Goal: Task Accomplishment & Management: Manage account settings

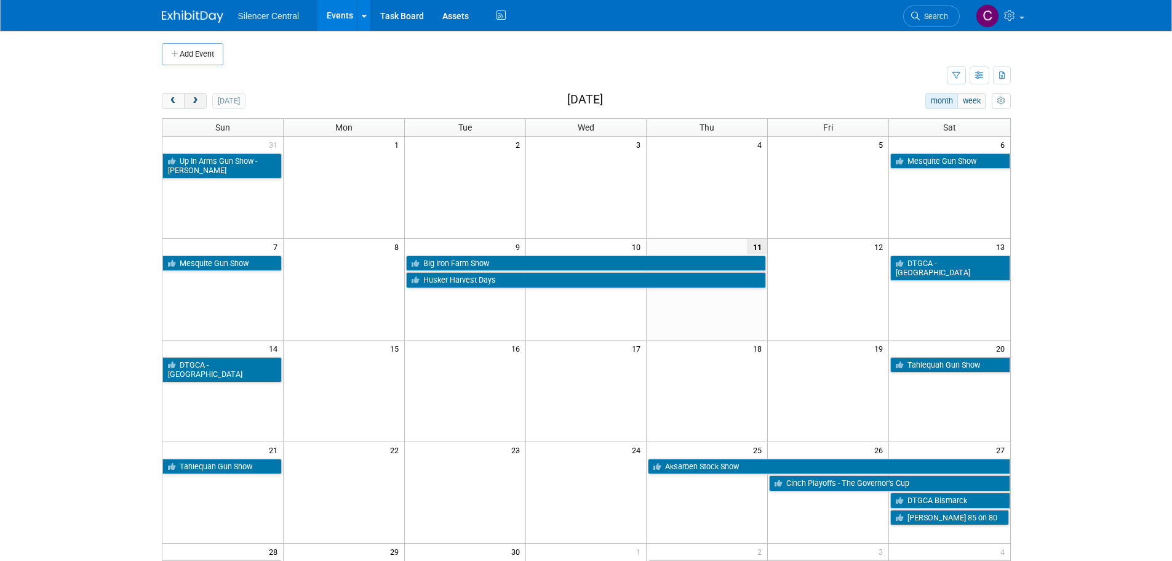
click at [201, 100] on button "next" at bounding box center [195, 101] width 23 height 16
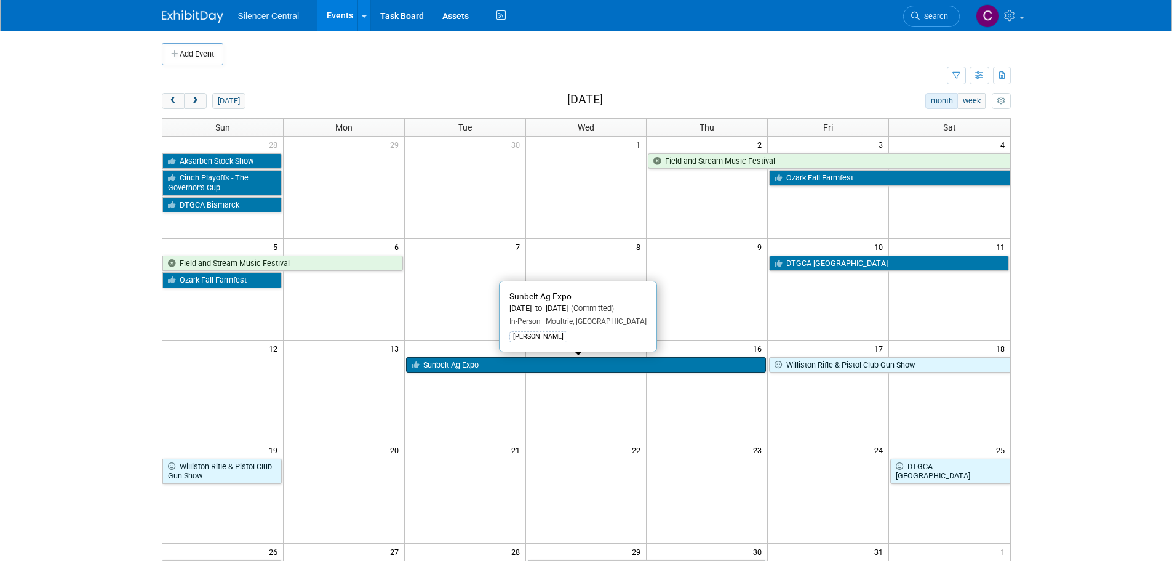
click at [484, 365] on link "Sunbelt Ag Expo" at bounding box center [586, 365] width 361 height 16
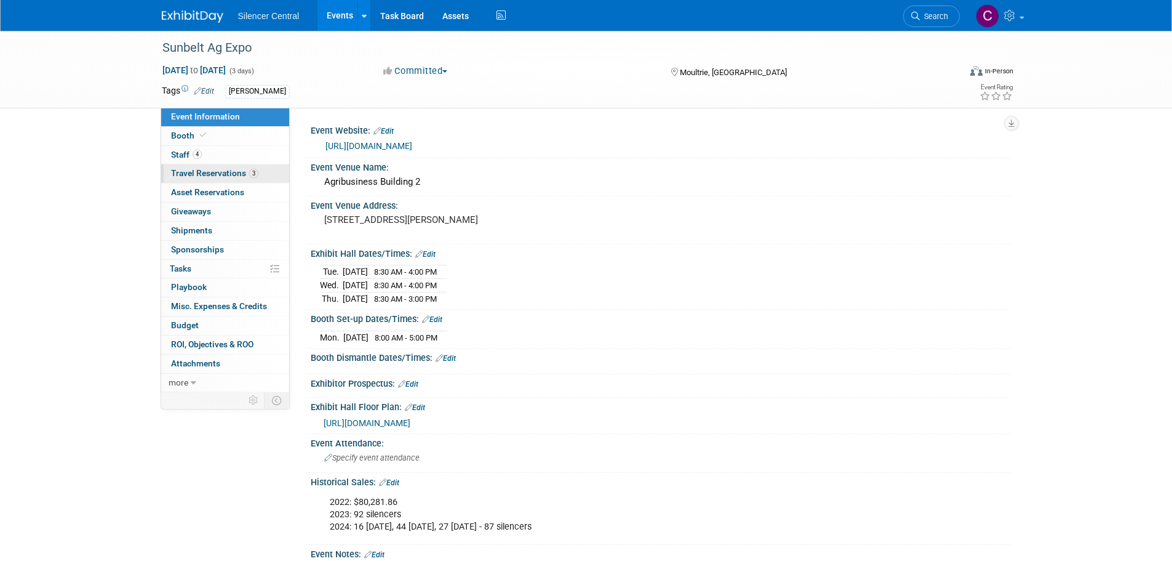
click at [223, 174] on span "Travel Reservations 3" at bounding box center [214, 173] width 87 height 10
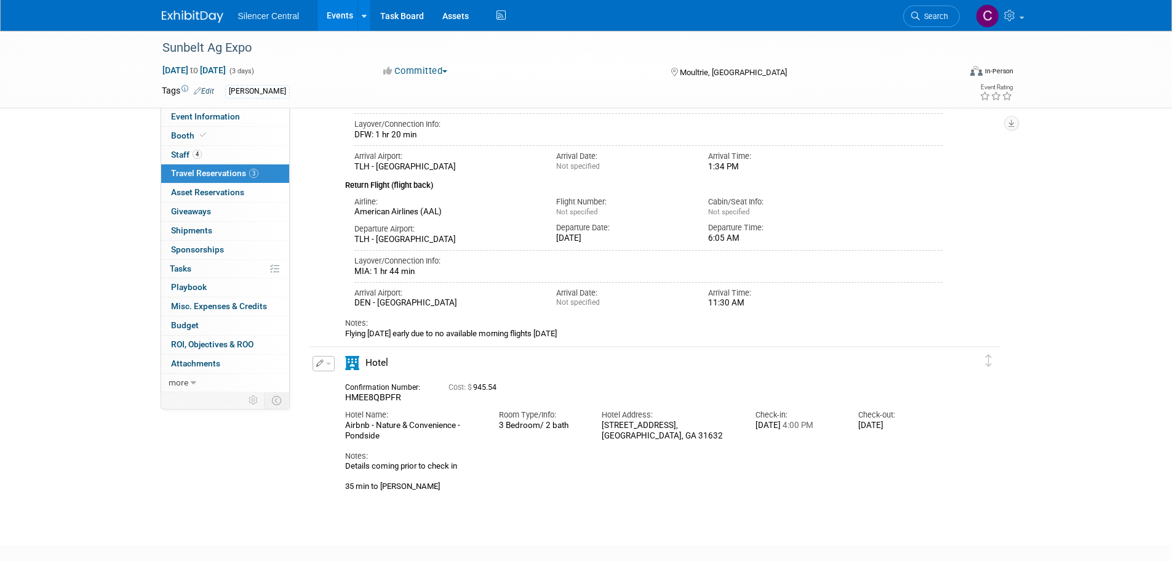
scroll to position [226, 0]
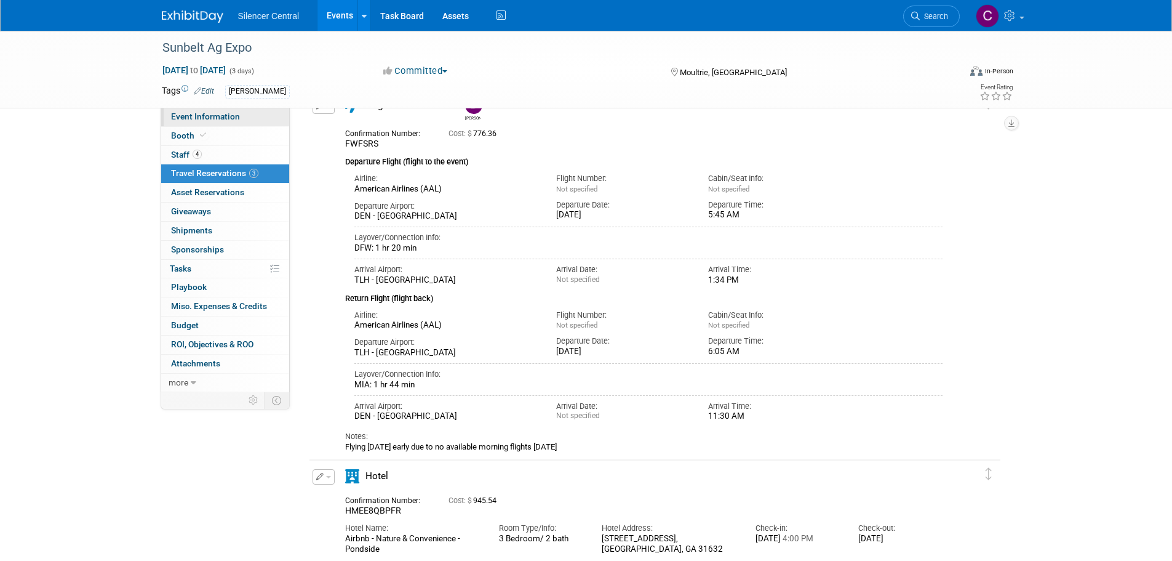
click at [206, 113] on span "Event Information" at bounding box center [205, 116] width 69 height 10
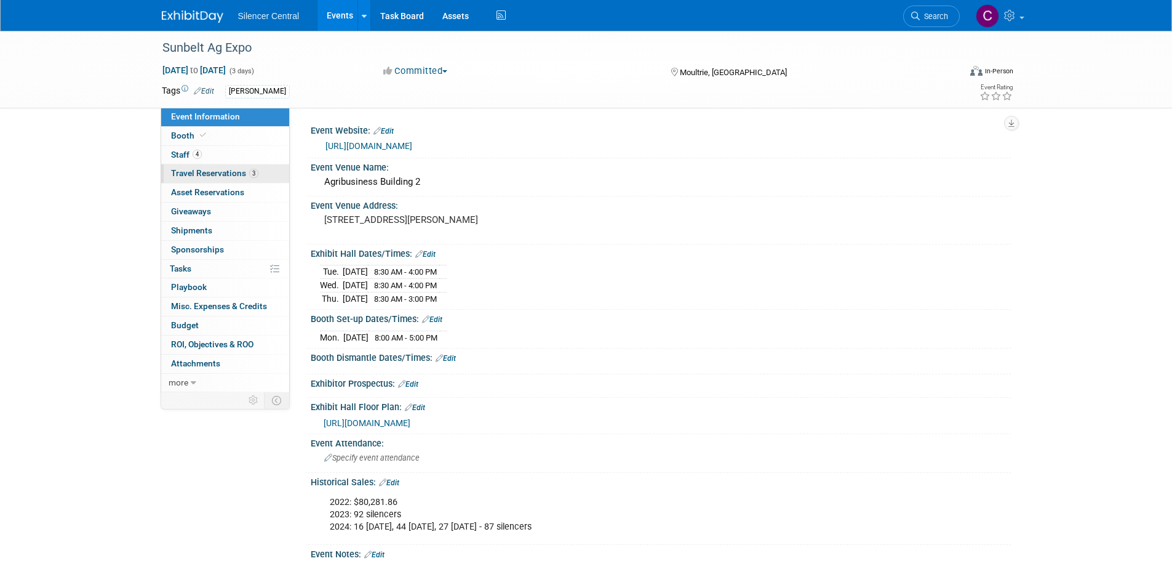
click at [201, 173] on span "Travel Reservations 3" at bounding box center [214, 173] width 87 height 10
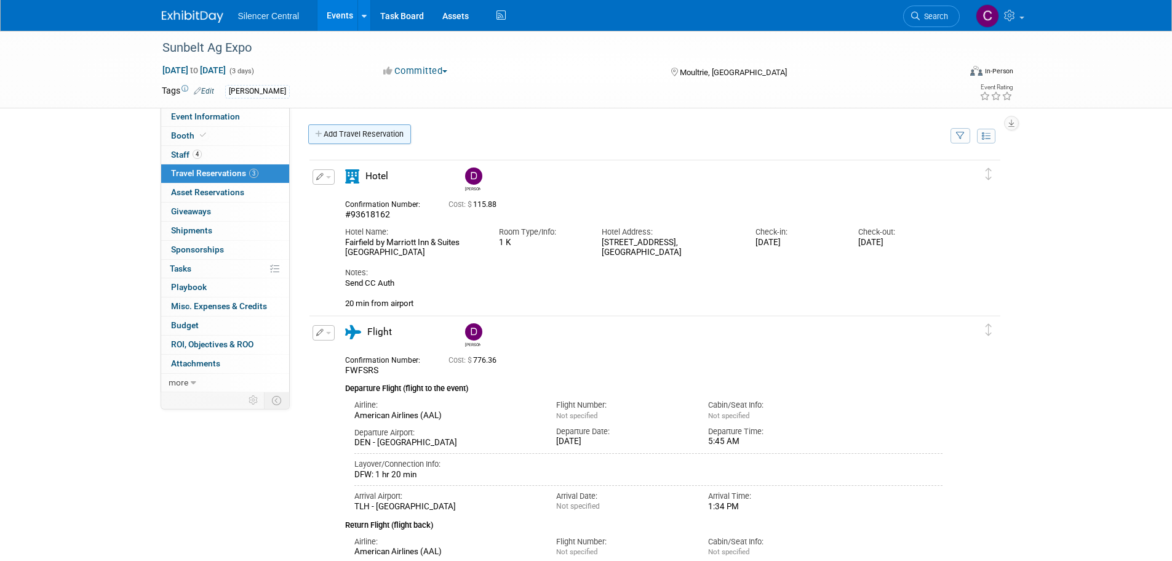
click at [359, 142] on link "Add Travel Reservation" at bounding box center [359, 134] width 103 height 20
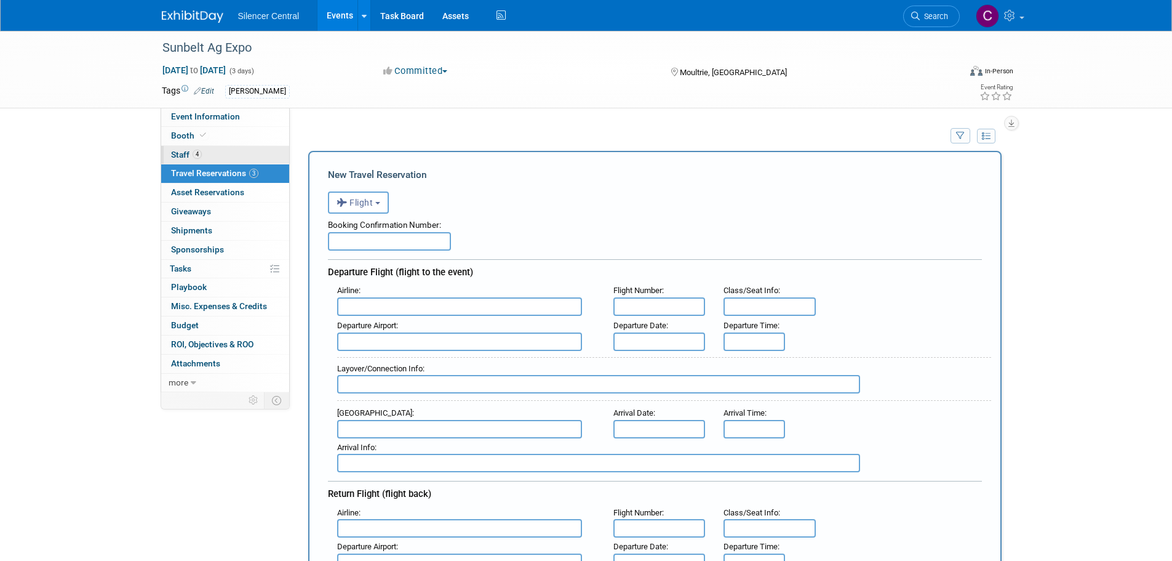
click at [173, 161] on link "4 Staff 4" at bounding box center [225, 155] width 128 height 18
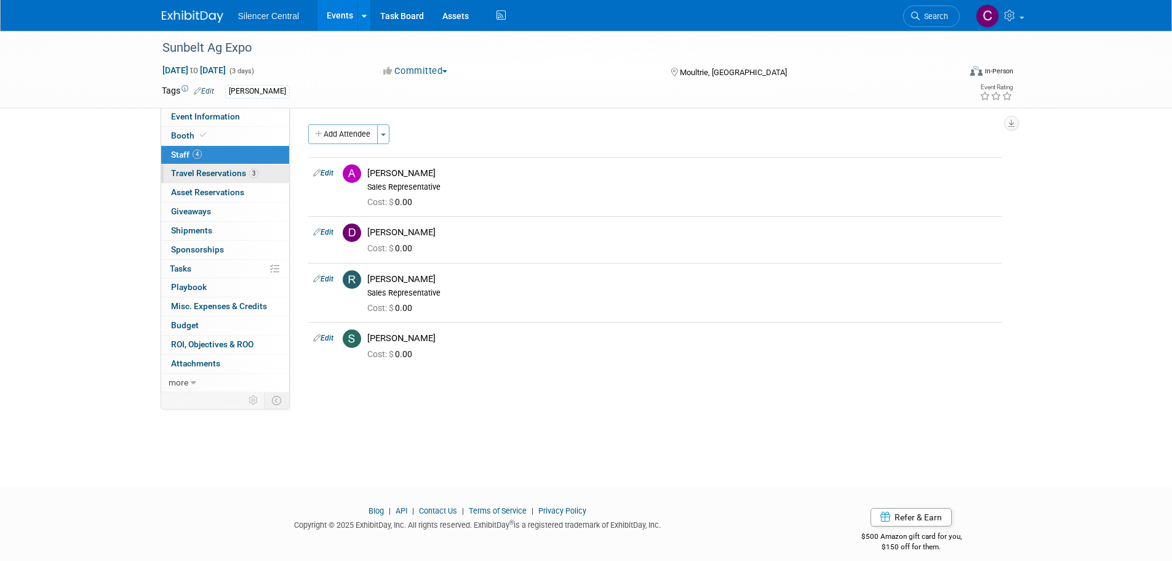
click at [181, 171] on span "Travel Reservations 3" at bounding box center [214, 173] width 87 height 10
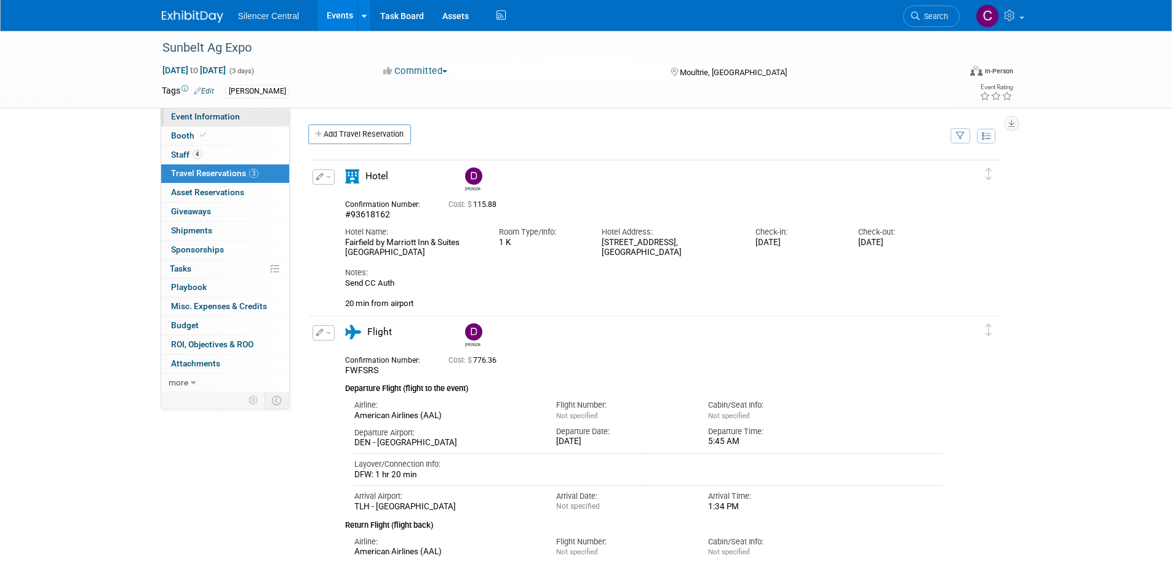
click at [205, 111] on link "Event Information" at bounding box center [225, 117] width 128 height 18
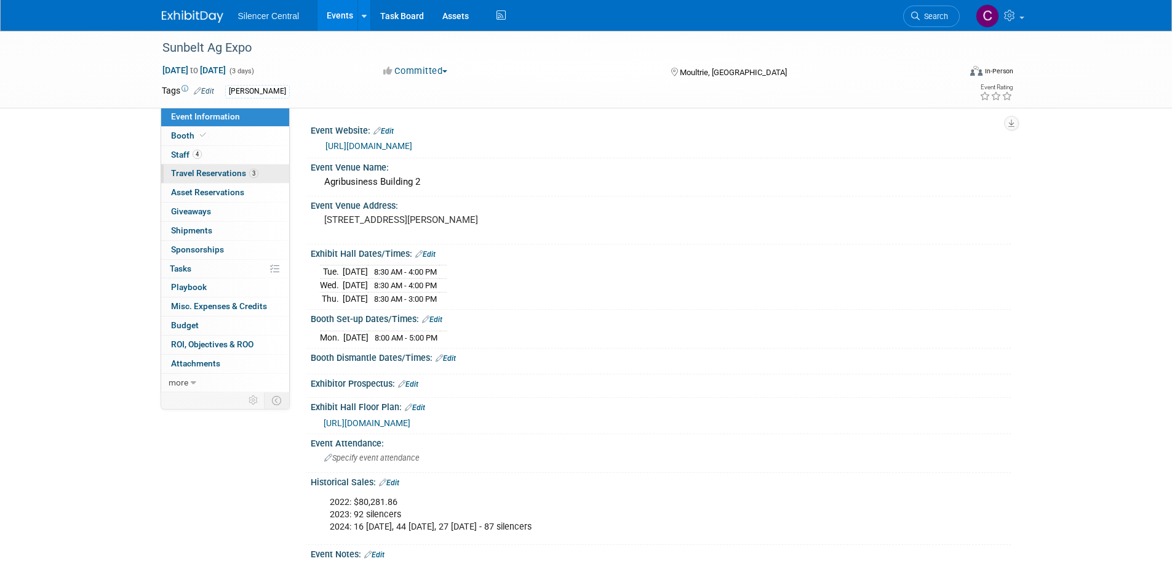
click at [202, 176] on span "Travel Reservations 3" at bounding box center [214, 173] width 87 height 10
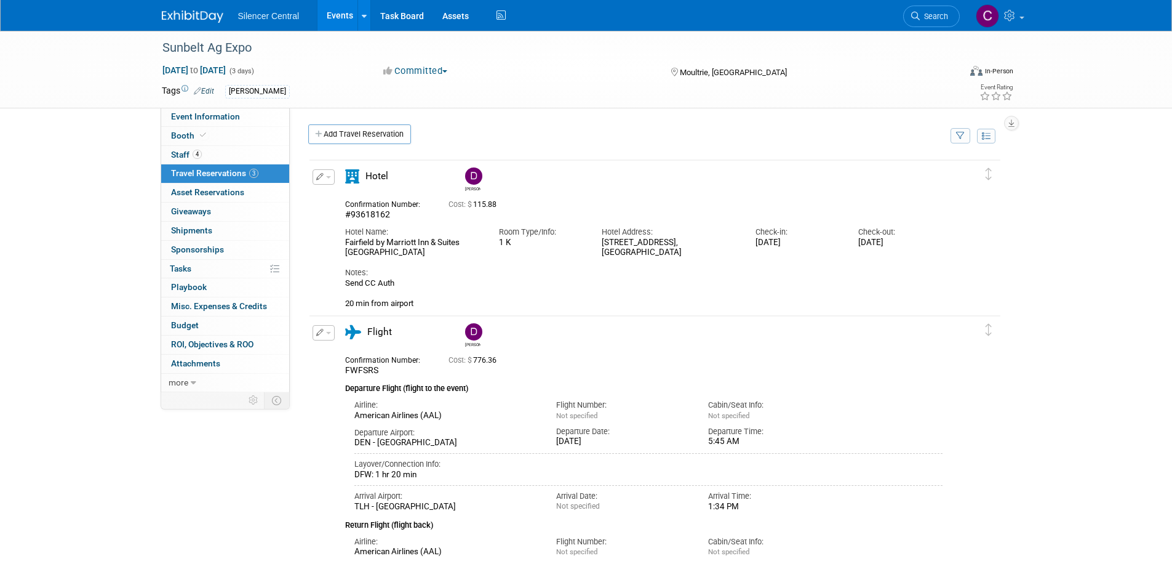
click at [376, 130] on link "Add Travel Reservation" at bounding box center [359, 134] width 103 height 20
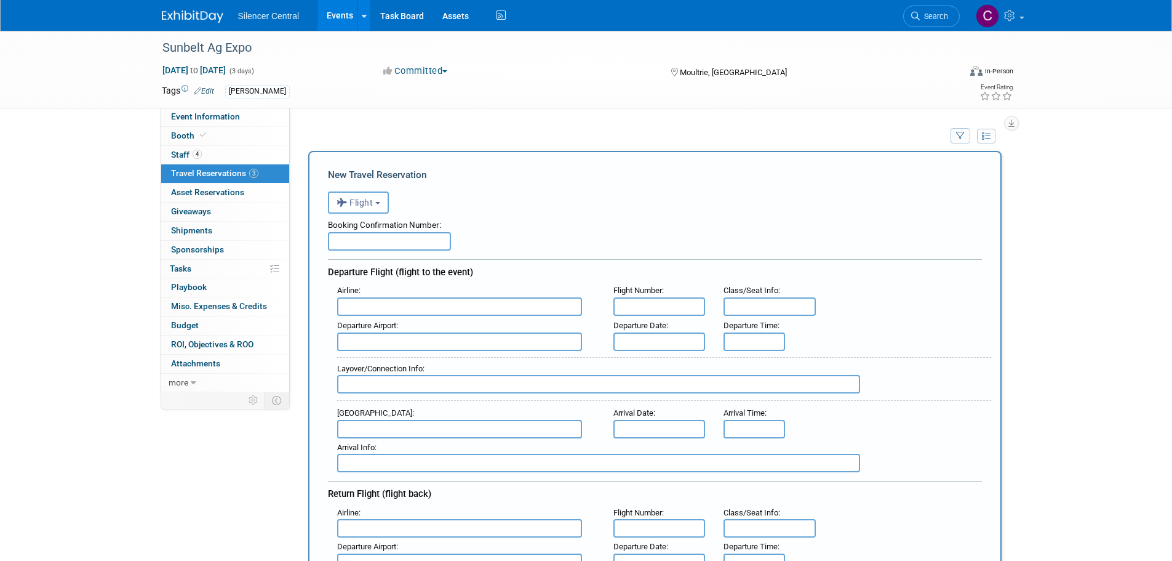
click at [366, 245] on input "text" at bounding box center [389, 241] width 123 height 18
click at [385, 247] on input "text" at bounding box center [389, 241] width 123 height 18
paste input "G58TG2"
type input "G58TG2"
click at [415, 309] on input "text" at bounding box center [459, 306] width 245 height 18
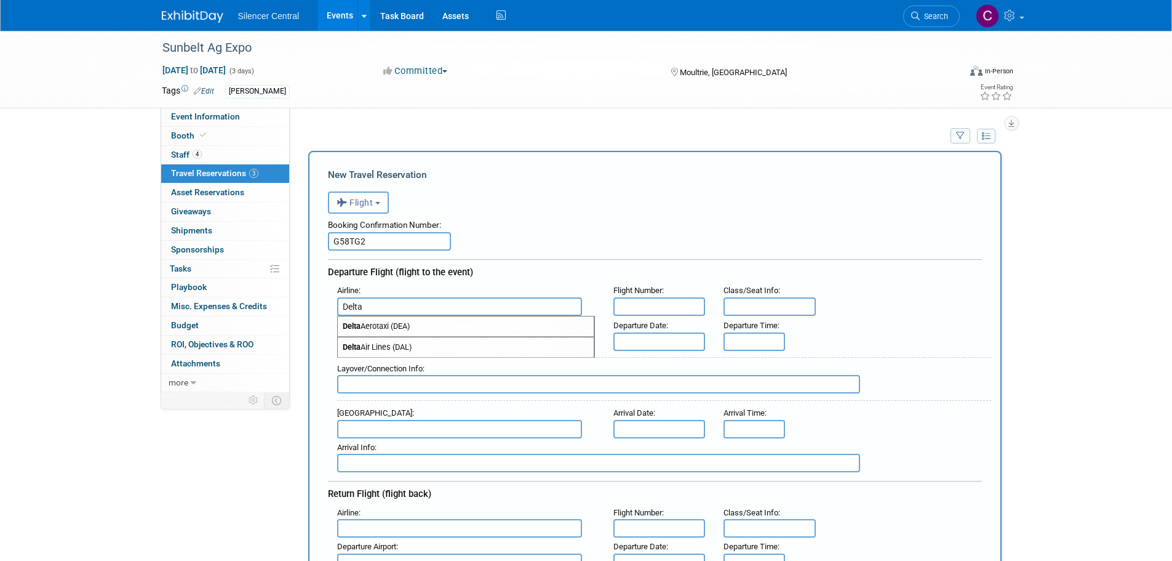
click at [447, 350] on span "Delta Air Lines (DAL)" at bounding box center [466, 347] width 256 height 20
type input "Delta Air Lines (DAL)"
click at [404, 336] on input "text" at bounding box center [459, 341] width 245 height 18
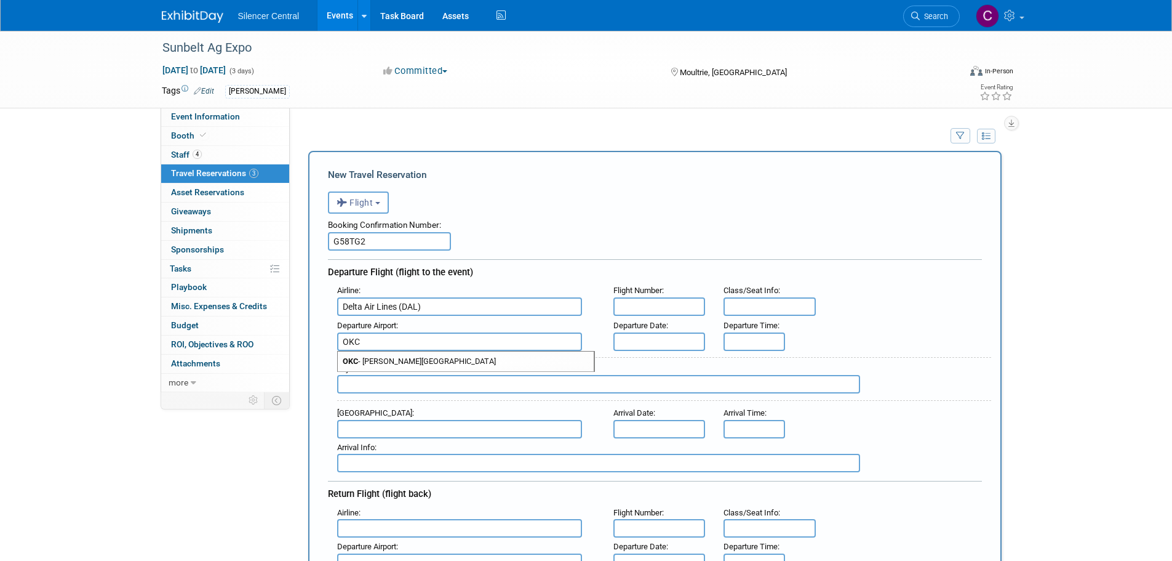
click at [410, 366] on span "OKC - Will Rogers World Airport" at bounding box center [466, 361] width 256 height 20
type input "OKC - Will Rogers World Airport"
click at [652, 345] on input "text" at bounding box center [660, 341] width 92 height 18
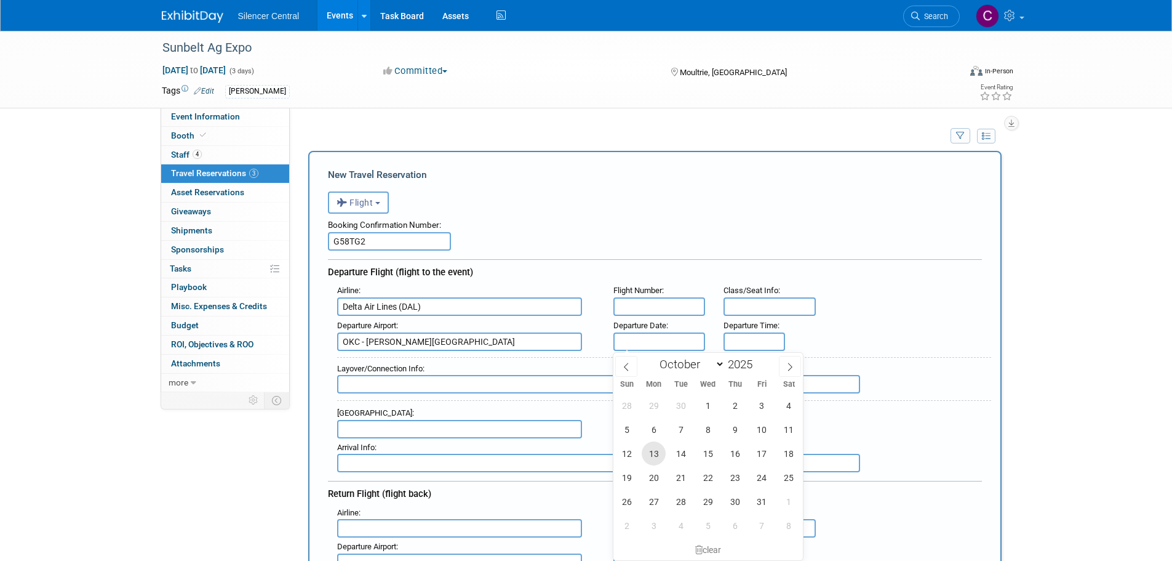
click at [658, 455] on span "13" at bounding box center [654, 453] width 24 height 24
type input "Oct 13, 2025"
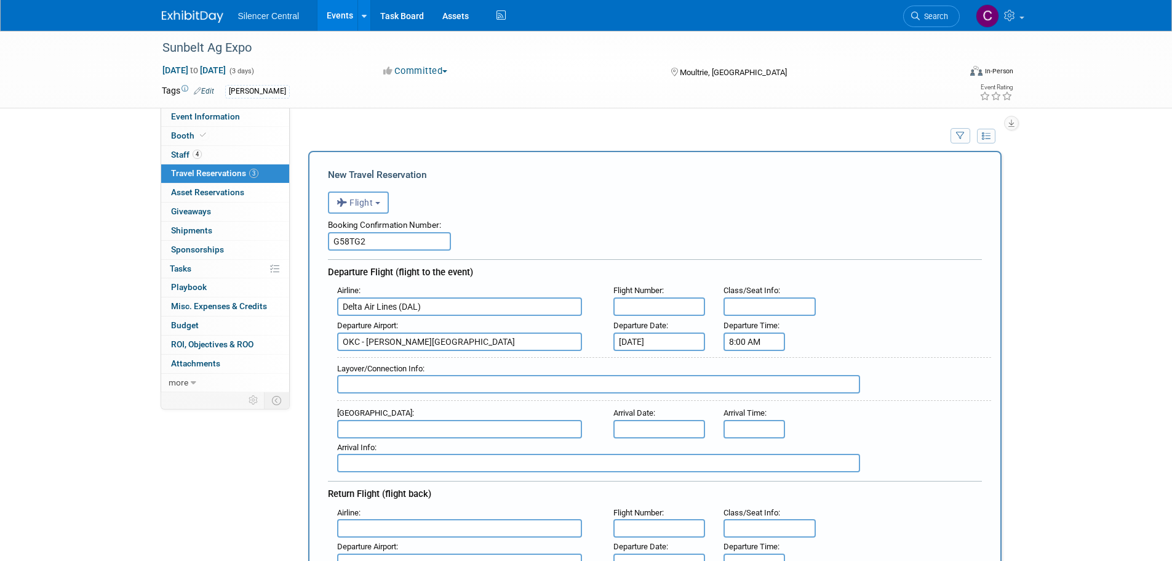
click at [749, 346] on input "8:00 AM" at bounding box center [755, 341] width 62 height 18
click at [754, 399] on span "08" at bounding box center [752, 397] width 23 height 22
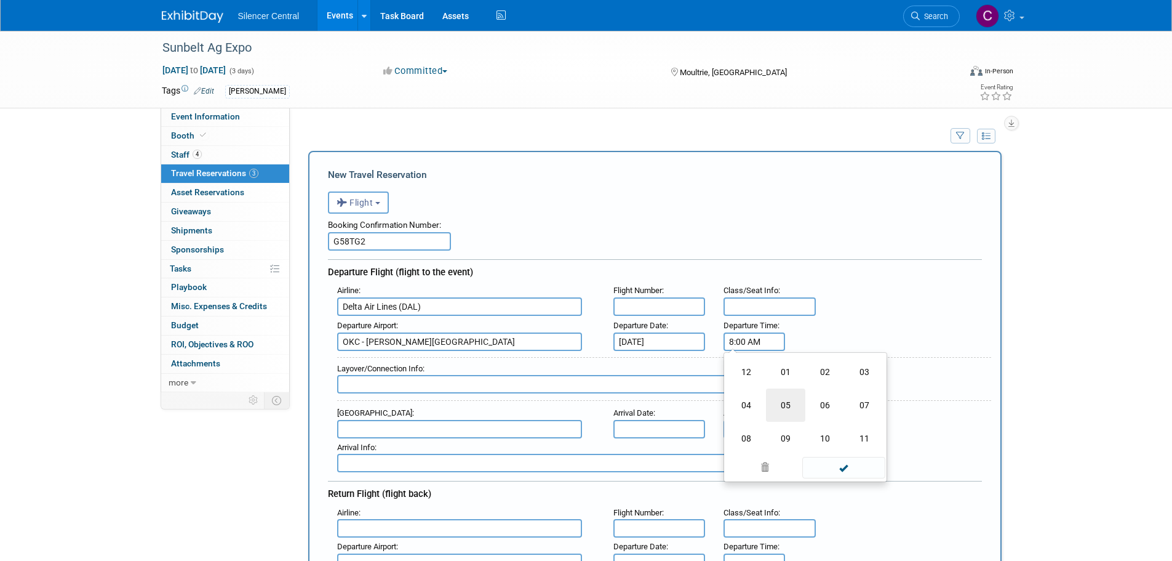
click at [775, 404] on td "05" at bounding box center [785, 404] width 39 height 33
click at [803, 402] on span "00" at bounding box center [810, 397] width 23 height 22
click at [870, 409] on td "35" at bounding box center [864, 404] width 39 height 33
click at [815, 428] on span at bounding box center [810, 425] width 22 height 22
click at [814, 428] on span at bounding box center [810, 425] width 22 height 22
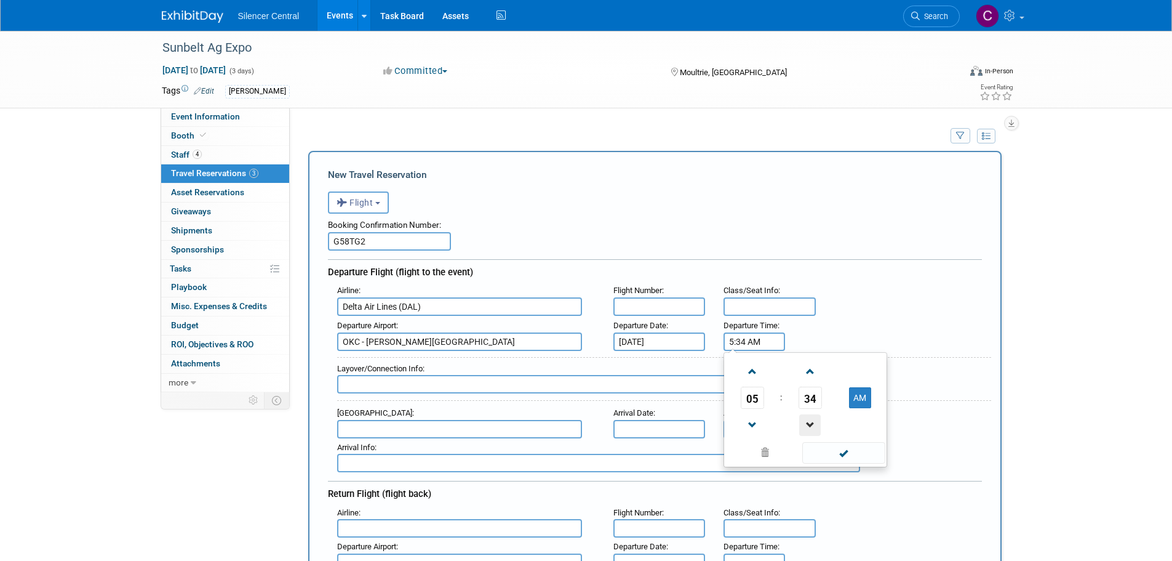
type input "5:33 AM"
click at [831, 449] on span at bounding box center [843, 453] width 83 height 22
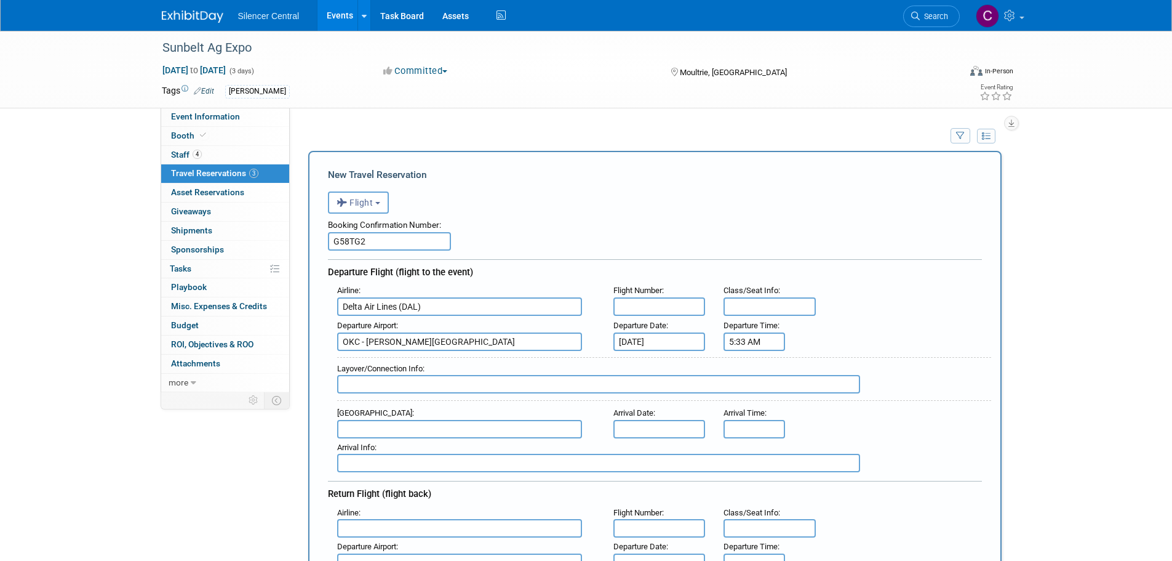
click at [376, 380] on input "text" at bounding box center [598, 384] width 523 height 18
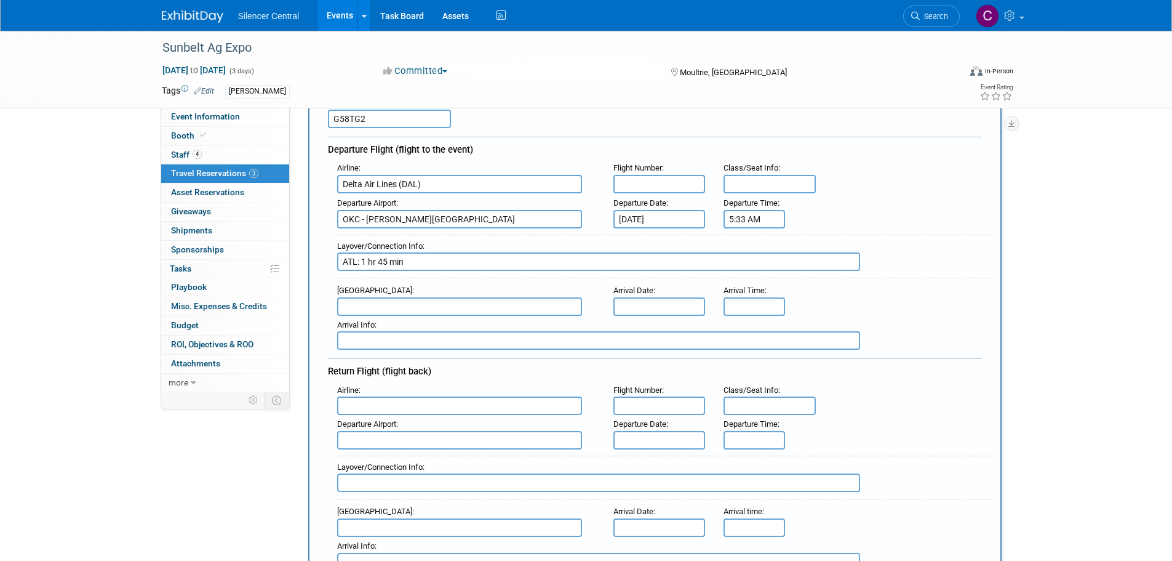
scroll to position [123, 0]
type input "ATL: 1 hr 45 min"
click at [377, 308] on input "text" at bounding box center [459, 306] width 245 height 18
click at [394, 330] on span "TLH - Tallahassee Regional Airport" at bounding box center [466, 326] width 256 height 20
type input "TLH - Tallahassee Regional Airport"
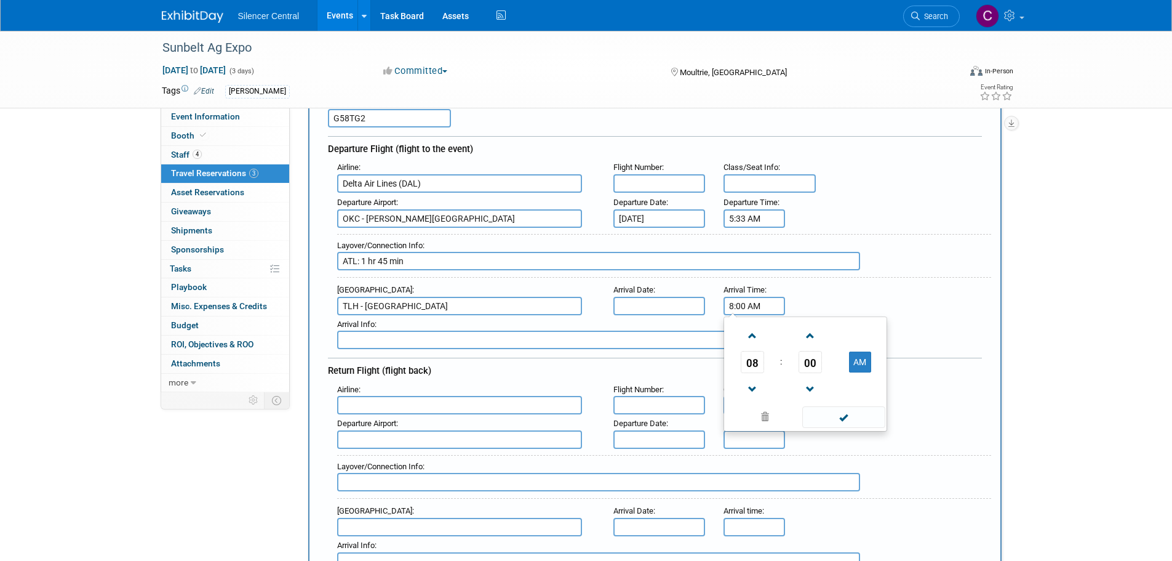
click at [750, 309] on input "8:00 AM" at bounding box center [755, 306] width 62 height 18
click at [741, 362] on span "08" at bounding box center [752, 362] width 23 height 22
click at [859, 410] on td "11" at bounding box center [864, 402] width 39 height 33
click at [810, 366] on span "00" at bounding box center [810, 362] width 23 height 22
click at [822, 370] on td "30" at bounding box center [825, 369] width 39 height 33
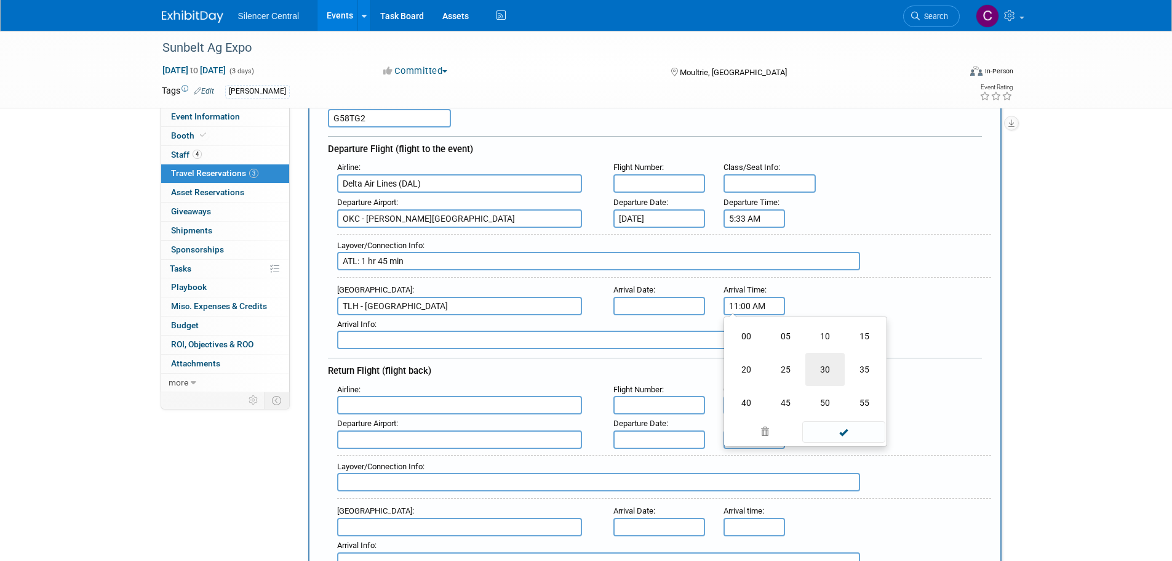
type input "11:30 AM"
click at [833, 419] on span at bounding box center [843, 417] width 83 height 22
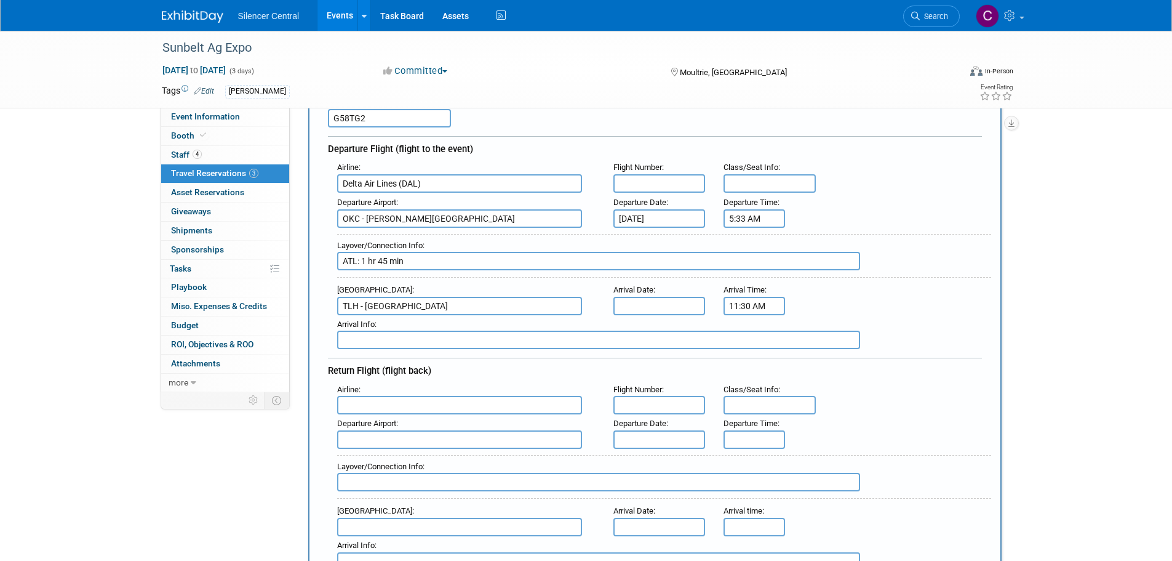
click at [423, 401] on input "text" at bounding box center [459, 405] width 245 height 18
click at [454, 449] on span "Delt a Air Lines (DAL)" at bounding box center [466, 446] width 256 height 20
type input "Delta Air Lines (DAL)"
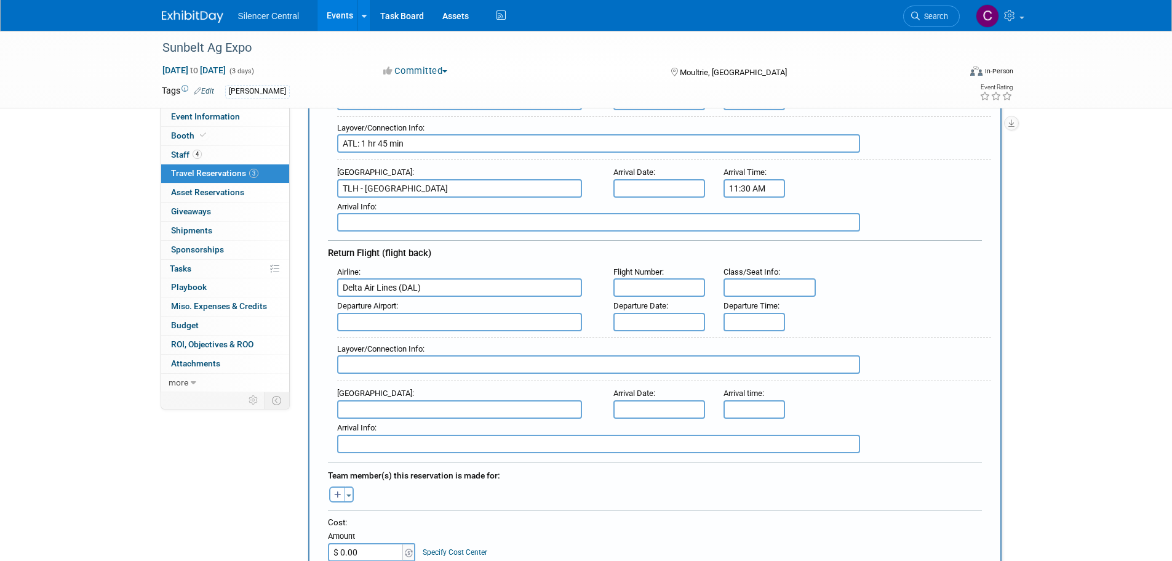
scroll to position [246, 0]
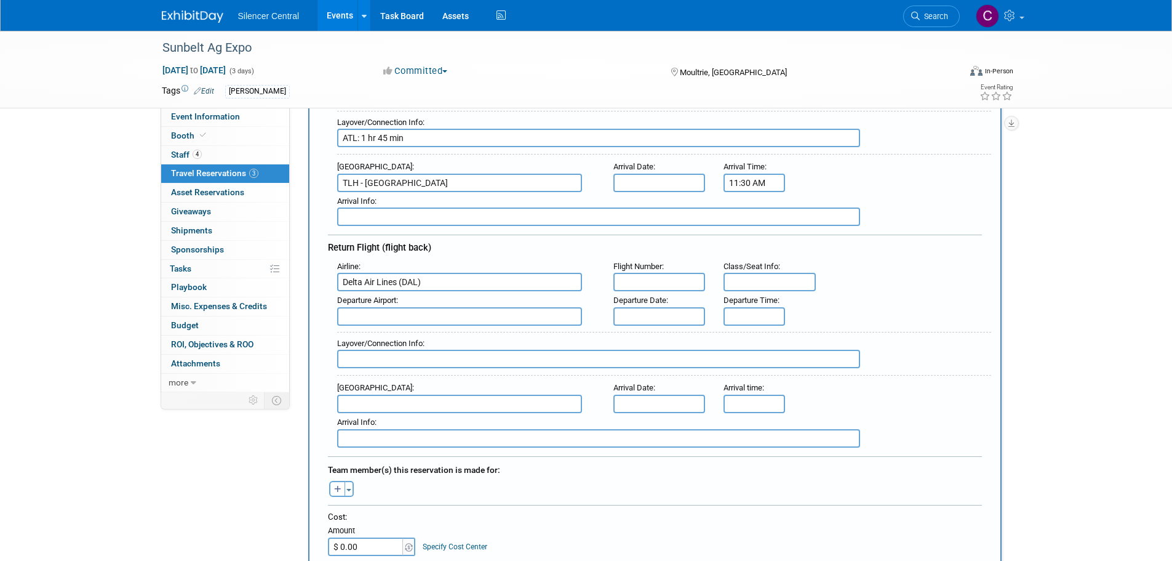
click at [408, 316] on input "text" at bounding box center [459, 316] width 245 height 18
click at [429, 341] on span "TLH - Tallahassee Regional Airport" at bounding box center [466, 336] width 256 height 20
type input "TLH - Tallahassee Regional Airport"
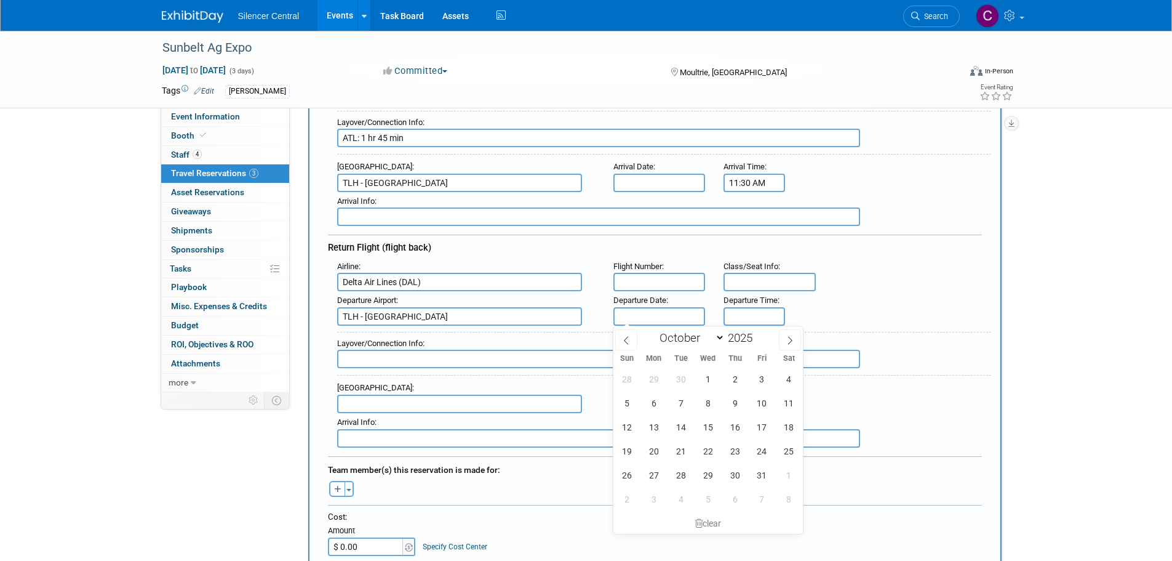
click at [671, 315] on input "text" at bounding box center [660, 316] width 92 height 18
click at [753, 426] on span "17" at bounding box center [762, 427] width 24 height 24
type input "Oct 17, 2025"
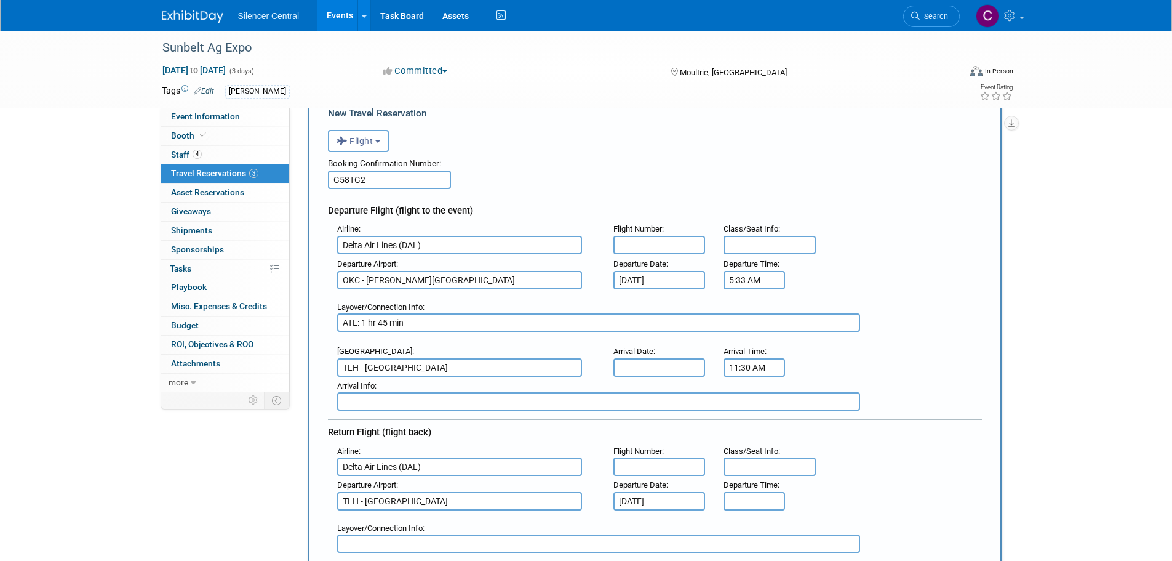
scroll to position [123, 0]
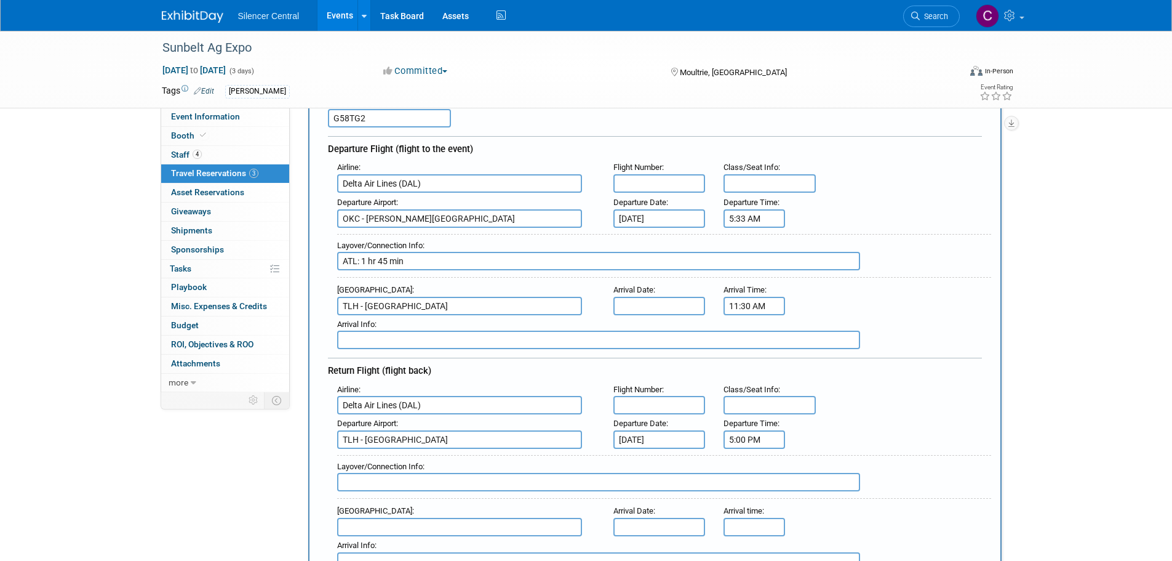
click at [740, 438] on input "5:00 PM" at bounding box center [755, 439] width 62 height 18
click at [750, 334] on span at bounding box center [753, 333] width 22 height 22
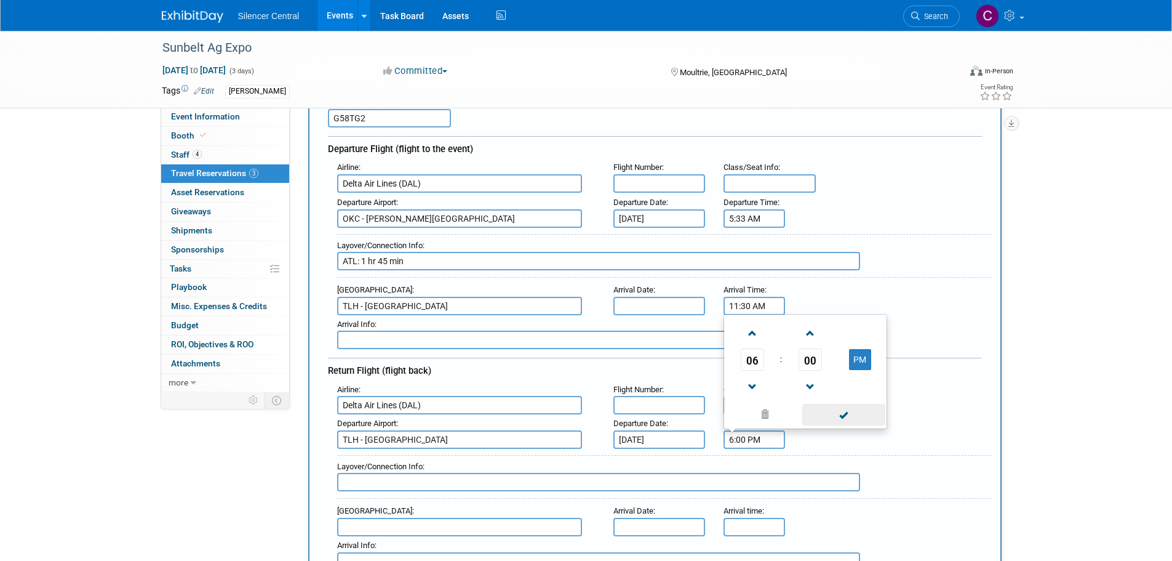
click at [839, 413] on span at bounding box center [843, 415] width 83 height 22
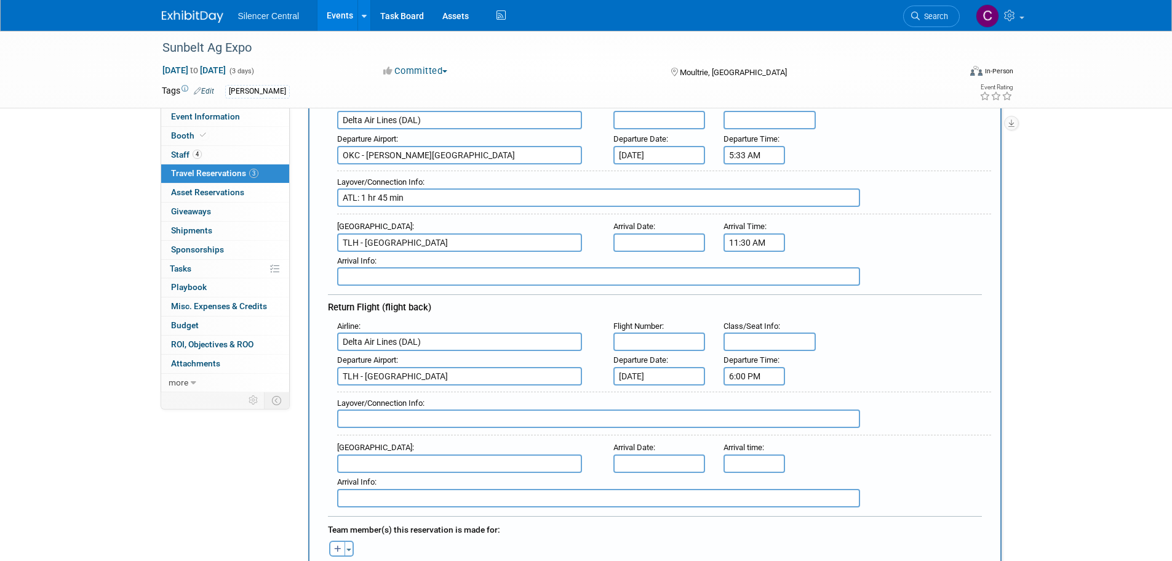
scroll to position [246, 0]
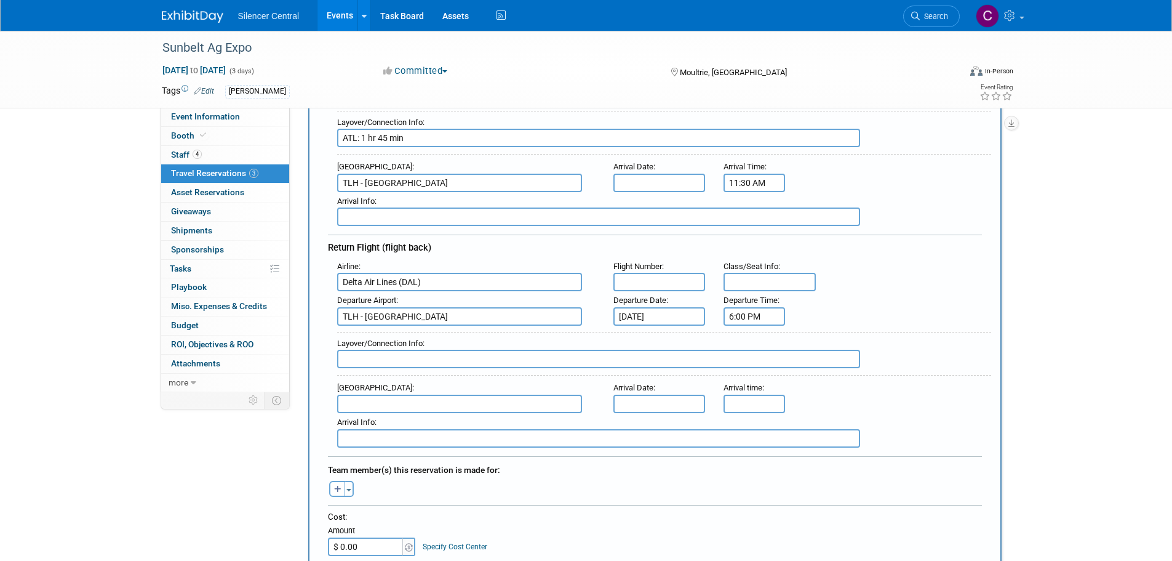
click at [741, 313] on input "6:00 PM" at bounding box center [755, 316] width 62 height 18
click at [855, 376] on button "PM" at bounding box center [860, 372] width 22 height 21
type input "6:00 AM"
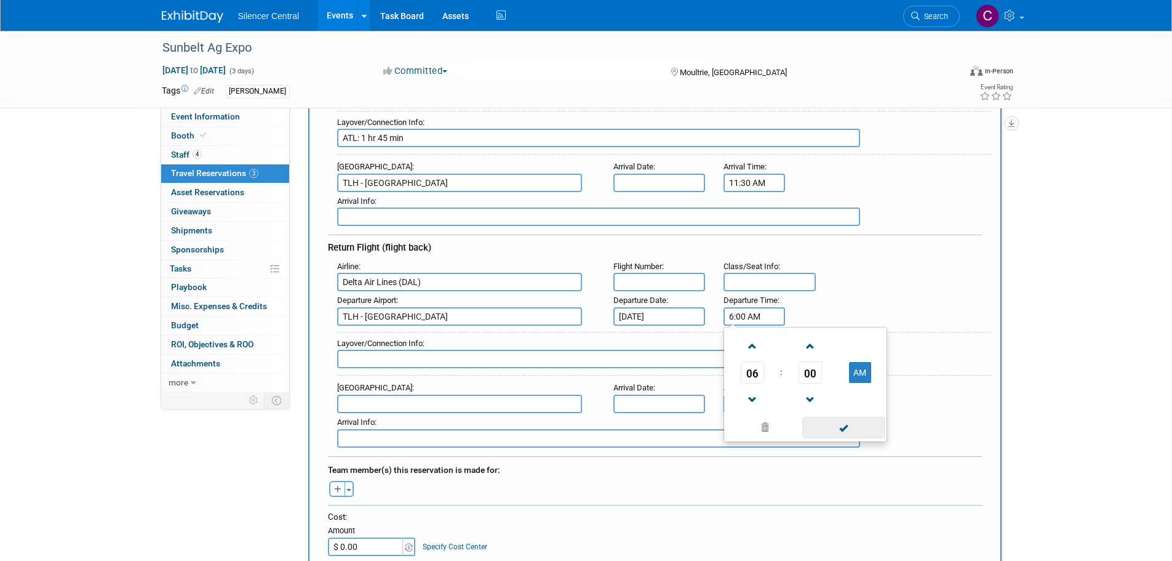
click at [858, 426] on span at bounding box center [843, 428] width 83 height 22
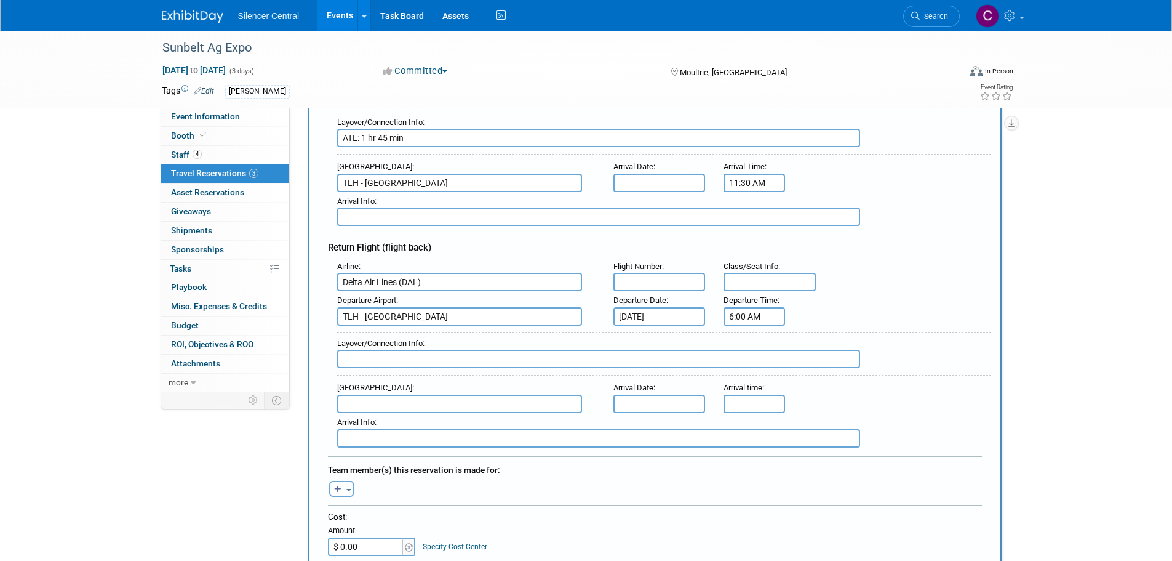
click at [383, 357] on input "text" at bounding box center [598, 359] width 523 height 18
type input "ATL: 1 hr 49 min"
click at [434, 406] on input "text" at bounding box center [459, 403] width 245 height 18
click at [449, 429] on span "OKC - Will Rogers World Airport" at bounding box center [466, 424] width 256 height 20
type input "OKC - Will Rogers World Airport"
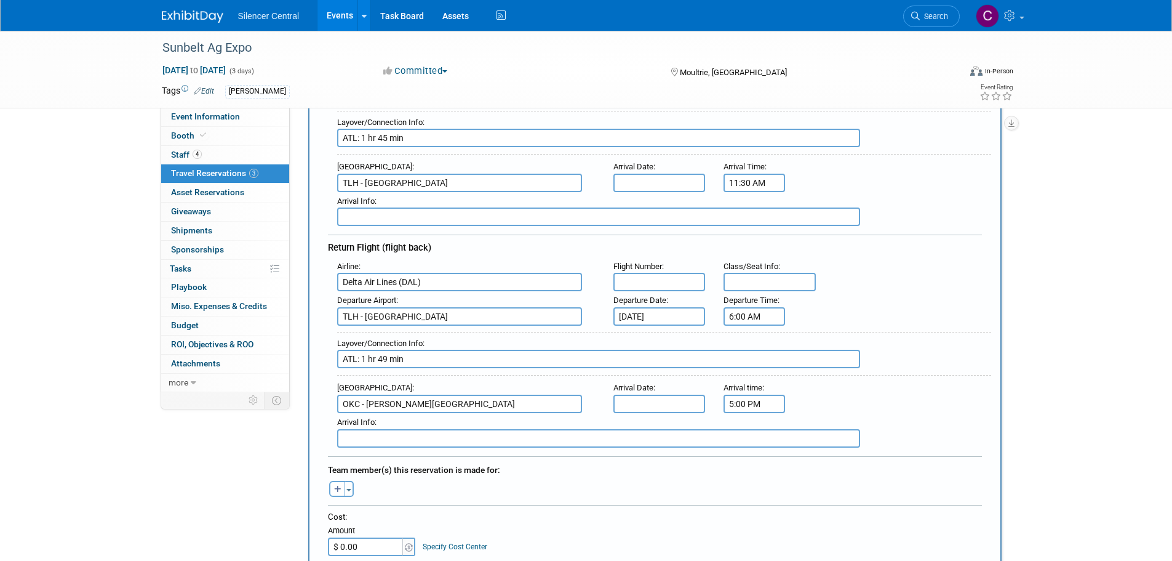
click at [750, 402] on input "5:00 PM" at bounding box center [755, 403] width 62 height 18
click at [753, 460] on span "05" at bounding box center [752, 460] width 23 height 22
click at [823, 498] on td "10" at bounding box center [825, 500] width 39 height 33
click at [811, 460] on span "00" at bounding box center [810, 460] width 23 height 22
click at [870, 433] on td "15" at bounding box center [864, 433] width 39 height 33
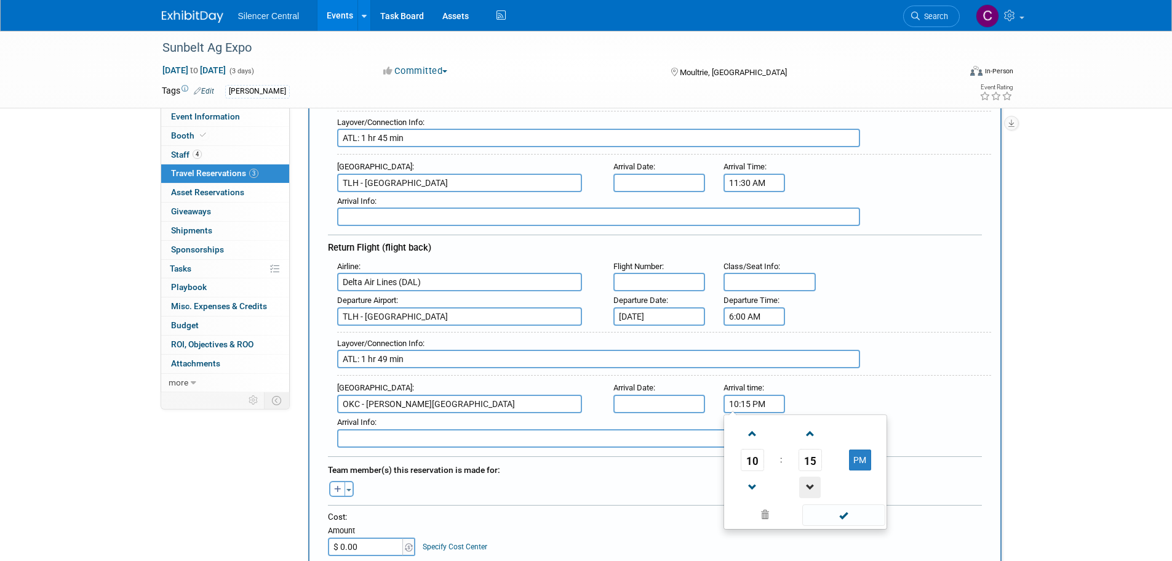
click at [806, 489] on span at bounding box center [810, 487] width 22 height 22
click at [870, 455] on button "PM" at bounding box center [860, 459] width 22 height 21
type input "10:14 AM"
click at [854, 512] on span at bounding box center [843, 515] width 83 height 22
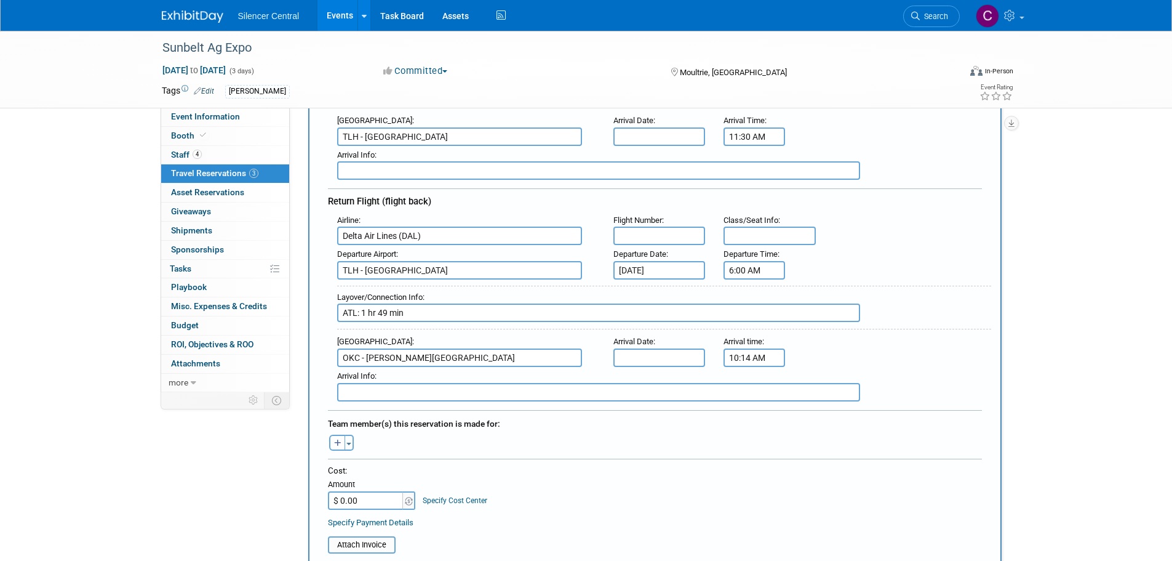
scroll to position [369, 0]
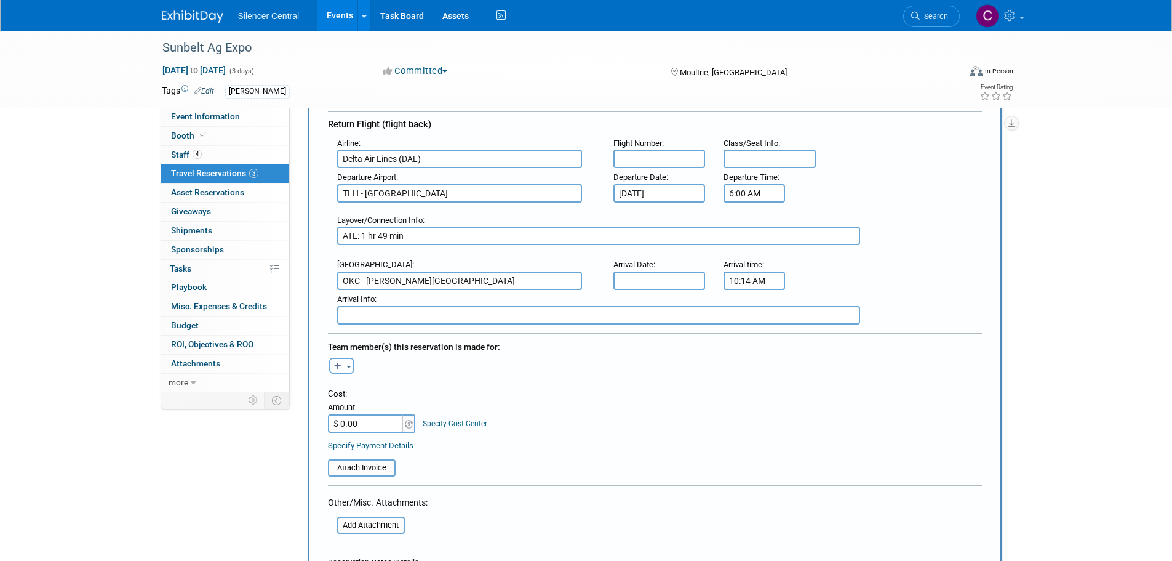
click at [331, 367] on button "button" at bounding box center [337, 366] width 16 height 16
select select
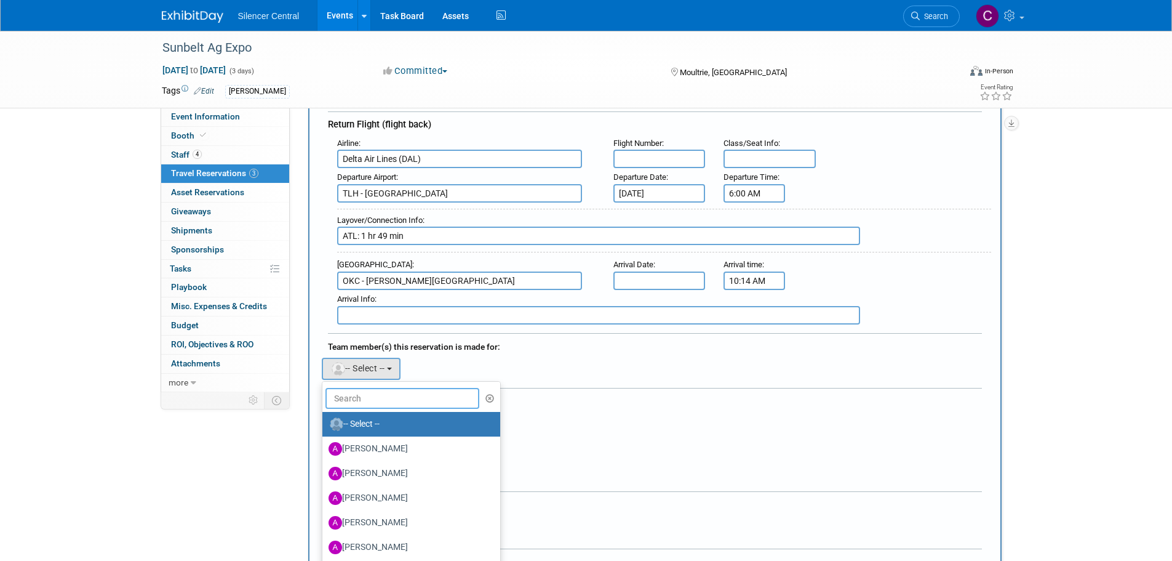
click at [401, 402] on input "text" at bounding box center [403, 398] width 154 height 21
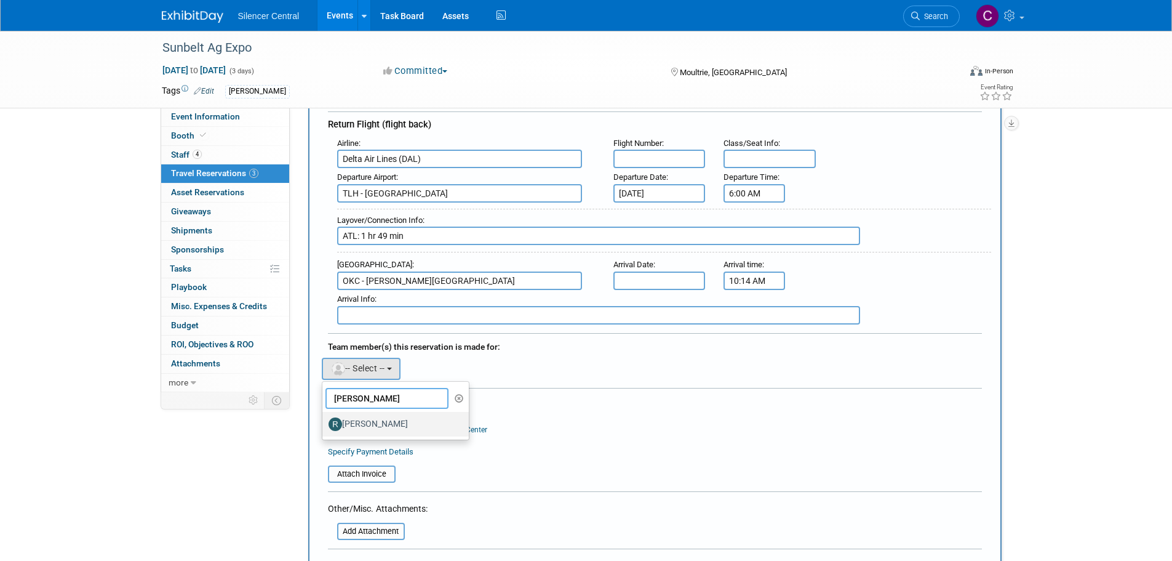
type input "Rob"
click at [366, 427] on label "Rob Young" at bounding box center [393, 424] width 129 height 20
click at [324, 426] on input "Rob Young" at bounding box center [320, 422] width 8 height 8
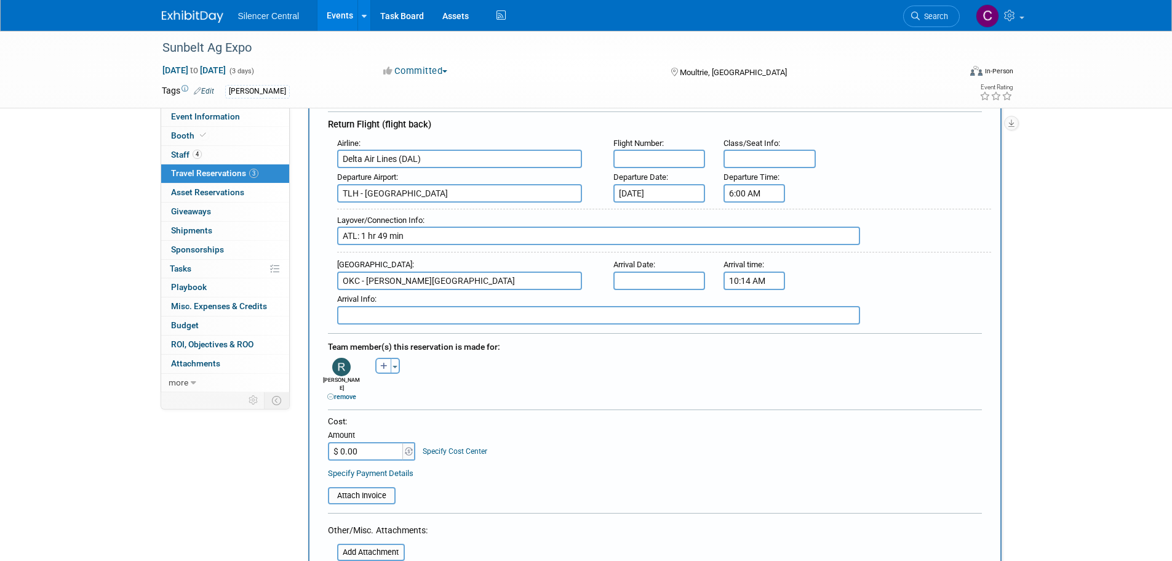
click at [378, 442] on input "$ 0.00" at bounding box center [366, 451] width 77 height 18
type input "$ 718.36"
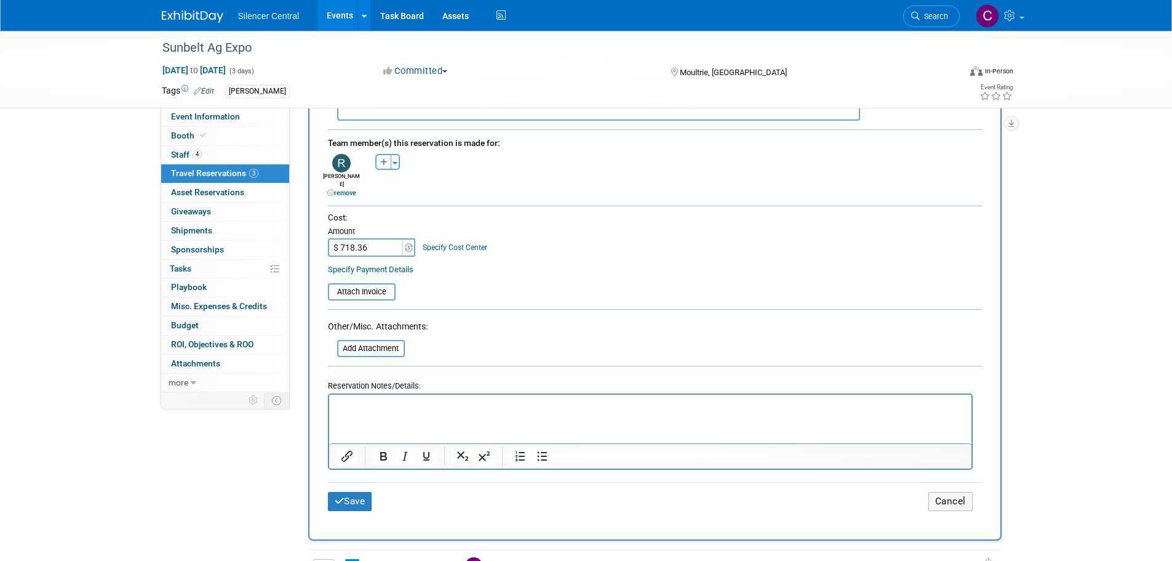
scroll to position [738, 0]
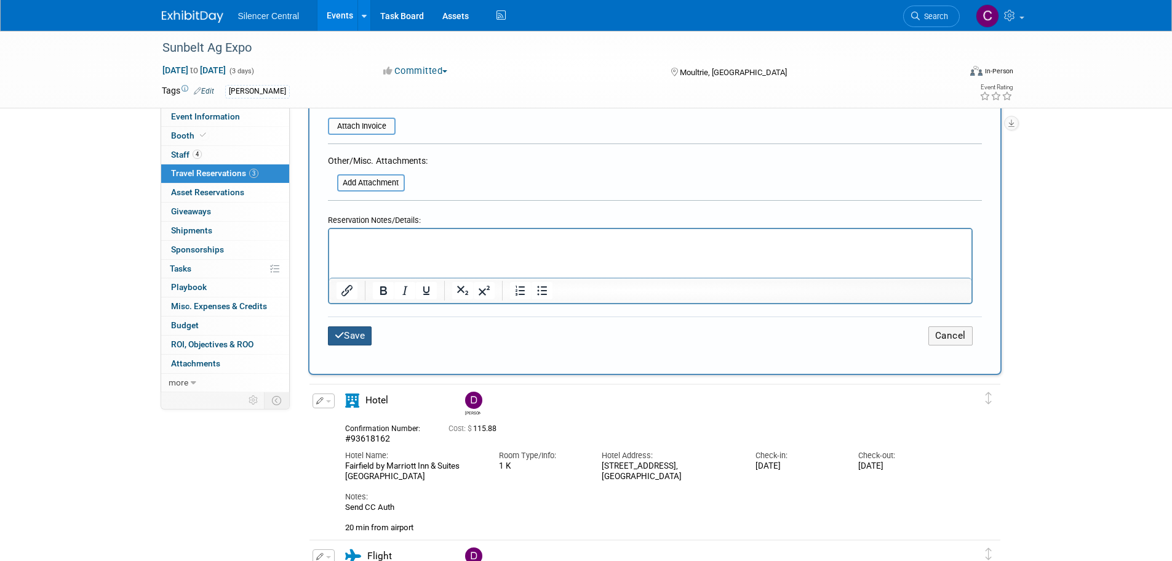
click at [350, 326] on button "Save" at bounding box center [350, 335] width 44 height 19
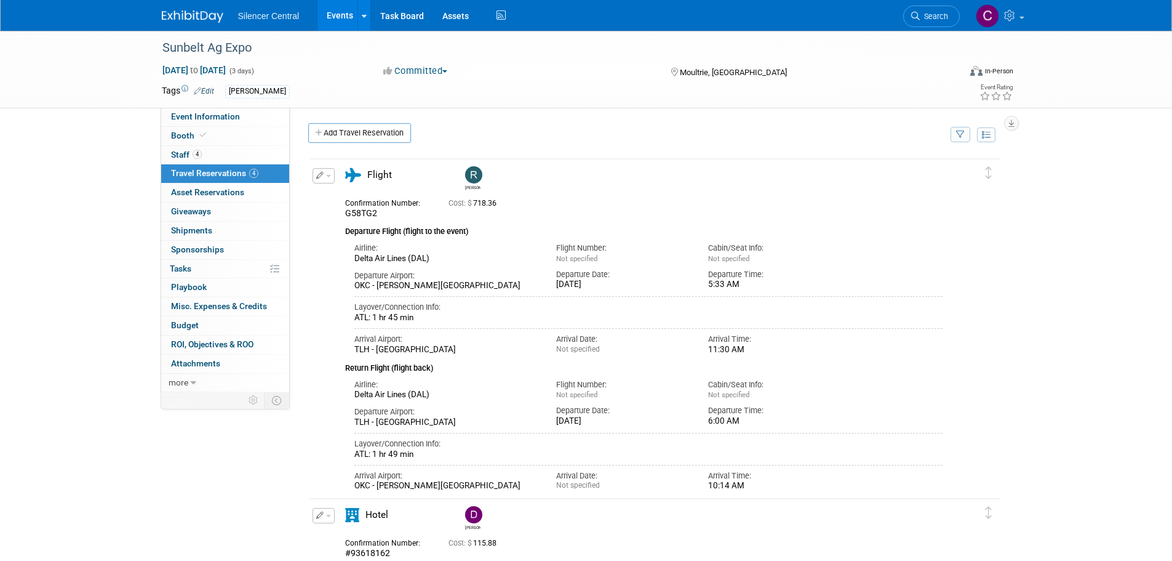
scroll to position [0, 0]
click at [347, 141] on link "Add Travel Reservation" at bounding box center [359, 134] width 103 height 20
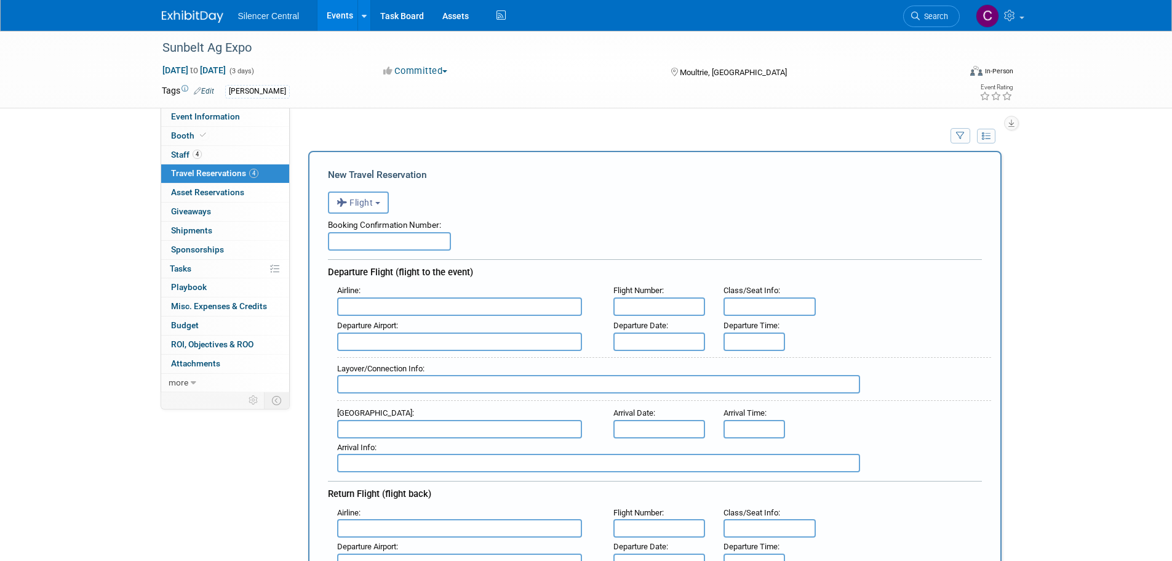
click at [368, 240] on input "text" at bounding box center [389, 241] width 123 height 18
click at [339, 249] on input "text" at bounding box center [389, 241] width 123 height 18
paste input "G6U9QF"
type input "G6U9QF"
click at [408, 308] on input "text" at bounding box center [459, 306] width 245 height 18
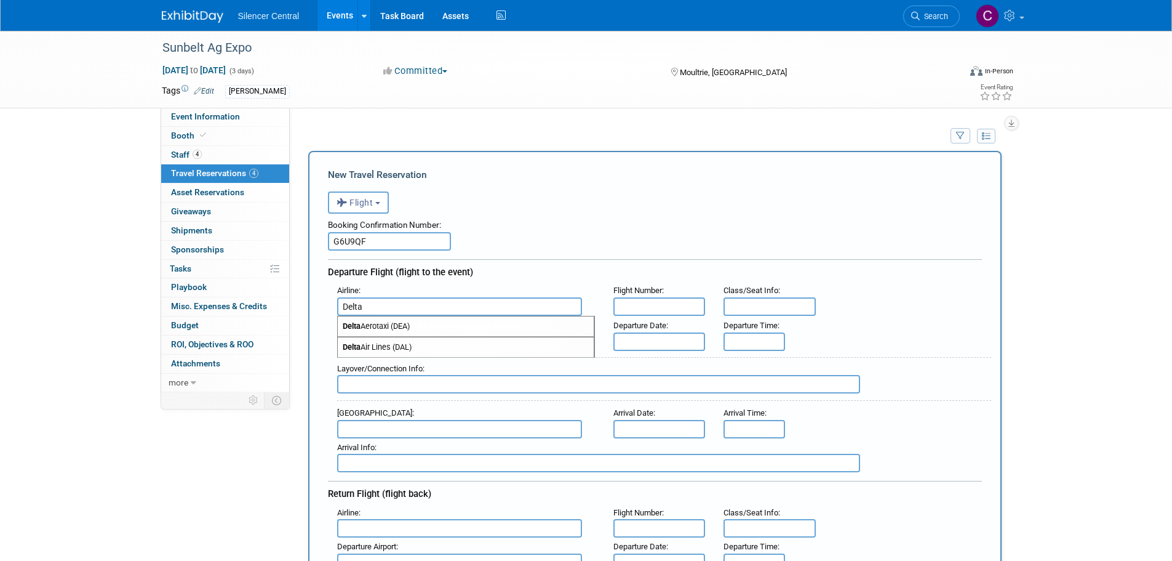
click at [422, 342] on span "Delta Air Lines (DAL)" at bounding box center [466, 347] width 256 height 20
type input "Delta Air Lines (DAL)"
click at [408, 338] on input "text" at bounding box center [459, 341] width 245 height 18
type input "I"
type input "P"
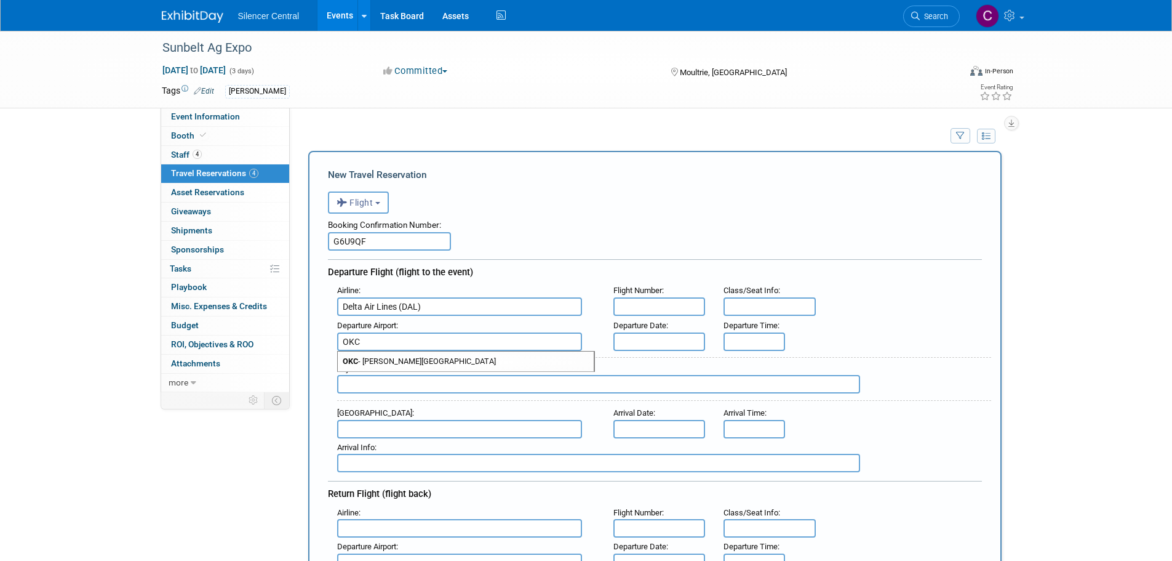
click at [424, 357] on span "OKC - Will Rogers World Airport" at bounding box center [466, 361] width 256 height 20
type input "OKC - Will Rogers World Airport"
click at [649, 347] on input "text" at bounding box center [660, 341] width 92 height 18
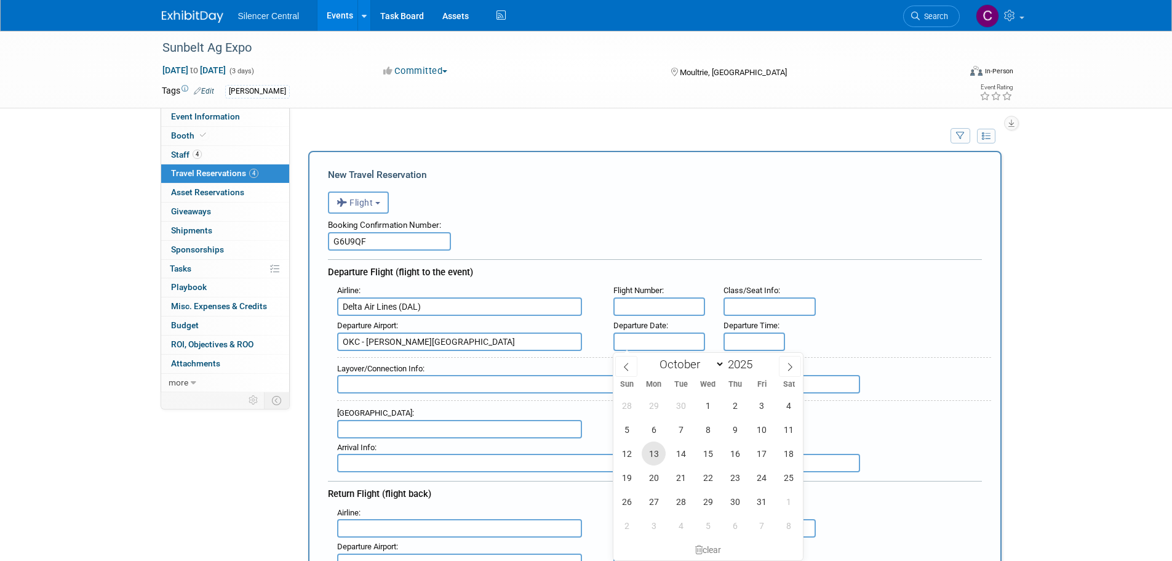
click at [657, 456] on span "13" at bounding box center [654, 453] width 24 height 24
type input "Oct 13, 2025"
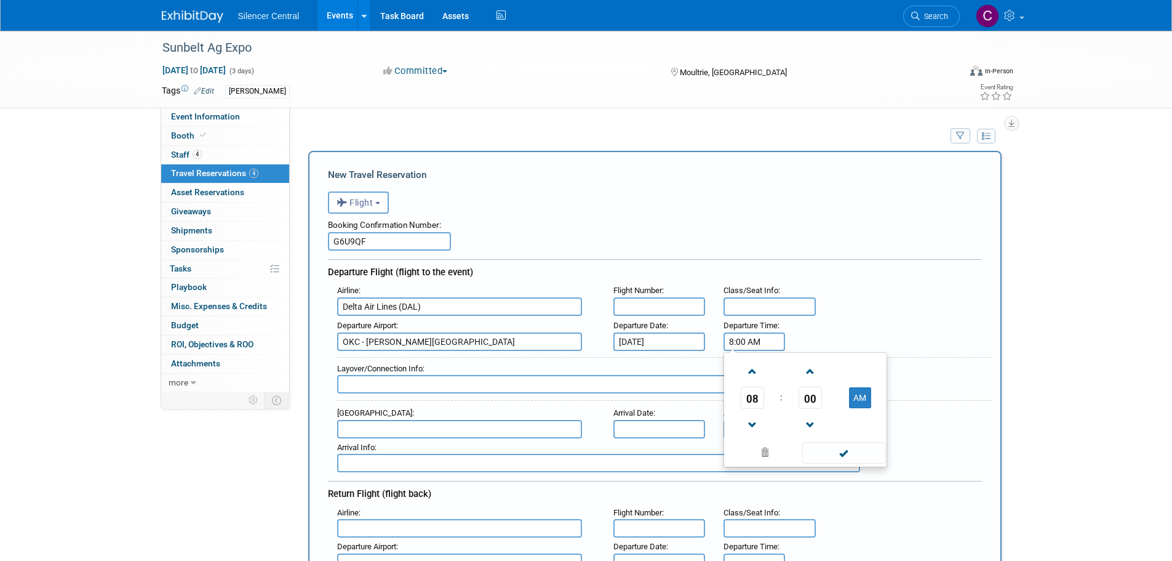
click at [758, 341] on input "8:00 AM" at bounding box center [755, 341] width 62 height 18
click at [755, 397] on span "08" at bounding box center [752, 397] width 23 height 22
click at [787, 399] on td "05" at bounding box center [785, 404] width 39 height 33
click at [809, 398] on span "00" at bounding box center [810, 397] width 23 height 22
click at [886, 410] on div "05 : 00 AM 12 01 02 03 04 05 06 07 08 09 10 11 00 05 10 15 20 25 30 35 40 45 50…" at bounding box center [806, 417] width 164 height 130
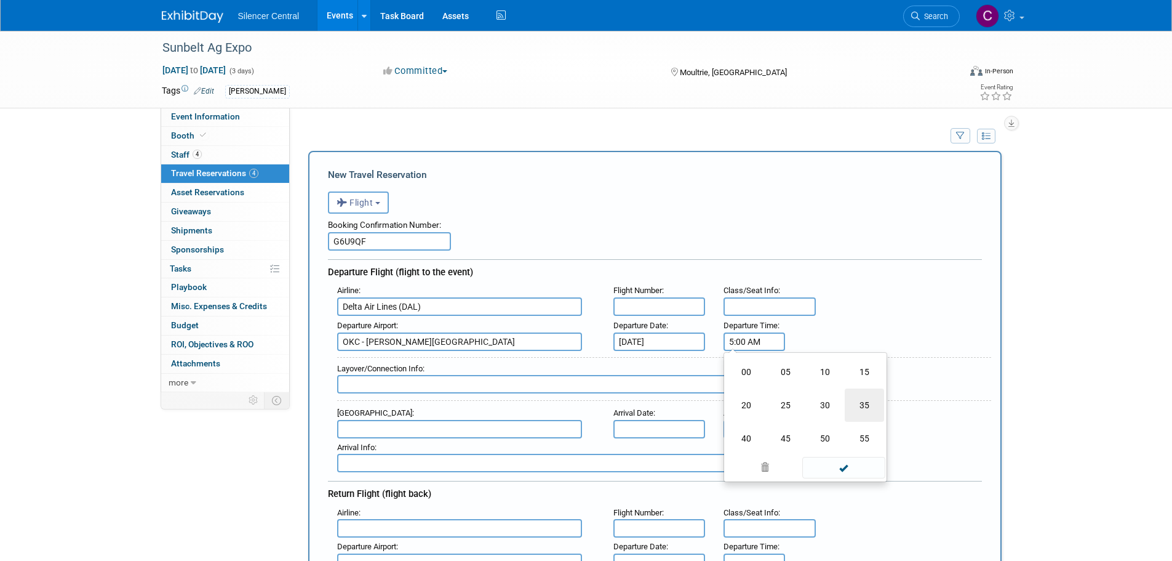
click at [873, 407] on td "35" at bounding box center [864, 404] width 39 height 33
click at [804, 420] on span at bounding box center [810, 425] width 22 height 22
drag, startPoint x: 804, startPoint y: 420, endPoint x: 826, endPoint y: 442, distance: 31.8
click at [804, 419] on span at bounding box center [810, 425] width 22 height 22
type input "5:33 AM"
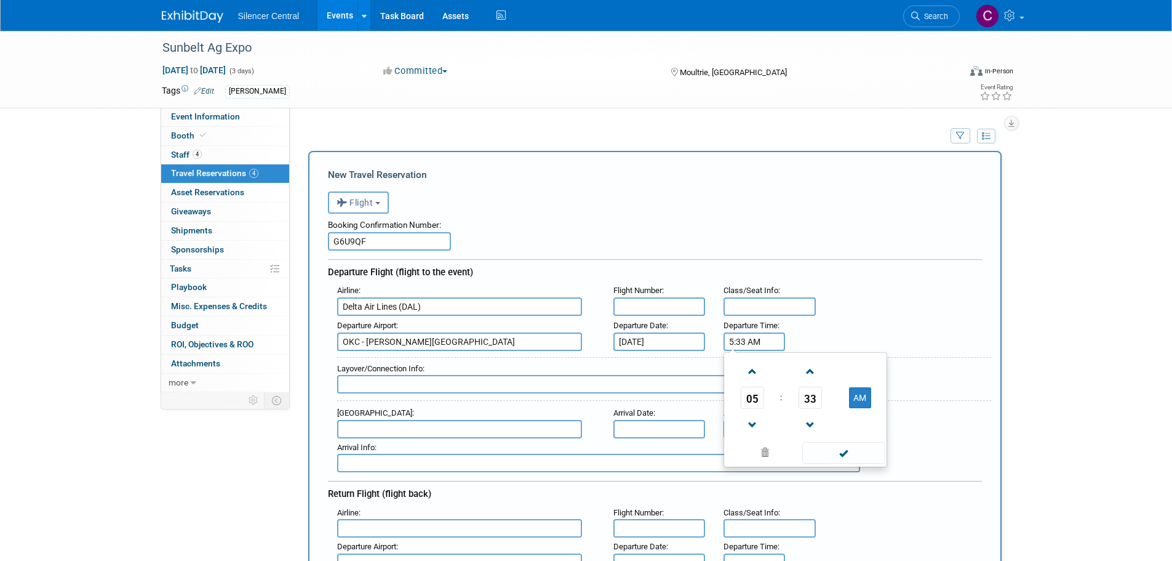
click at [828, 442] on span at bounding box center [843, 453] width 83 height 22
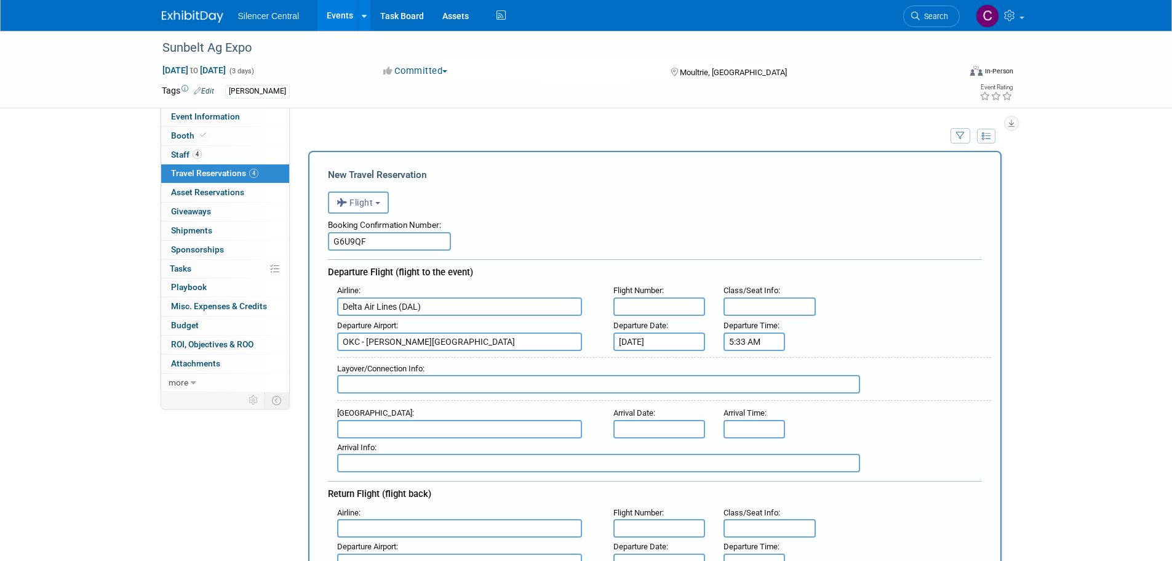
click at [383, 386] on input "text" at bounding box center [598, 384] width 523 height 18
type input "ATL: 1 hr 45 min"
click at [425, 428] on input "text" at bounding box center [459, 429] width 245 height 18
click at [457, 449] on span "TLH - Tallahassee Regional Airport" at bounding box center [466, 449] width 256 height 20
type input "TLH - Tallahassee Regional Airport"
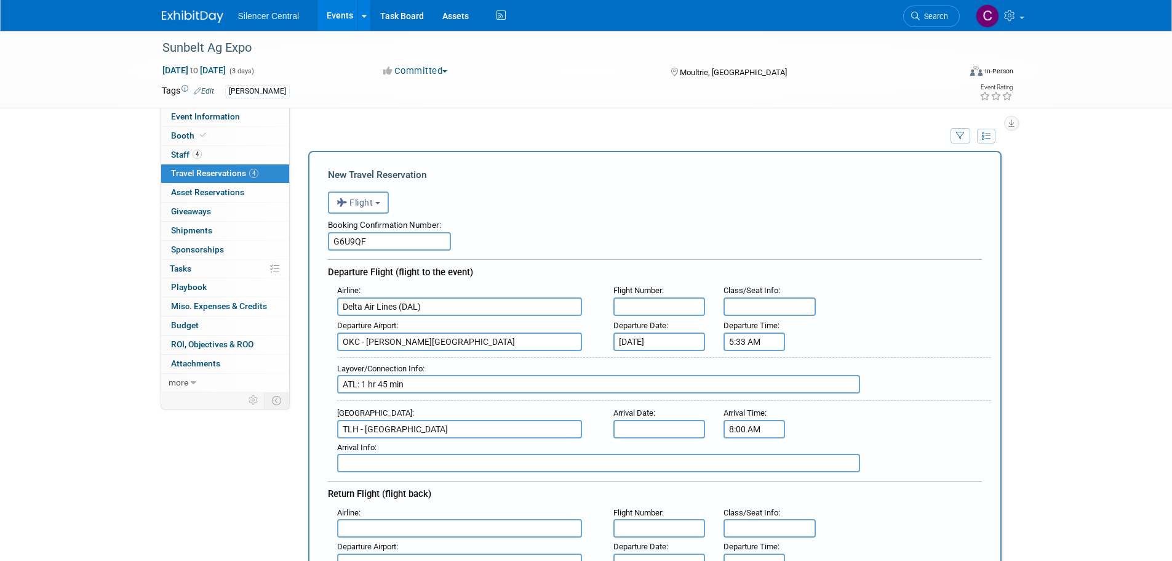
click at [756, 426] on input "8:00 AM" at bounding box center [755, 429] width 62 height 18
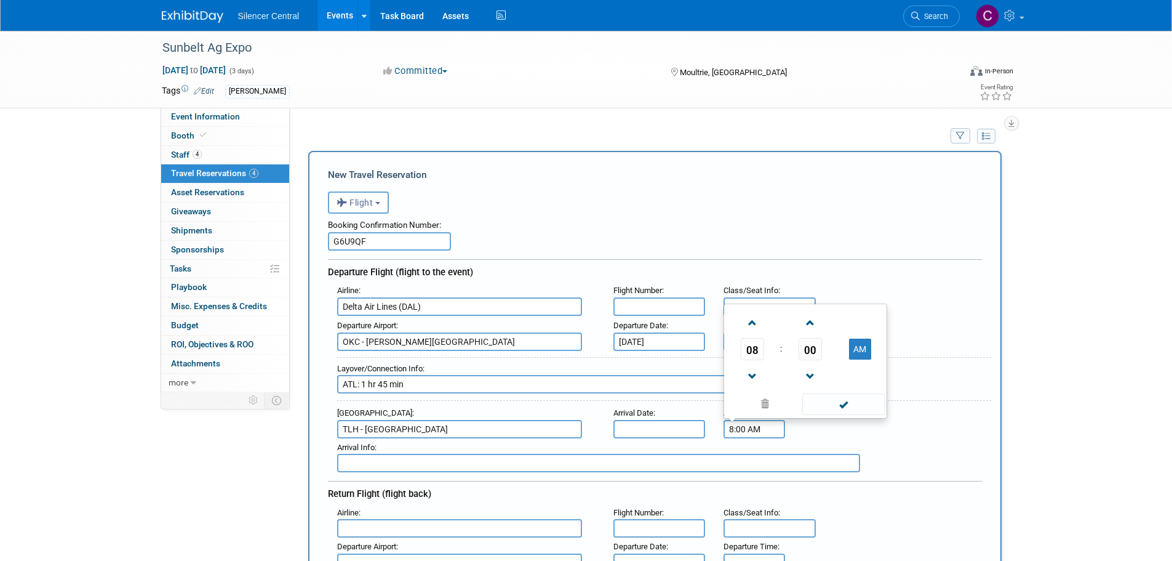
click at [741, 351] on span "08" at bounding box center [752, 349] width 23 height 22
click at [861, 375] on td "11" at bounding box center [864, 374] width 39 height 33
click at [807, 350] on span "00" at bounding box center [810, 349] width 23 height 22
click at [830, 349] on td "30" at bounding box center [825, 341] width 39 height 33
type input "11:30 AM"
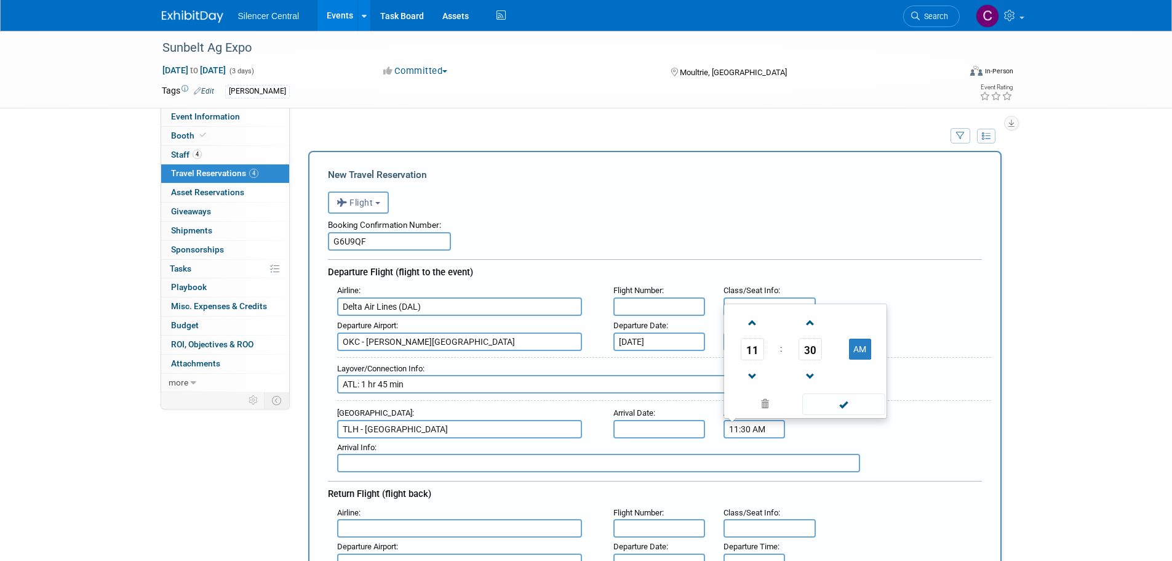
click at [854, 403] on span at bounding box center [843, 404] width 83 height 22
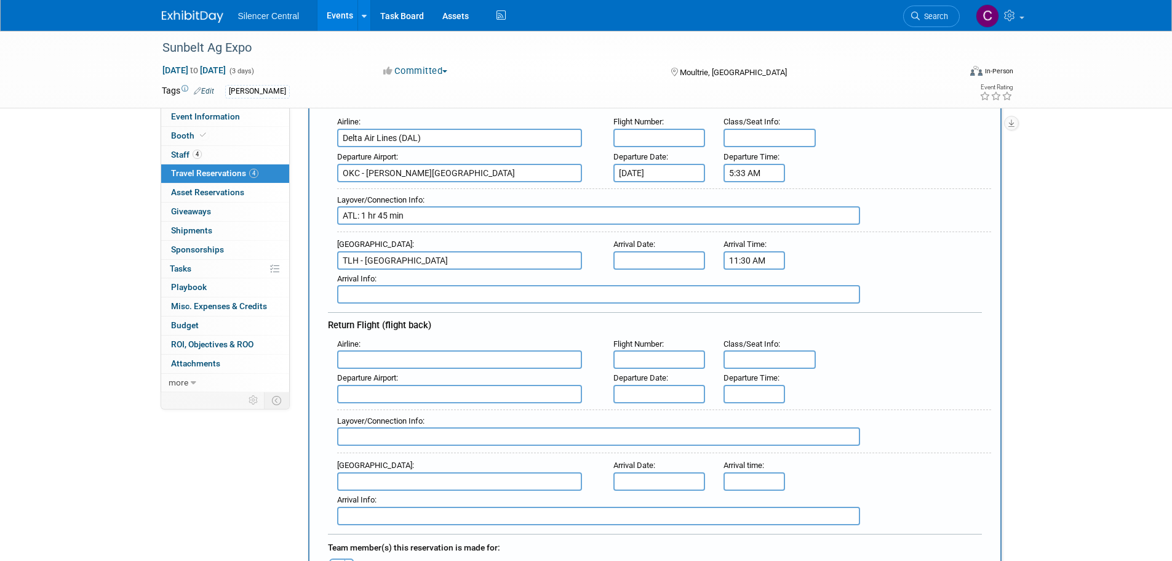
scroll to position [185, 0]
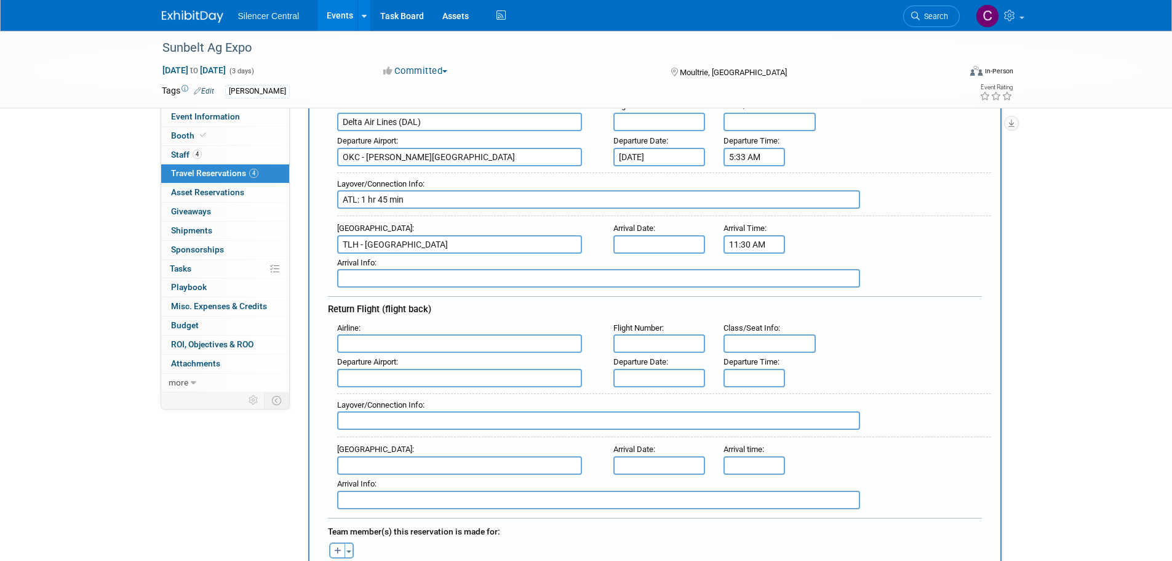
click at [399, 351] on input "text" at bounding box center [459, 343] width 245 height 18
click at [405, 386] on span "Delta Air Lines (DAL)" at bounding box center [466, 384] width 256 height 20
type input "Delta Air Lines (DAL)"
click at [382, 364] on strong "Delta Air Lines (DAL)" at bounding box center [379, 362] width 73 height 9
click at [382, 375] on input "text" at bounding box center [459, 378] width 245 height 18
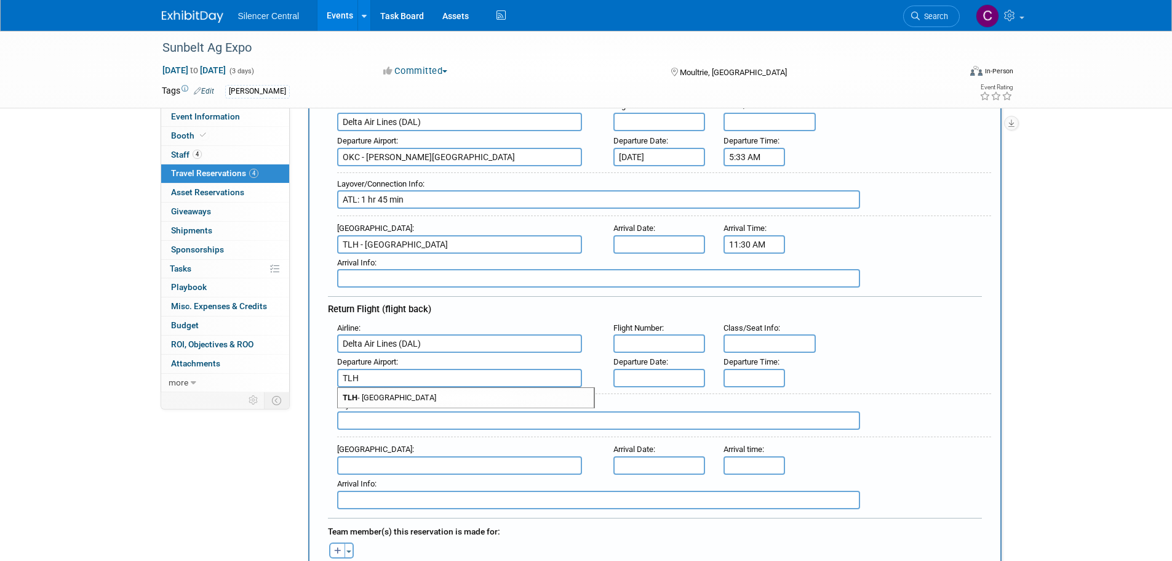
click at [391, 402] on span "TLH - Tallahassee Regional Airport" at bounding box center [466, 398] width 256 height 20
type input "TLH - Tallahassee Regional Airport"
click at [649, 373] on input "text" at bounding box center [660, 378] width 92 height 18
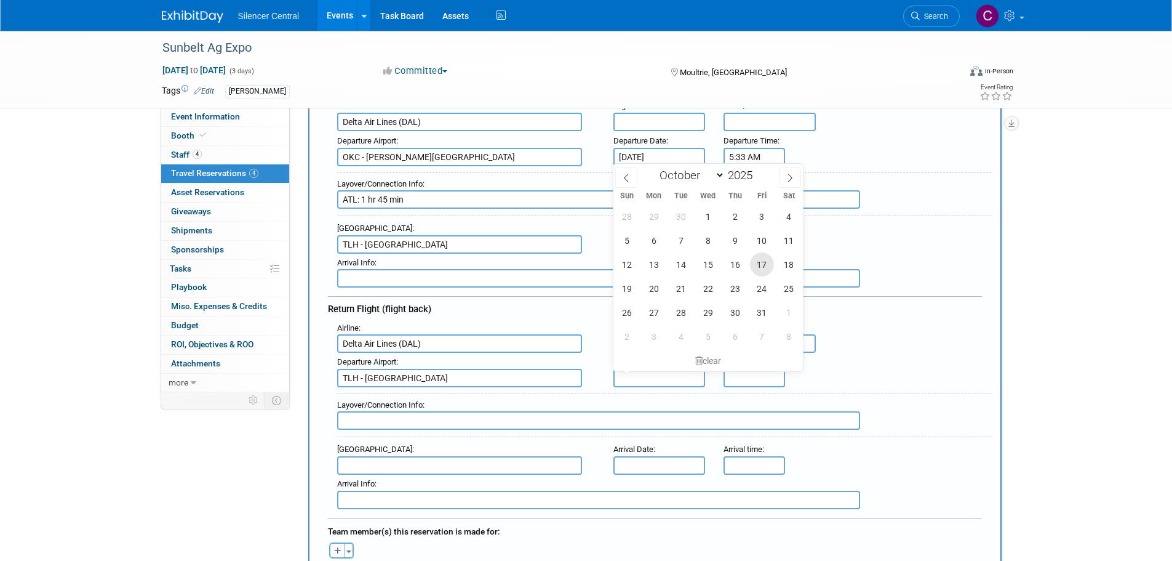
click at [758, 269] on span "17" at bounding box center [762, 264] width 24 height 24
type input "Oct 17, 2025"
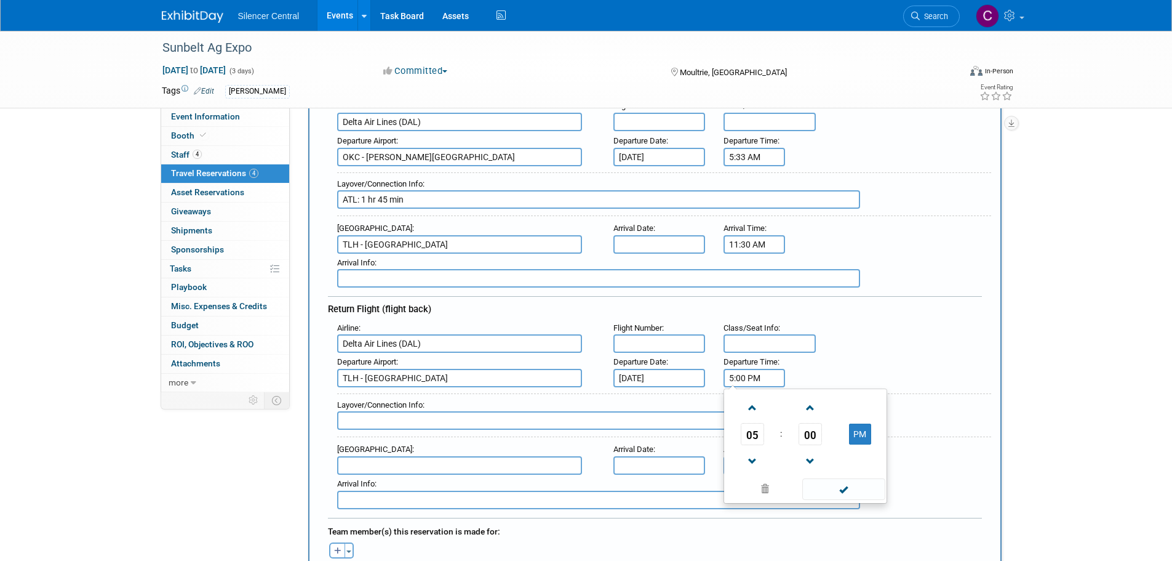
click at [769, 378] on input "5:00 PM" at bounding box center [755, 378] width 62 height 18
click at [753, 455] on span at bounding box center [753, 461] width 22 height 22
click at [756, 402] on span at bounding box center [753, 408] width 22 height 22
click at [855, 433] on button "PM" at bounding box center [860, 433] width 22 height 21
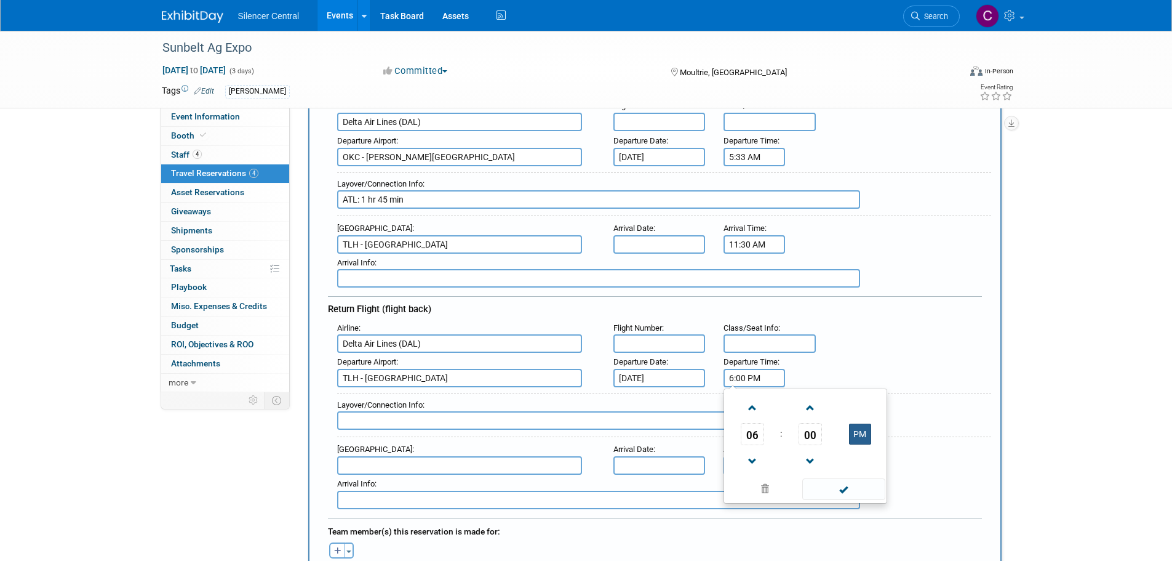
type input "6:00 AM"
click at [841, 493] on span at bounding box center [843, 489] width 83 height 22
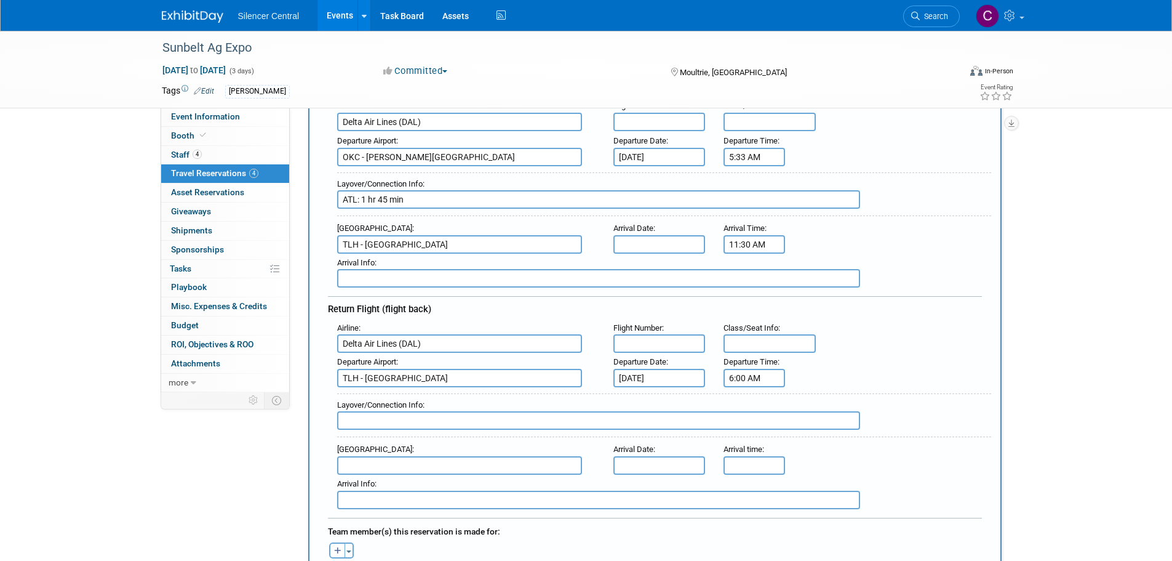
click at [473, 425] on input "text" at bounding box center [598, 420] width 523 height 18
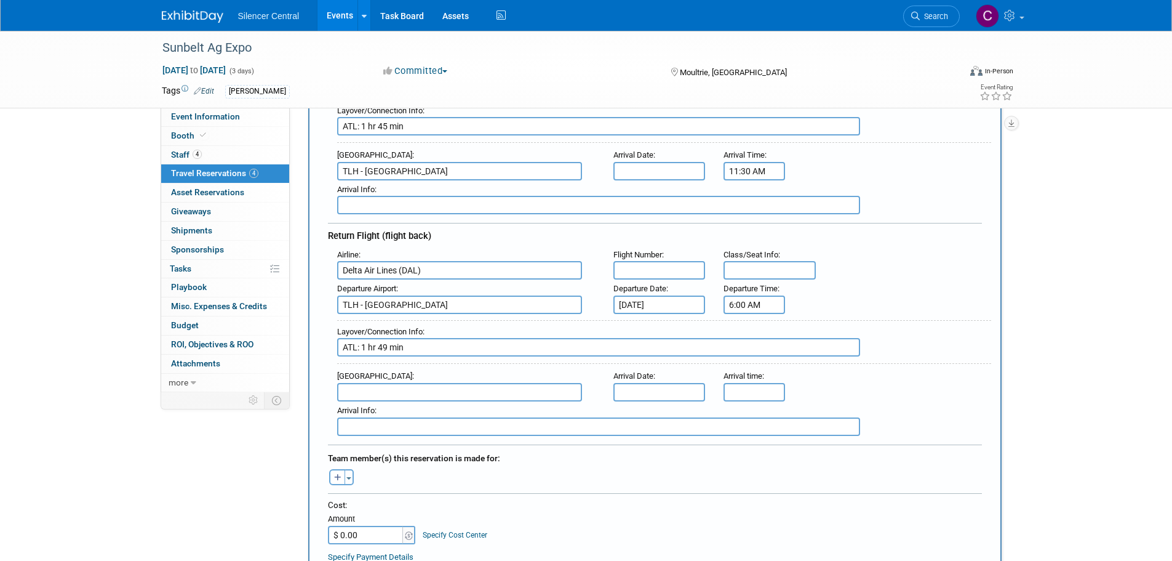
scroll to position [369, 0]
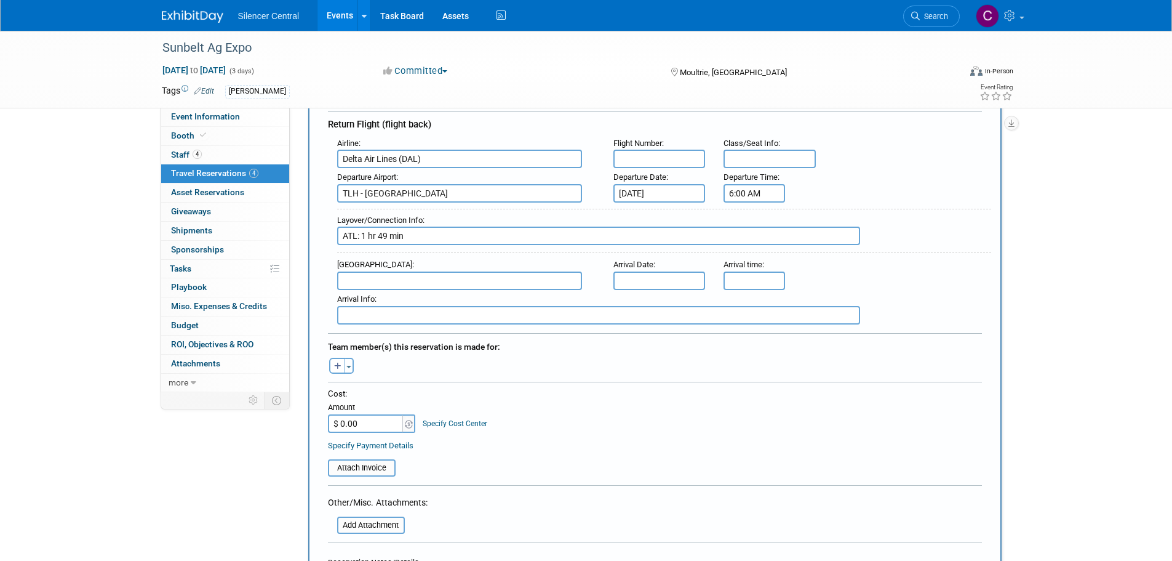
type input "ATL: 1 hr 49 min"
click at [384, 275] on input "text" at bounding box center [459, 280] width 245 height 18
click at [405, 298] on span "OKC - Will Rogers World Airport" at bounding box center [466, 300] width 256 height 20
type input "OKC - Will Rogers World Airport"
click at [736, 280] on input "5:00 PM" at bounding box center [755, 280] width 62 height 18
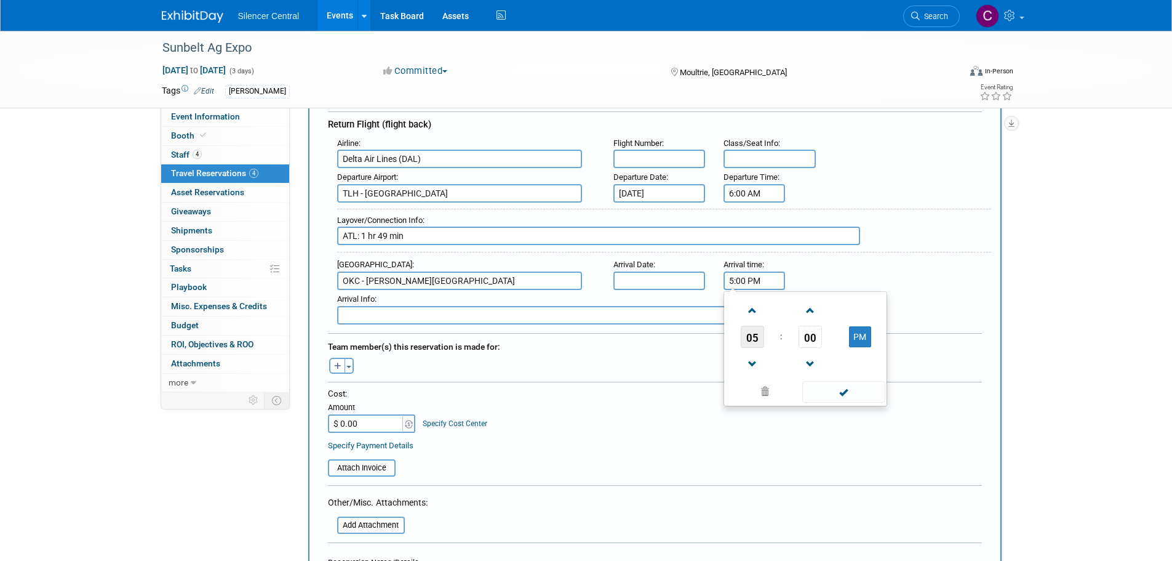
click at [751, 337] on span "05" at bounding box center [752, 337] width 23 height 22
click at [833, 373] on td "10" at bounding box center [825, 377] width 39 height 33
click at [814, 341] on span "00" at bounding box center [810, 337] width 23 height 22
click at [871, 308] on td "15" at bounding box center [864, 310] width 39 height 33
click at [820, 364] on span at bounding box center [810, 364] width 22 height 22
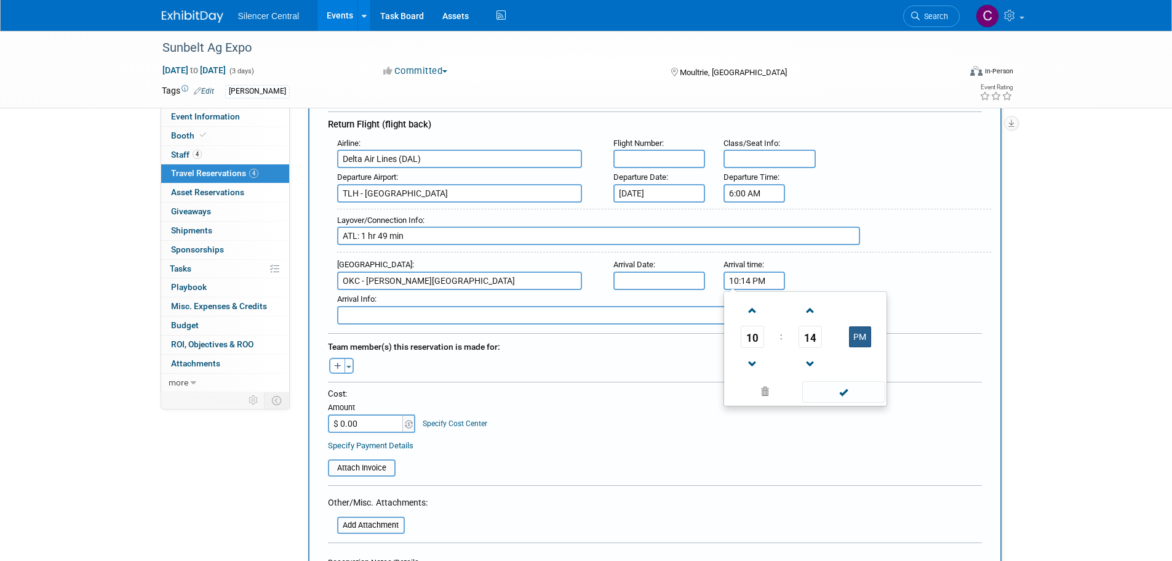
click at [858, 337] on button "PM" at bounding box center [860, 336] width 22 height 21
type input "10:14 AM"
click at [850, 394] on span at bounding box center [843, 392] width 83 height 22
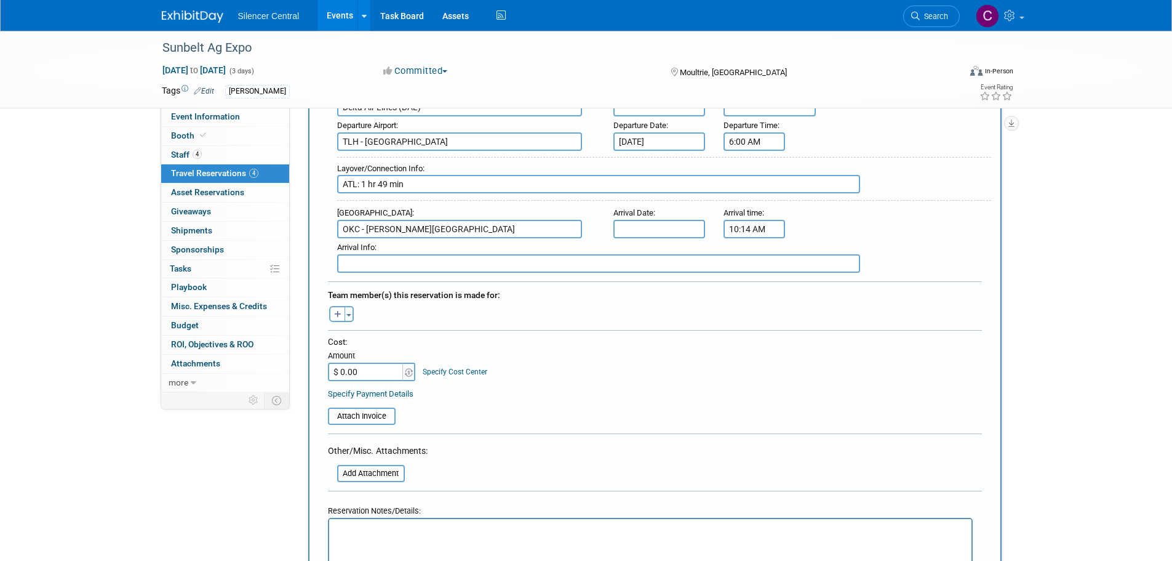
scroll to position [492, 0]
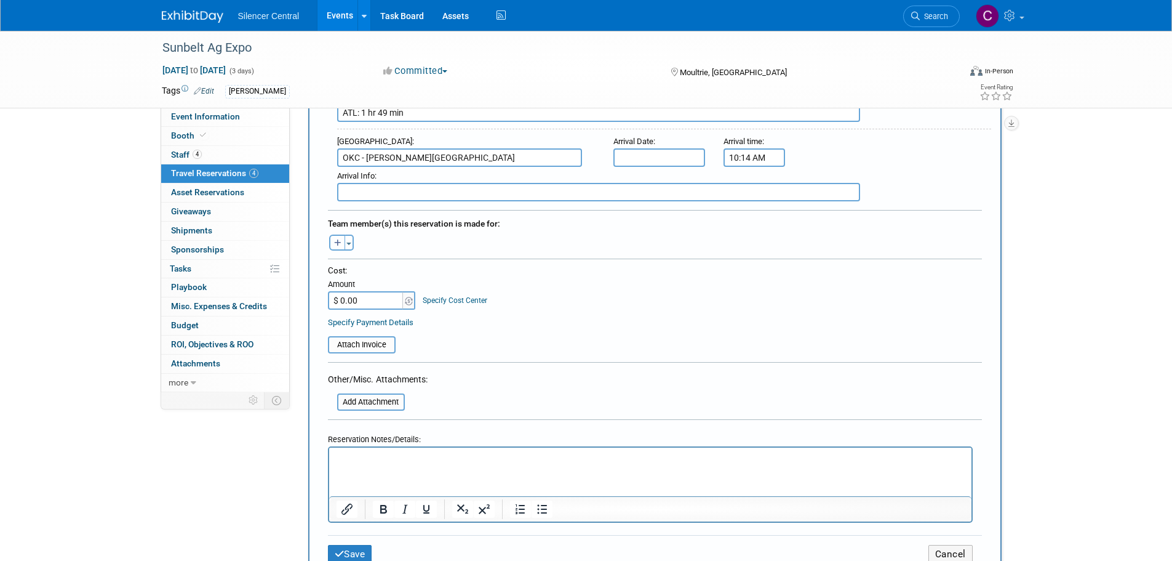
click at [334, 244] on icon "button" at bounding box center [337, 243] width 7 height 8
select select
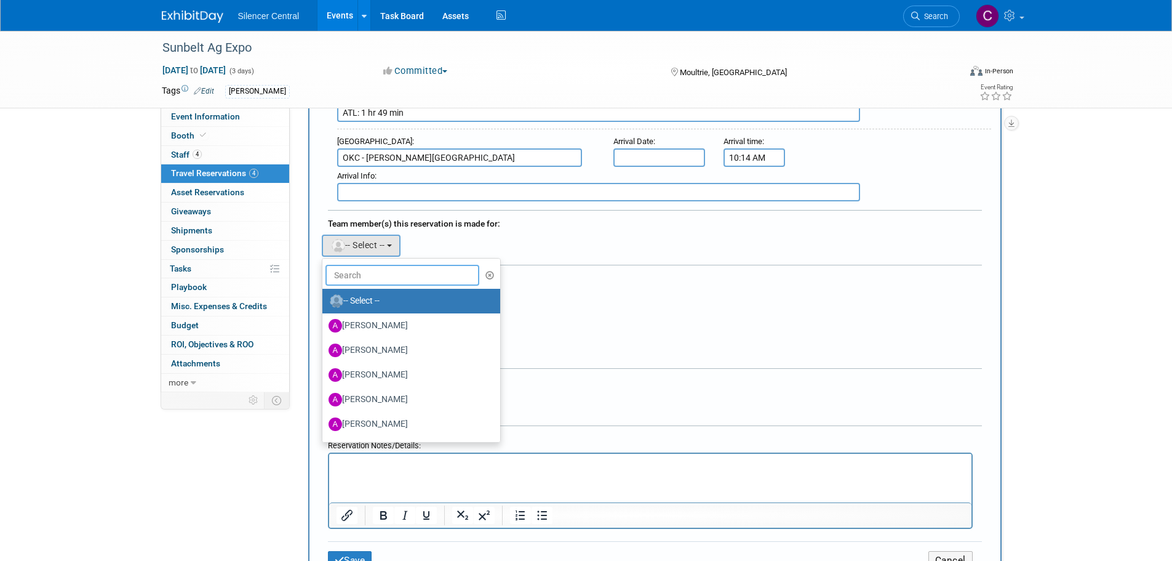
click at [370, 276] on input "text" at bounding box center [403, 275] width 154 height 21
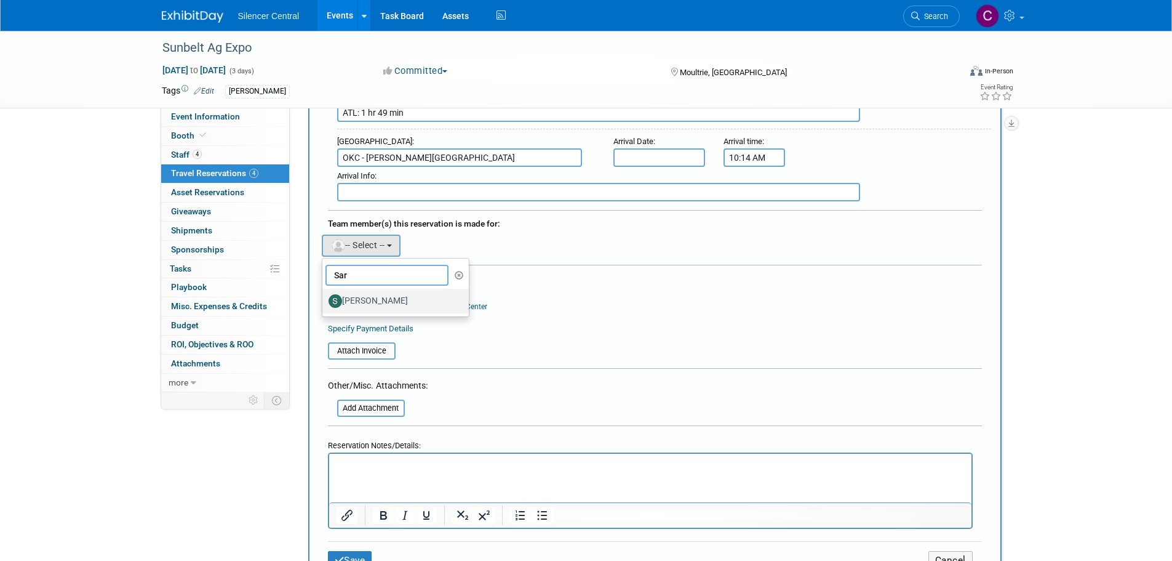
type input "Sar"
click at [388, 296] on label "Sarah Young" at bounding box center [393, 301] width 129 height 20
click at [324, 296] on input "Sarah Young" at bounding box center [320, 299] width 8 height 8
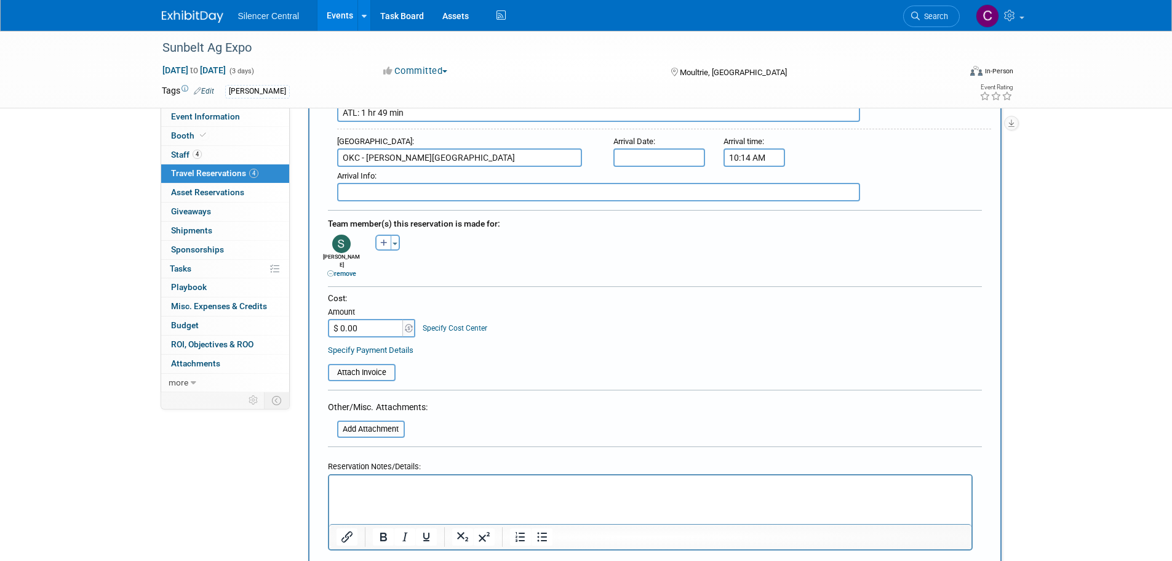
click at [370, 323] on input "$ 0.00" at bounding box center [366, 328] width 77 height 18
type input "$ 798.36"
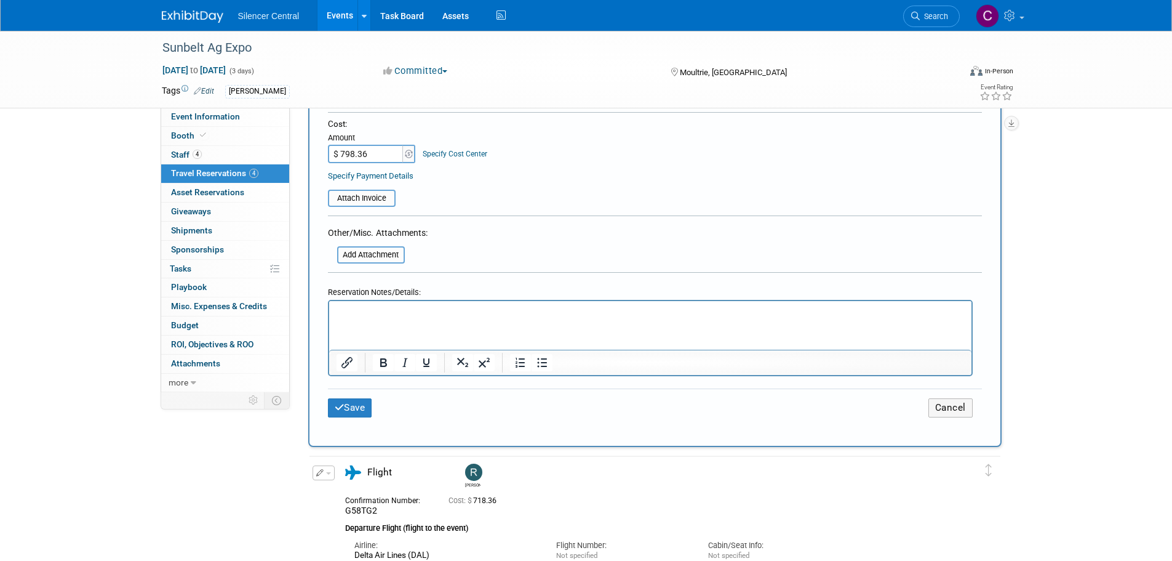
scroll to position [677, 0]
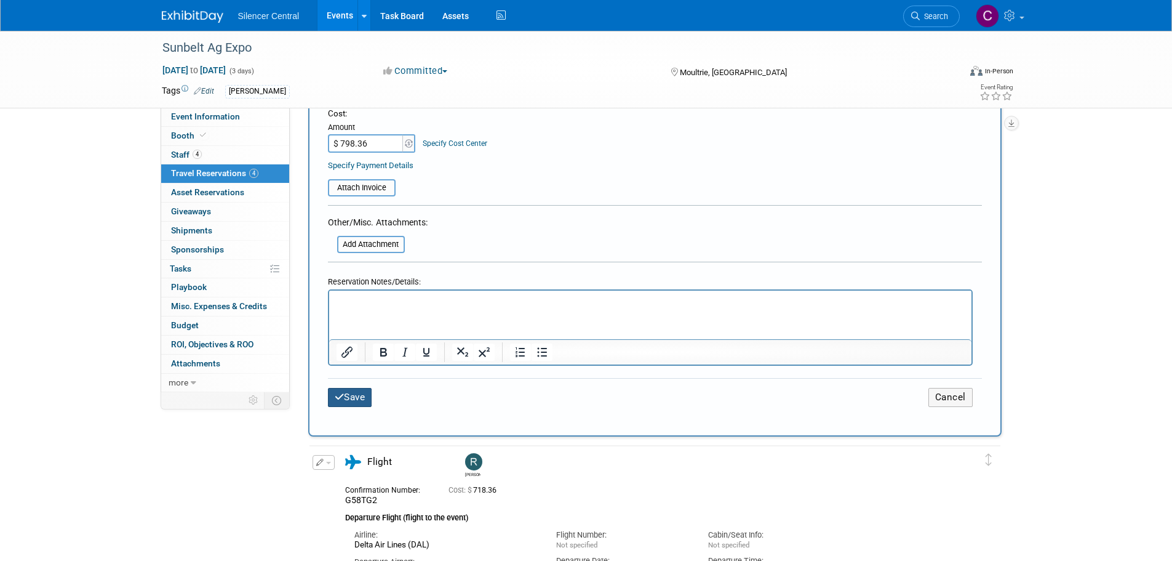
click at [349, 389] on button "Save" at bounding box center [350, 397] width 44 height 19
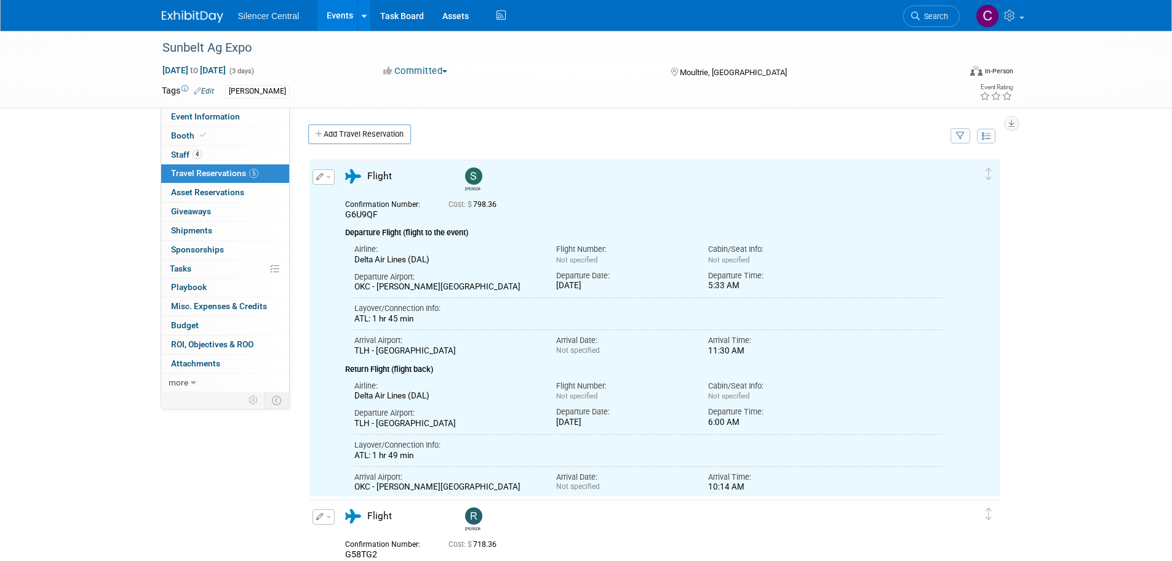
scroll to position [0, 0]
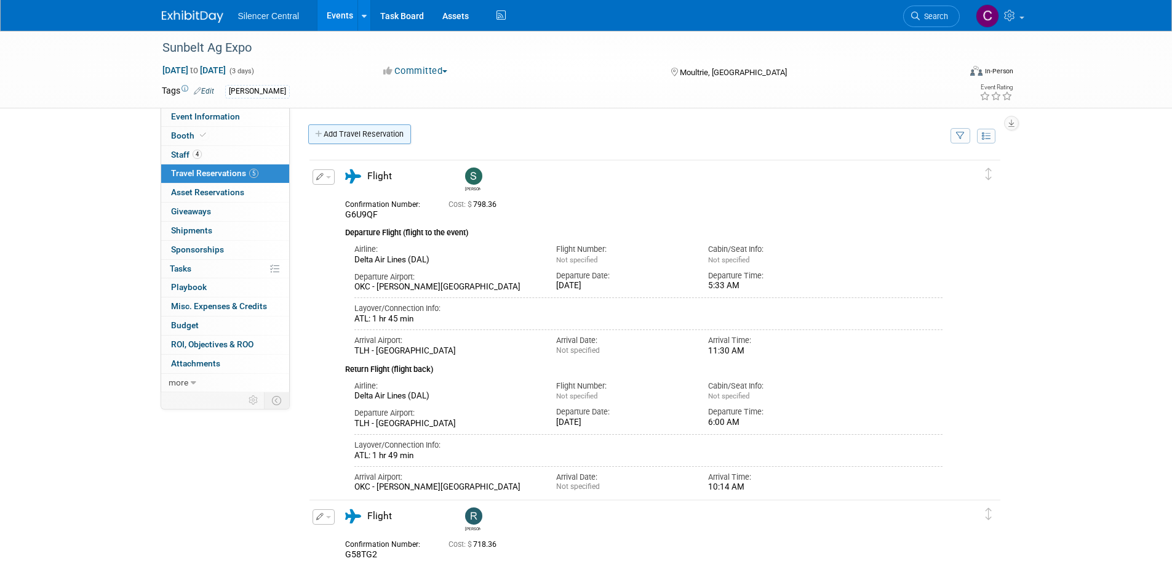
click at [343, 134] on link "Add Travel Reservation" at bounding box center [359, 134] width 103 height 20
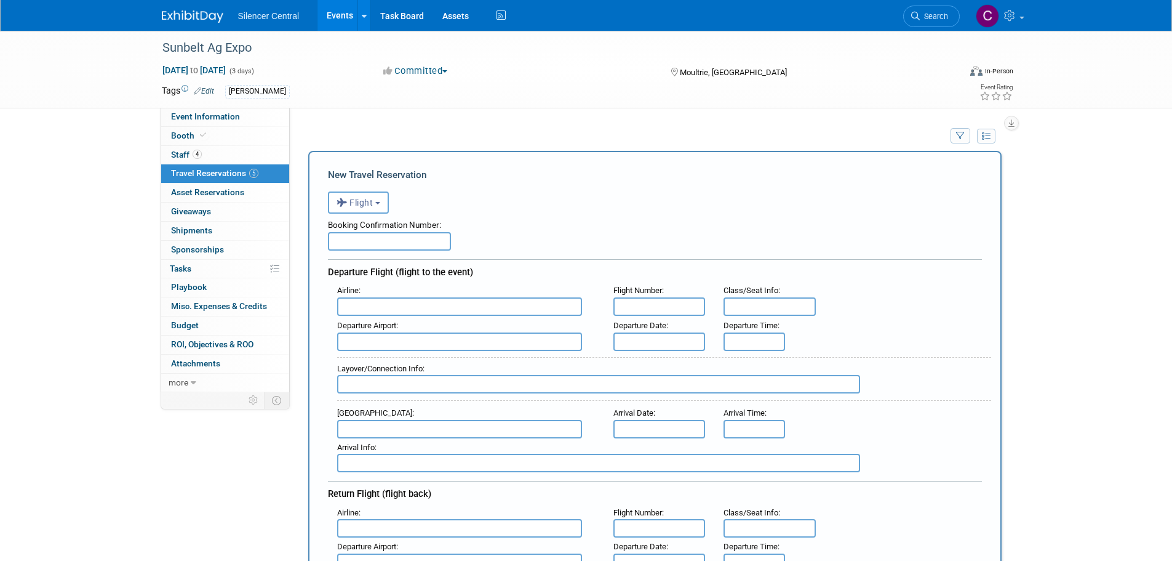
click at [380, 237] on input "text" at bounding box center [389, 241] width 123 height 18
click at [412, 236] on input "text" at bounding box center [389, 241] width 123 height 18
paste input "G6XEY3"
type input "G6XEY3 /"
click at [430, 309] on input "text" at bounding box center [459, 306] width 245 height 18
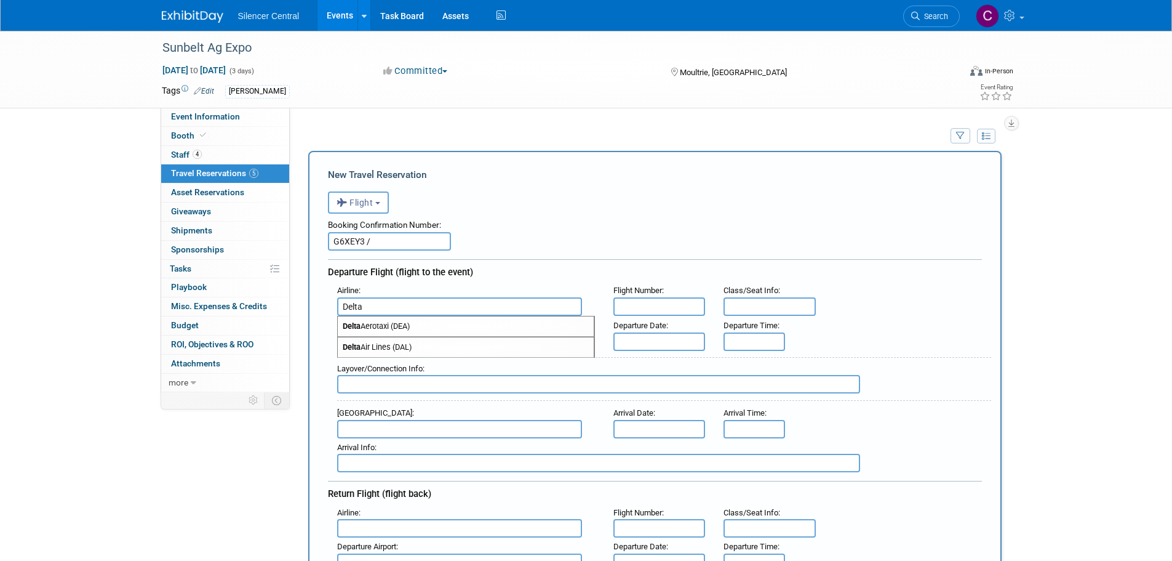
click at [419, 345] on span "Delta Air Lines (DAL)" at bounding box center [466, 347] width 256 height 20
type input "Delta Air Lines (DAL)"
click at [649, 346] on body "Silencer Central Events Add Event Bulk Upload Events Shareable Event Boards Rec…" at bounding box center [586, 280] width 1172 height 561
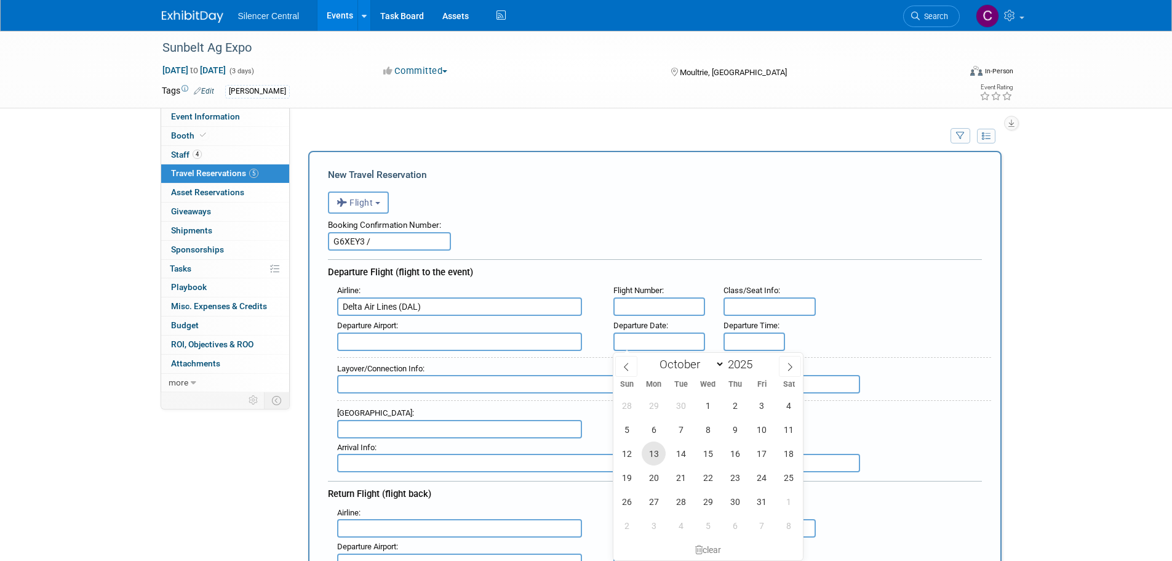
click at [657, 454] on span "13" at bounding box center [654, 453] width 24 height 24
type input "Oct 13, 2025"
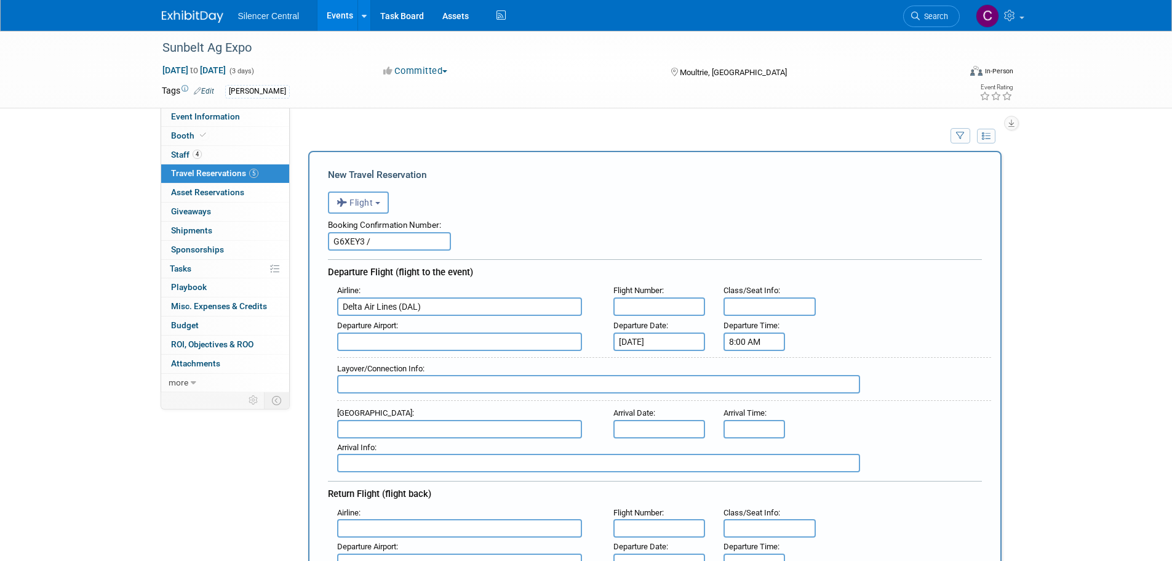
click at [748, 342] on input "8:00 AM" at bounding box center [755, 341] width 62 height 18
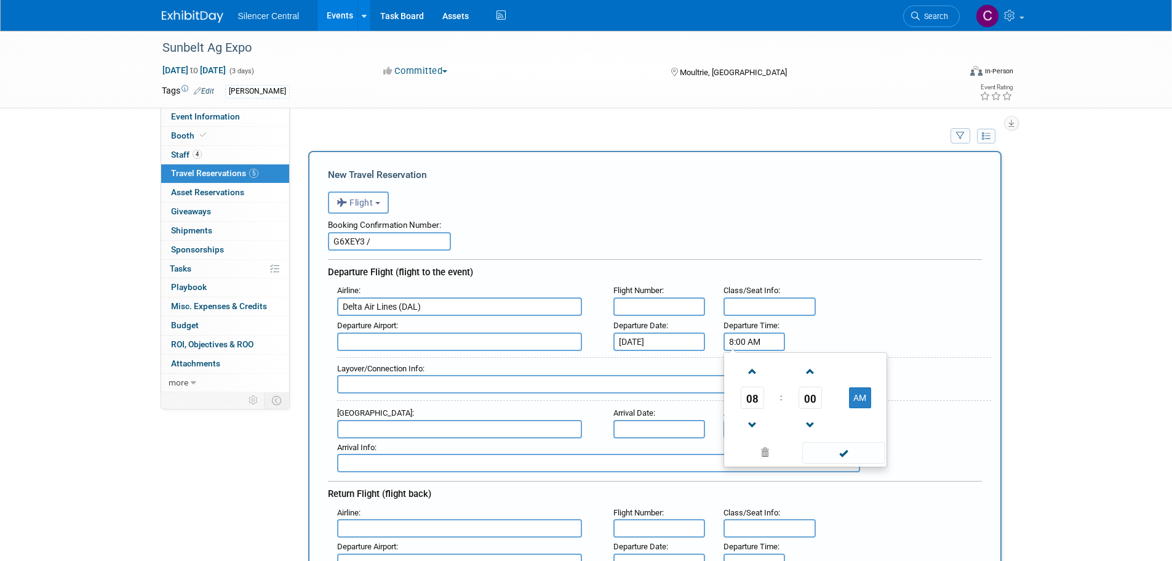
click at [756, 401] on span "08" at bounding box center [752, 397] width 23 height 22
click at [782, 405] on td "05" at bounding box center [785, 404] width 39 height 33
click at [815, 400] on span "00" at bounding box center [810, 397] width 23 height 22
click at [824, 402] on td "30" at bounding box center [825, 404] width 39 height 33
type input "5:30 AM"
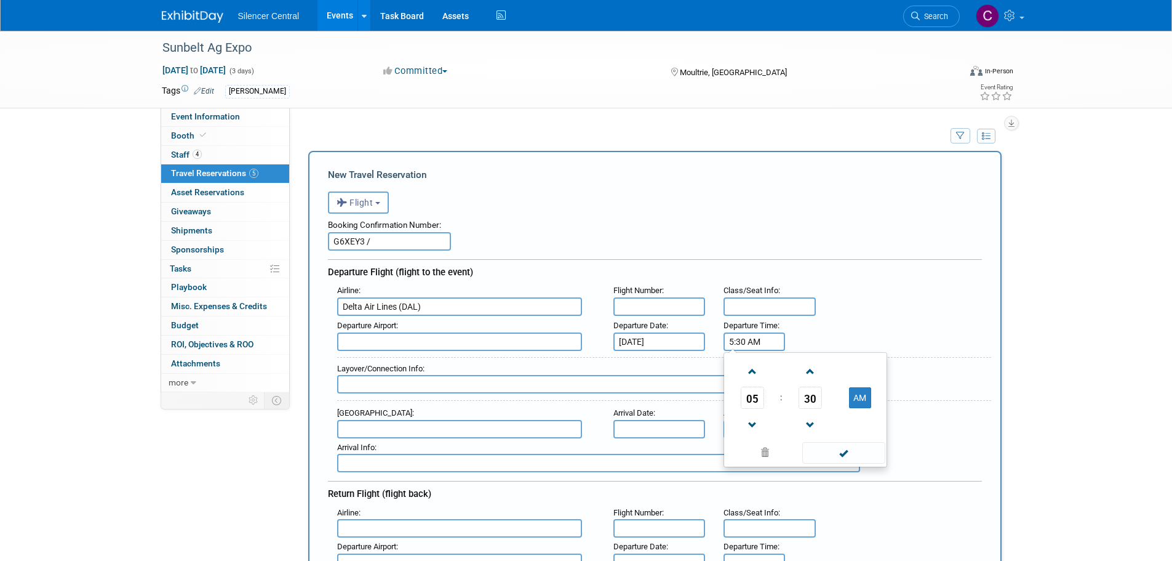
click at [356, 347] on input "text" at bounding box center [459, 341] width 245 height 18
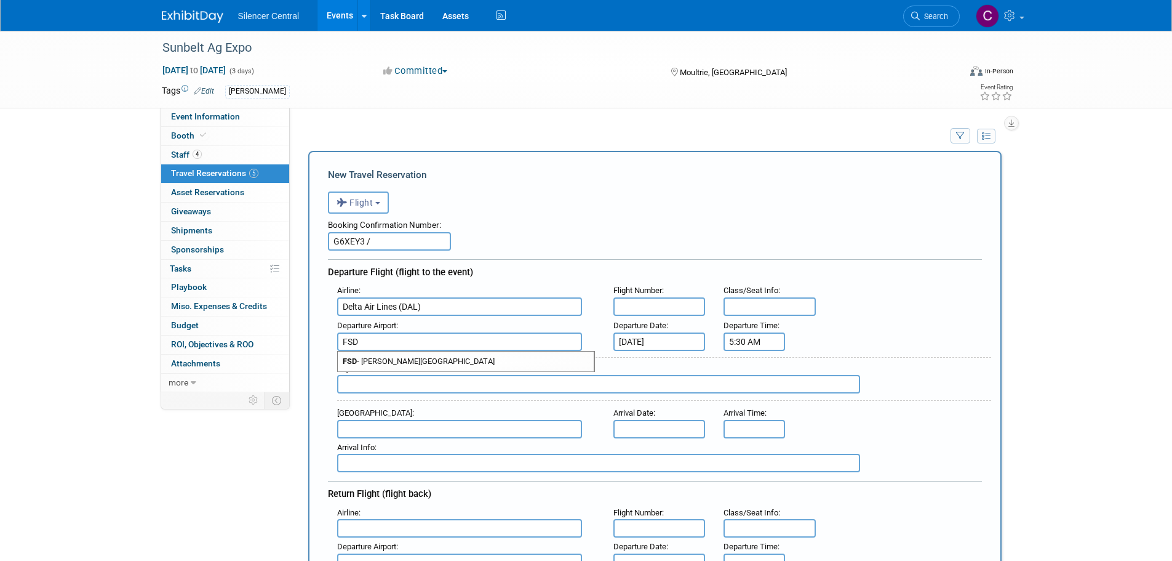
click at [391, 361] on span "FSD - Joe Foss Field Airport" at bounding box center [466, 361] width 256 height 20
type input "FSD - Joe Foss Field Airport"
click at [382, 384] on input "text" at bounding box center [598, 384] width 523 height 18
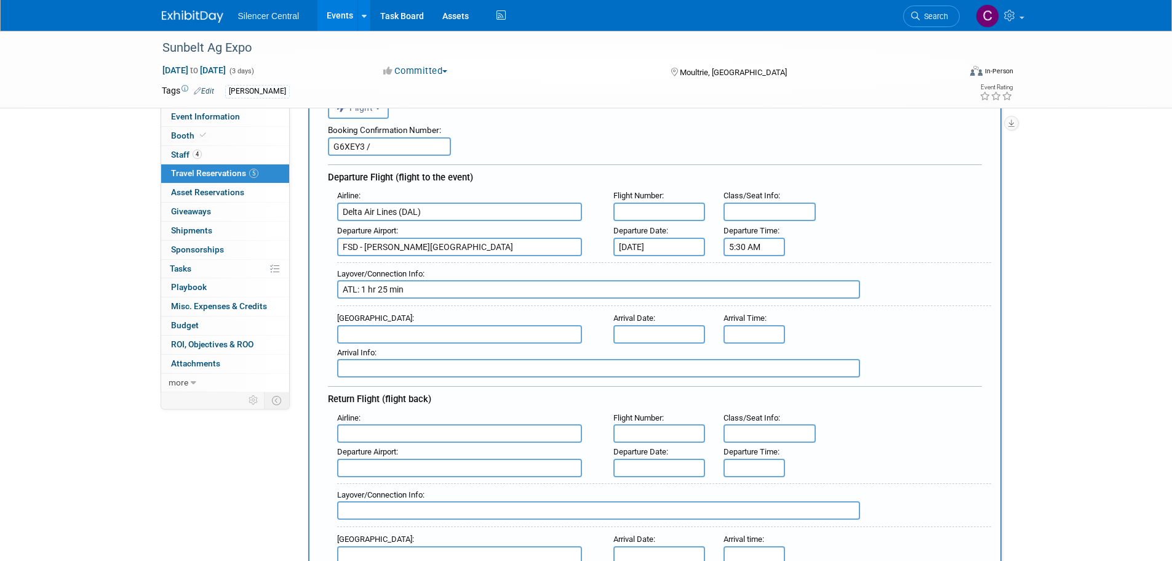
scroll to position [123, 0]
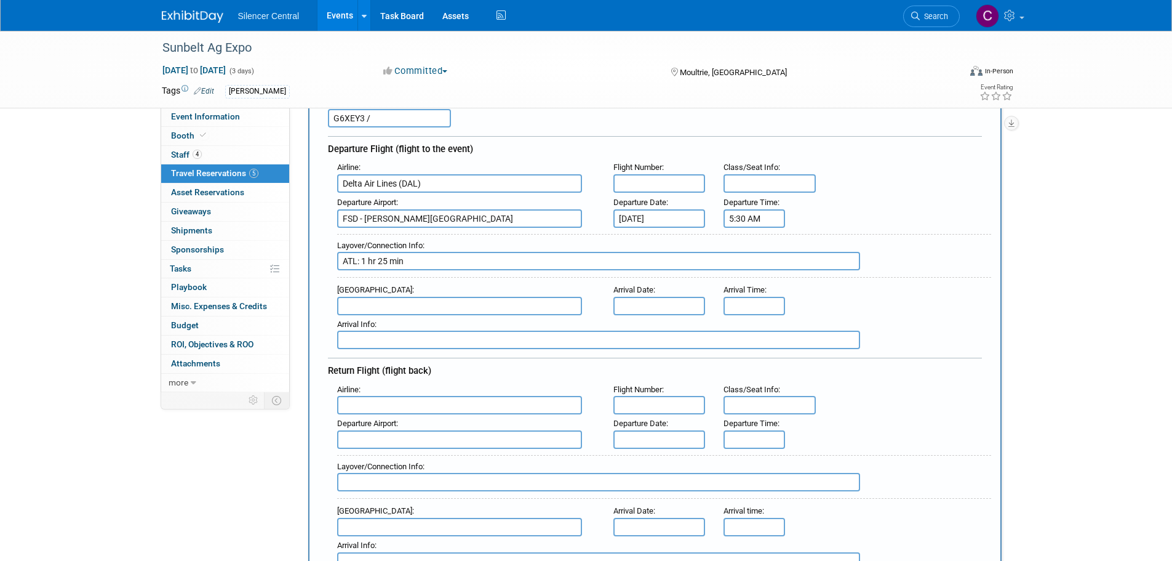
type input "ATL: 1 hr 25 min"
click at [391, 303] on input "text" at bounding box center [459, 306] width 245 height 18
click at [414, 323] on span "TLH - Tallahassee Regional Airport" at bounding box center [466, 326] width 256 height 20
type input "TLH - Tallahassee Regional Airport"
click at [746, 300] on input "8:00 AM" at bounding box center [755, 306] width 62 height 18
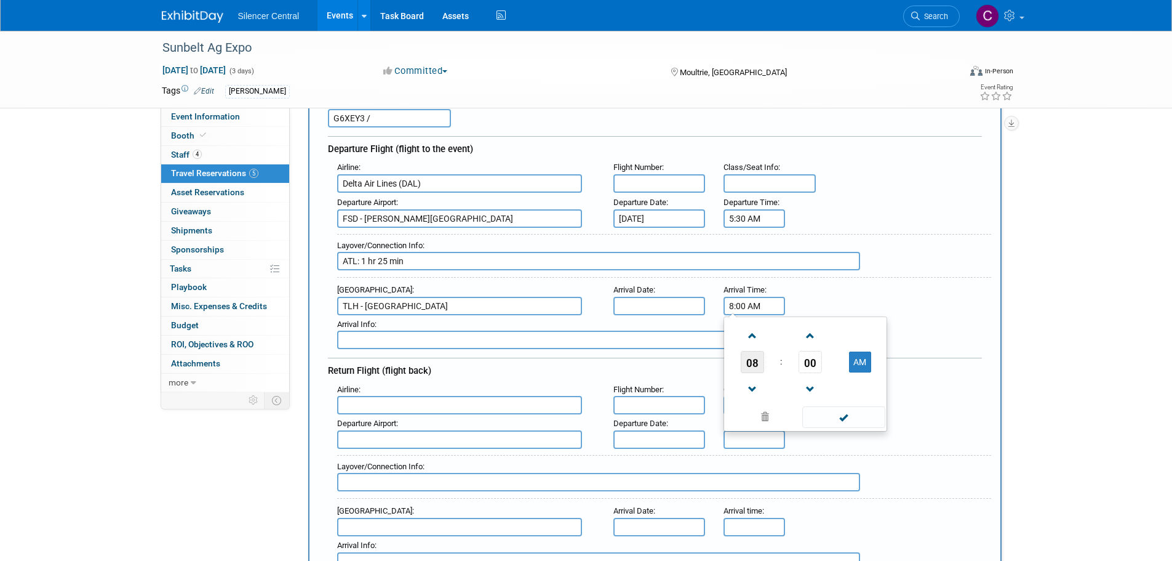
click at [746, 360] on span "08" at bounding box center [752, 362] width 23 height 22
click at [865, 401] on td "11" at bounding box center [864, 402] width 39 height 33
click at [809, 367] on span "00" at bounding box center [810, 362] width 23 height 22
click at [814, 374] on td "30" at bounding box center [825, 369] width 39 height 33
type input "11:30 AM"
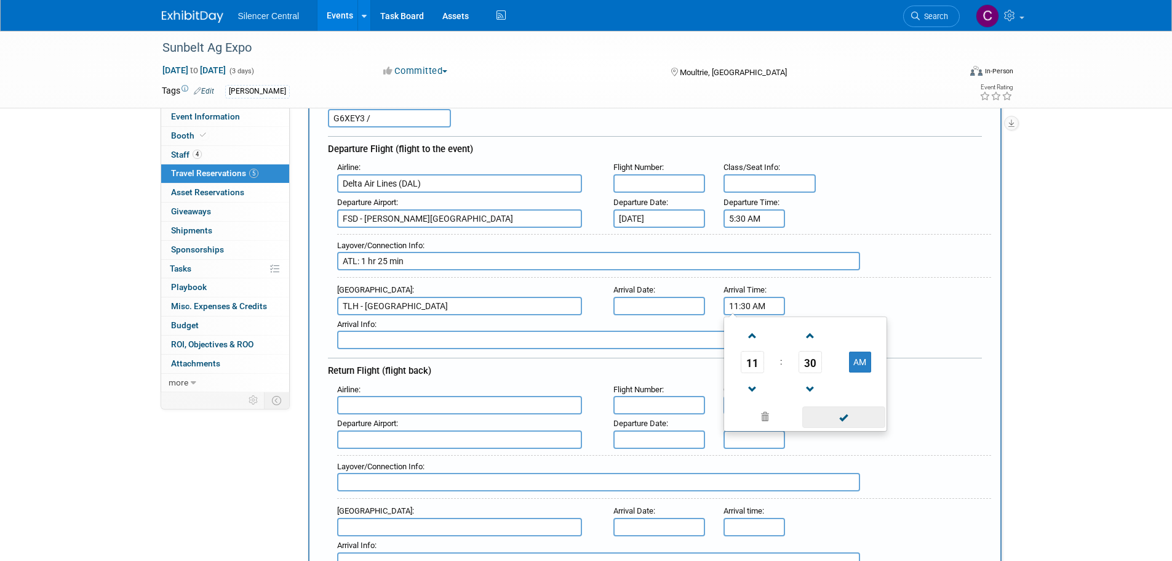
click at [855, 418] on span at bounding box center [843, 417] width 83 height 22
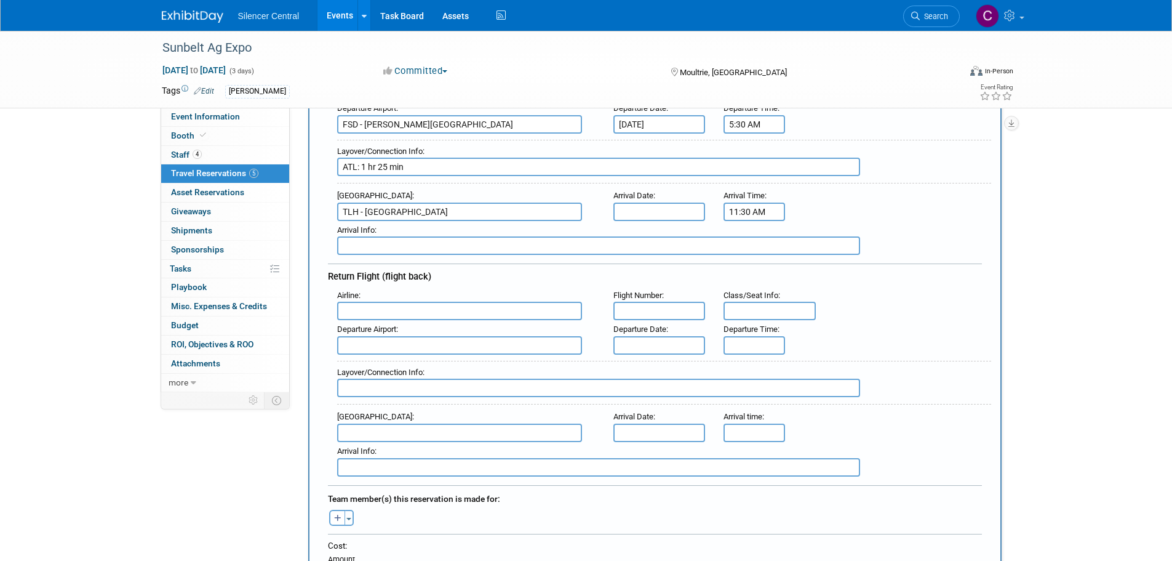
scroll to position [308, 0]
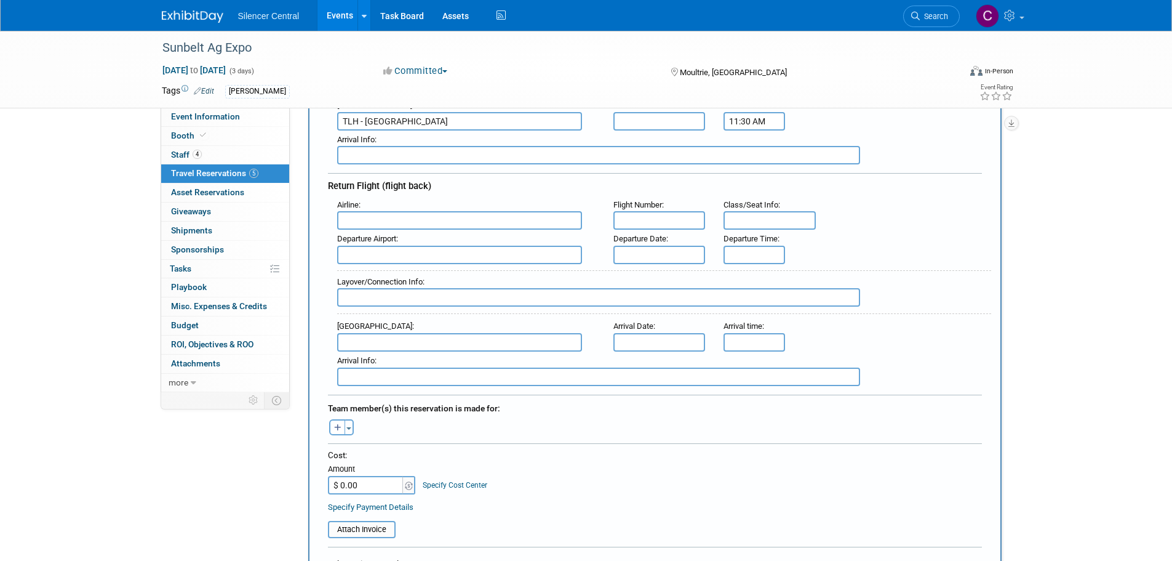
click at [391, 225] on input "text" at bounding box center [459, 220] width 245 height 18
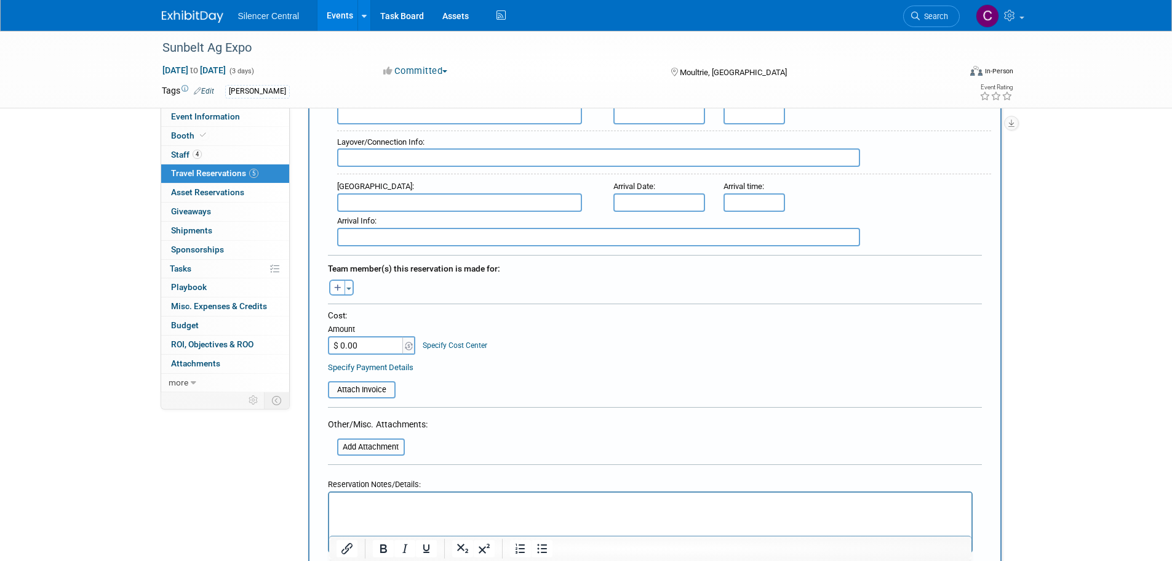
scroll to position [738, 0]
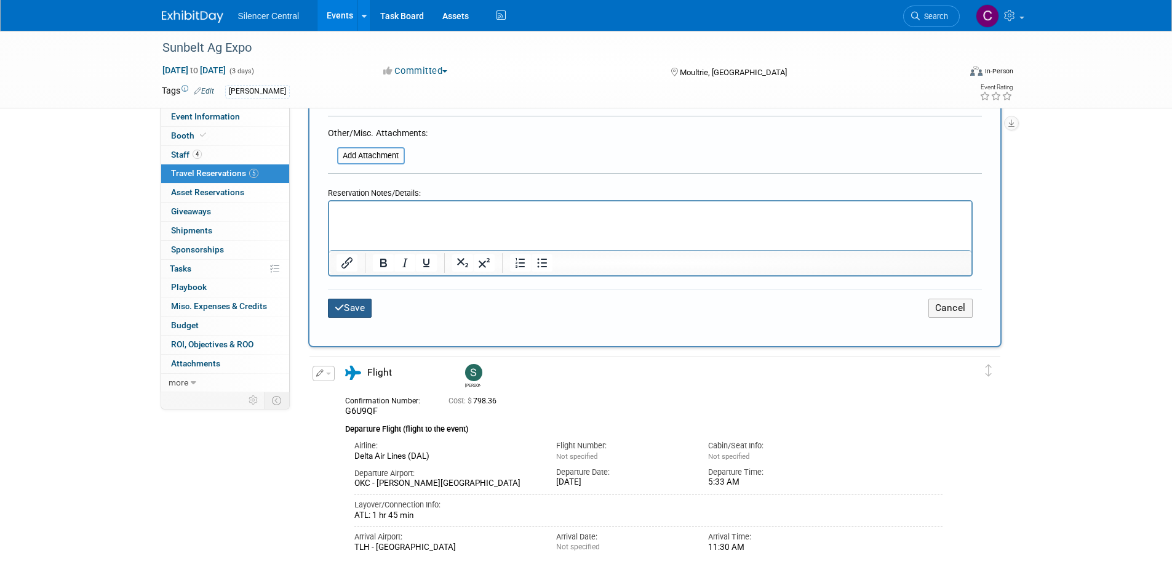
click at [340, 308] on icon "submit" at bounding box center [340, 307] width 10 height 9
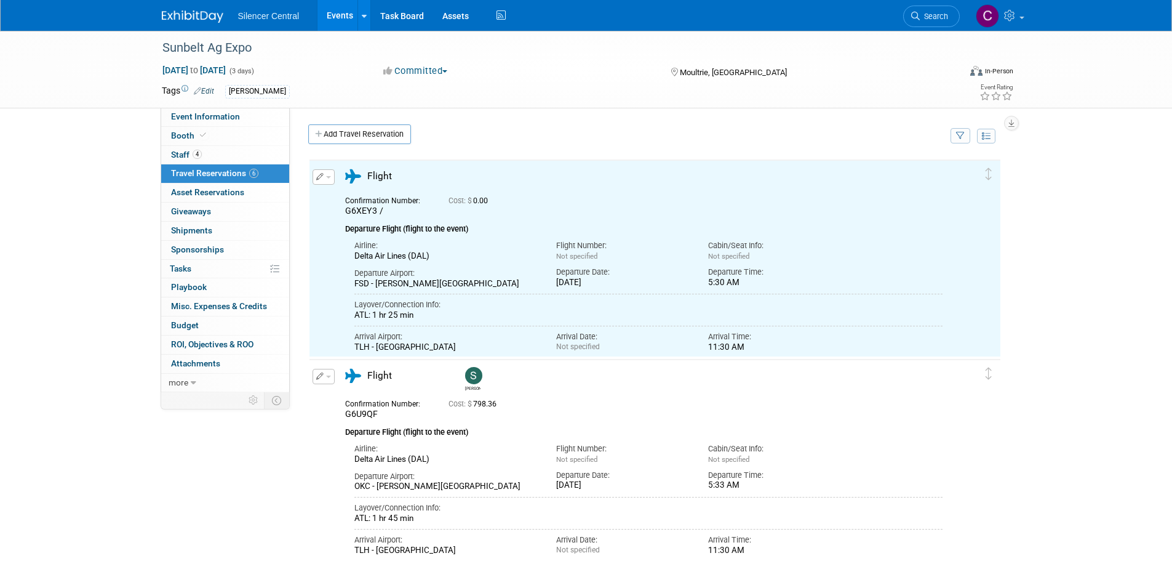
scroll to position [0, 0]
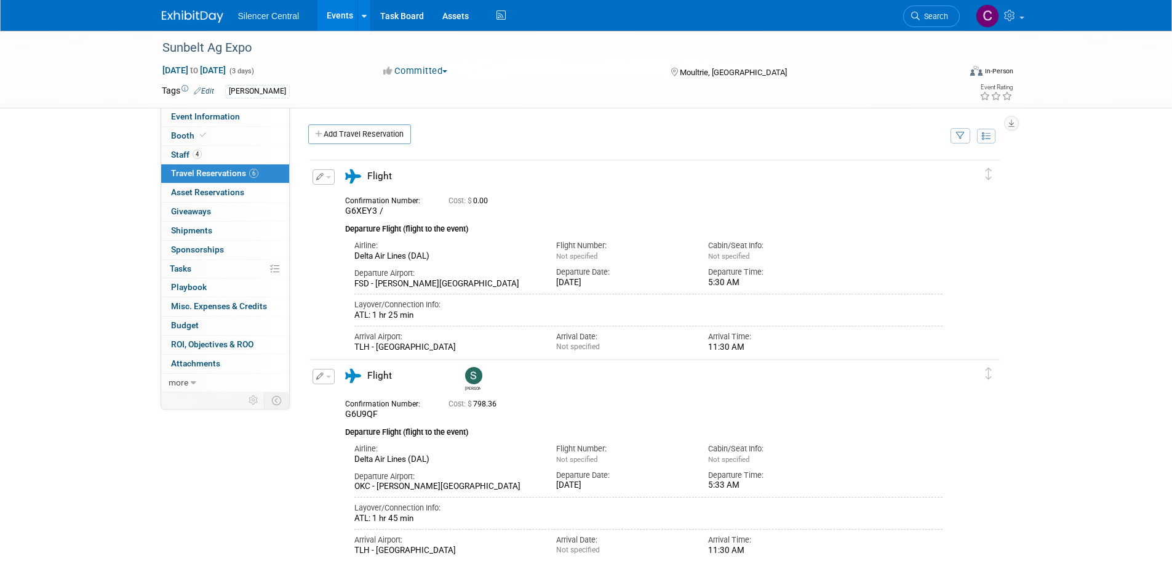
click at [167, 23] on div "Silencer Central Events Add Event Bulk Upload Events Shareable Event Boards Rec…" at bounding box center [586, 15] width 849 height 31
click at [177, 17] on img at bounding box center [193, 16] width 62 height 12
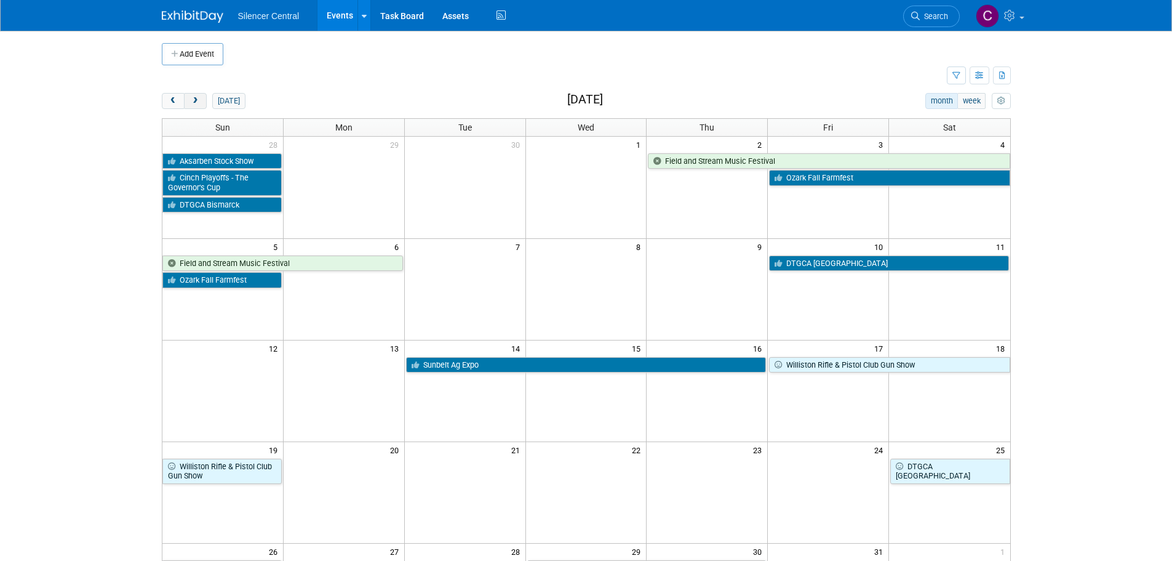
click at [198, 100] on span "next" at bounding box center [195, 101] width 9 height 8
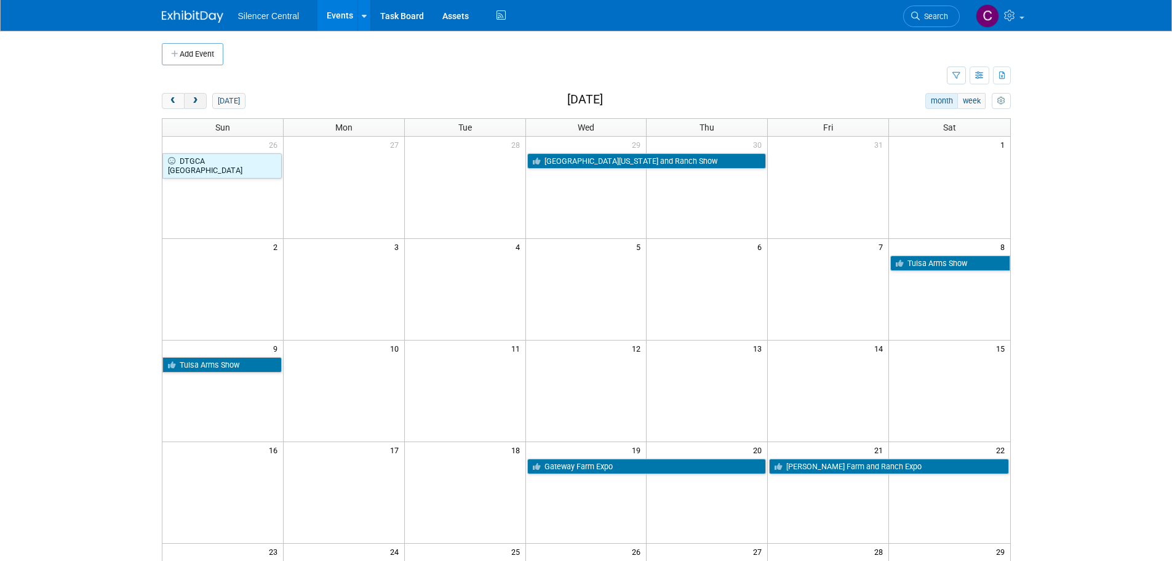
click at [198, 100] on span "next" at bounding box center [195, 101] width 9 height 8
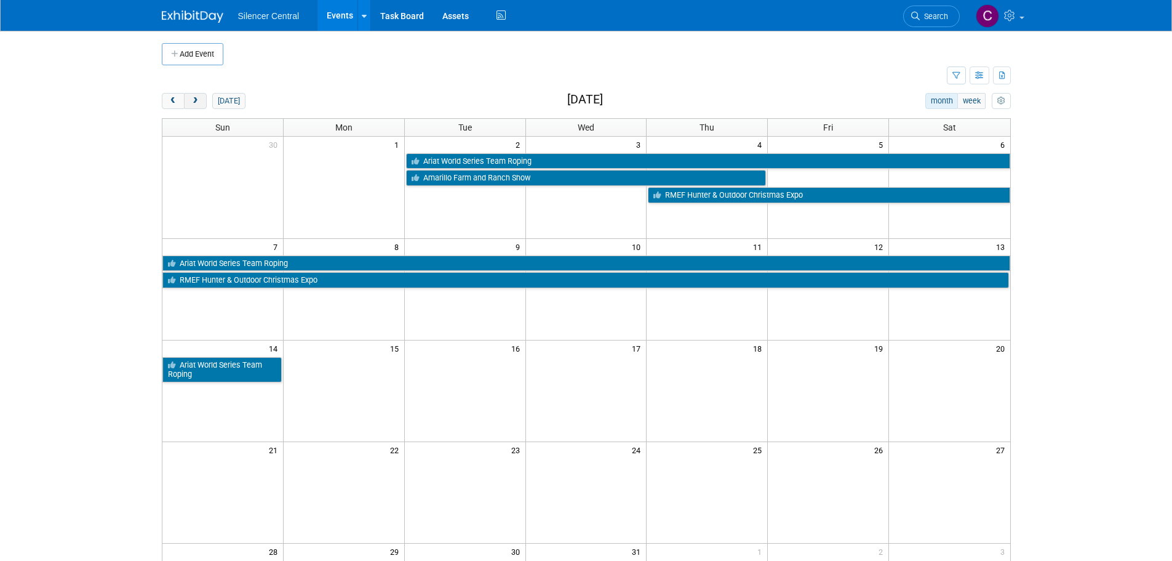
click at [198, 100] on span "next" at bounding box center [195, 101] width 9 height 8
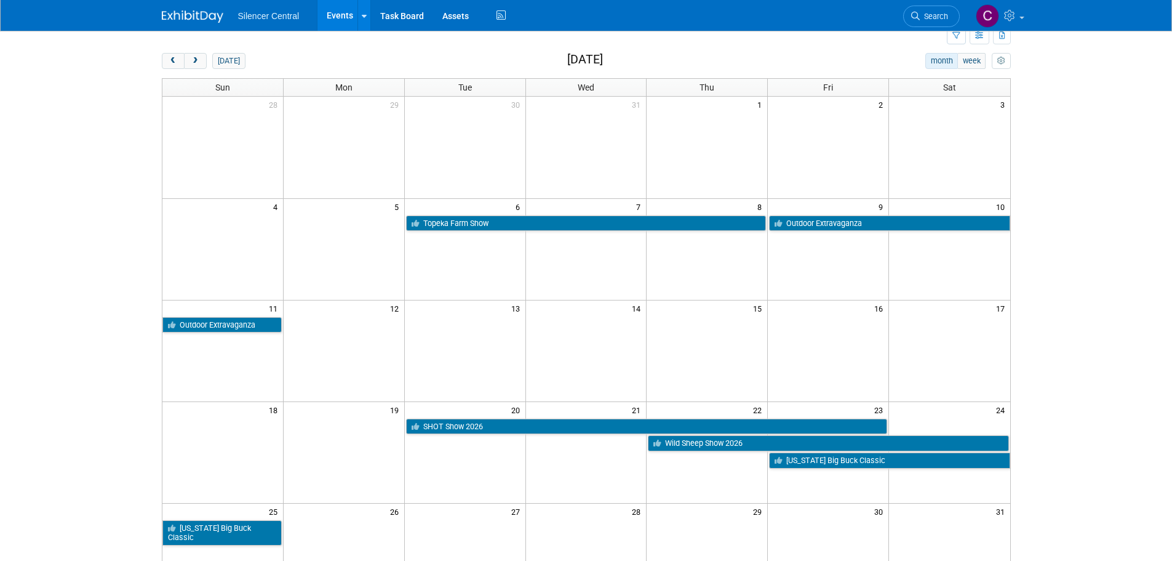
scroll to position [62, 0]
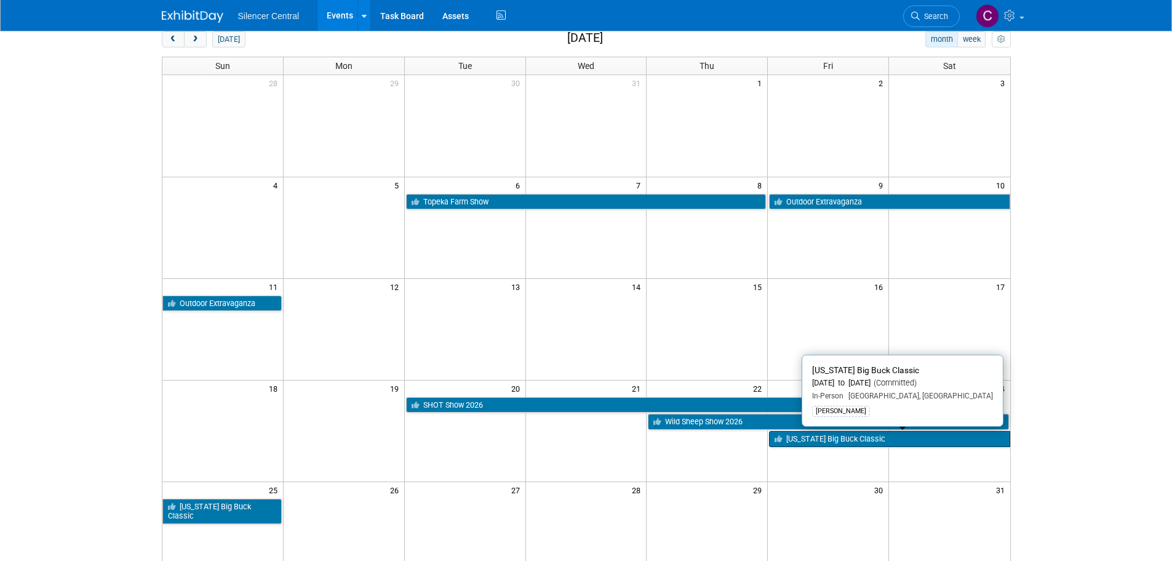
click at [798, 440] on link "[US_STATE] Big Buck Classic" at bounding box center [889, 439] width 241 height 16
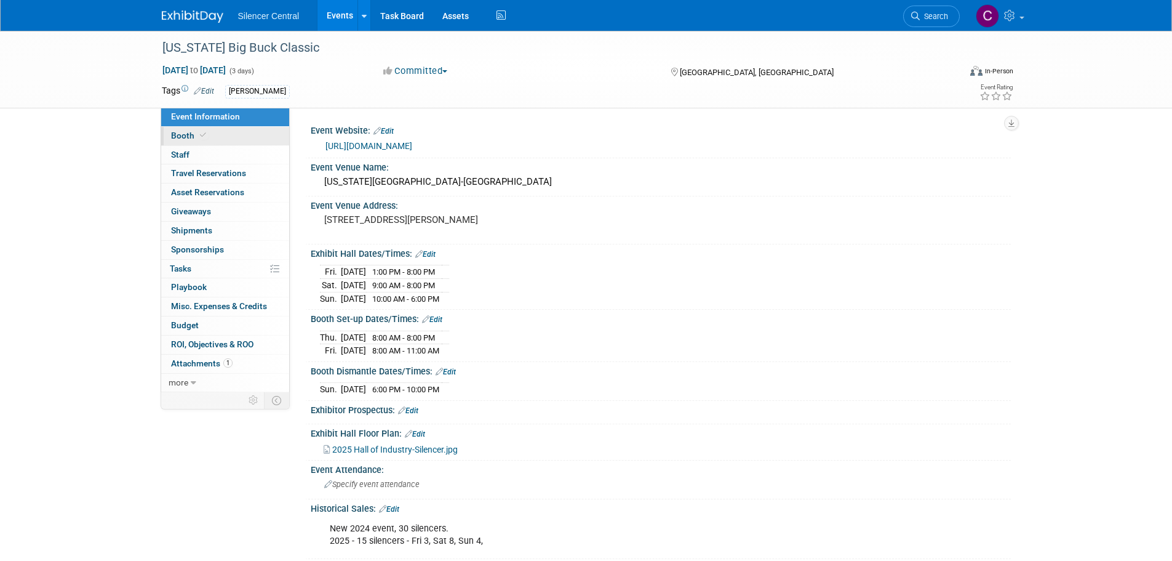
click at [191, 130] on link "Booth" at bounding box center [225, 136] width 128 height 18
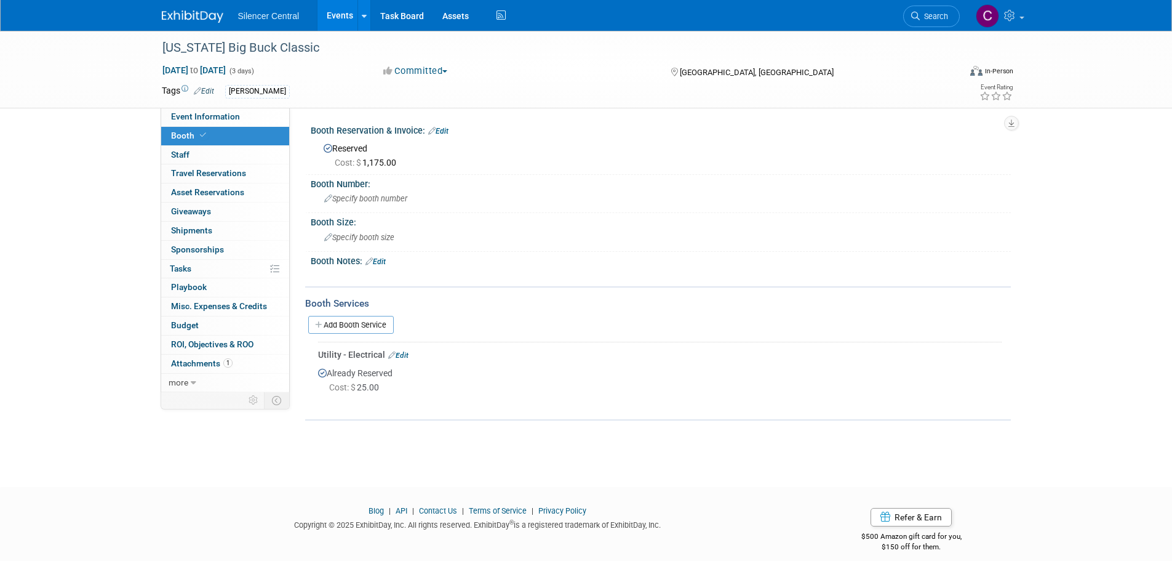
click at [204, 15] on img at bounding box center [193, 16] width 62 height 12
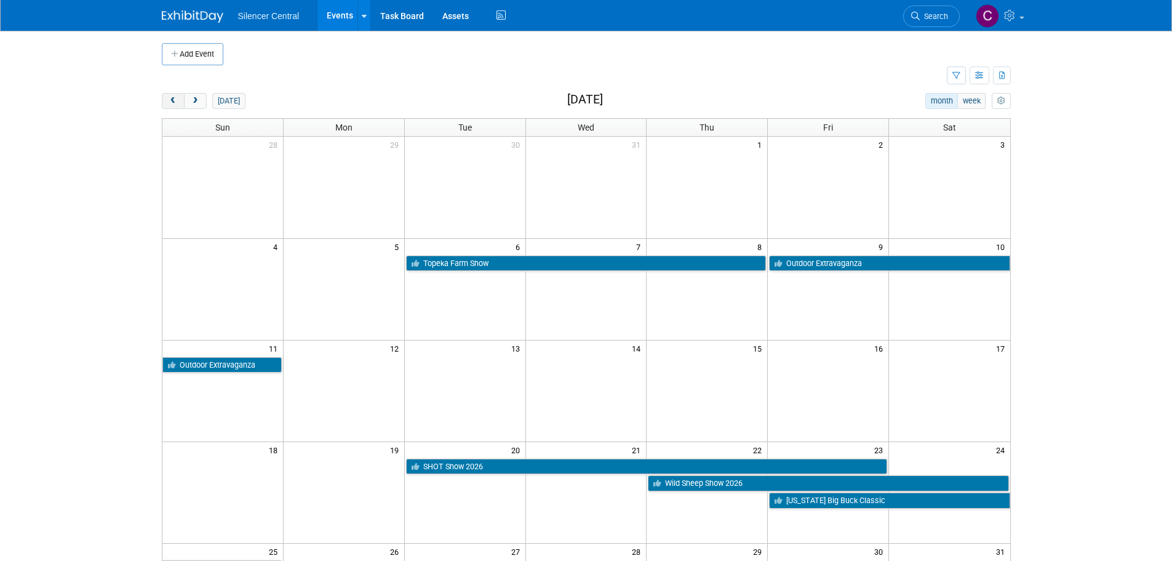
click at [172, 105] on button "prev" at bounding box center [173, 101] width 23 height 16
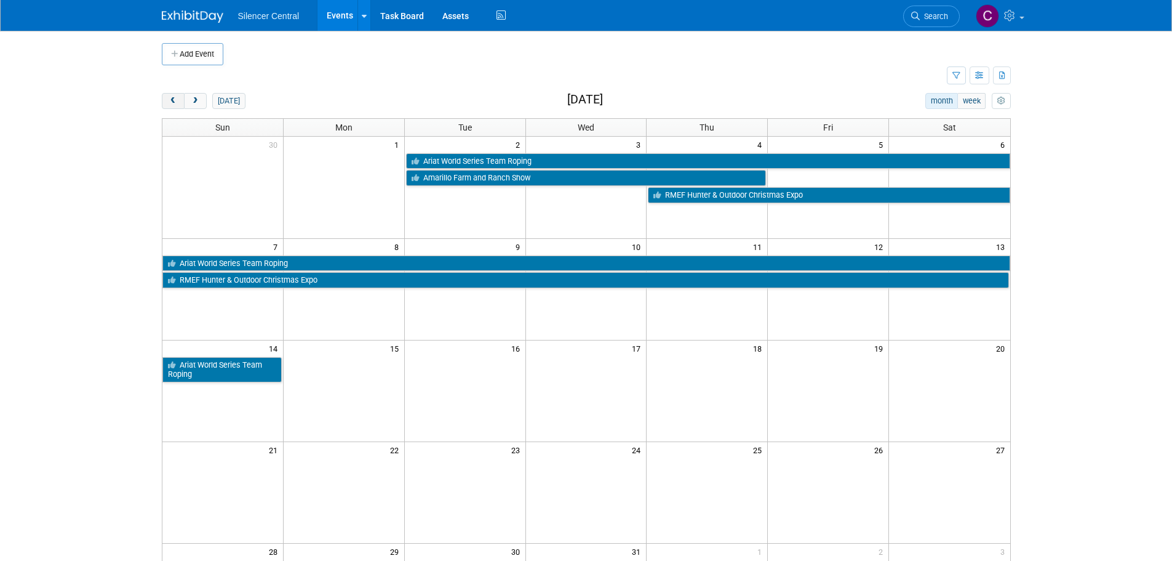
click at [172, 105] on button "prev" at bounding box center [173, 101] width 23 height 16
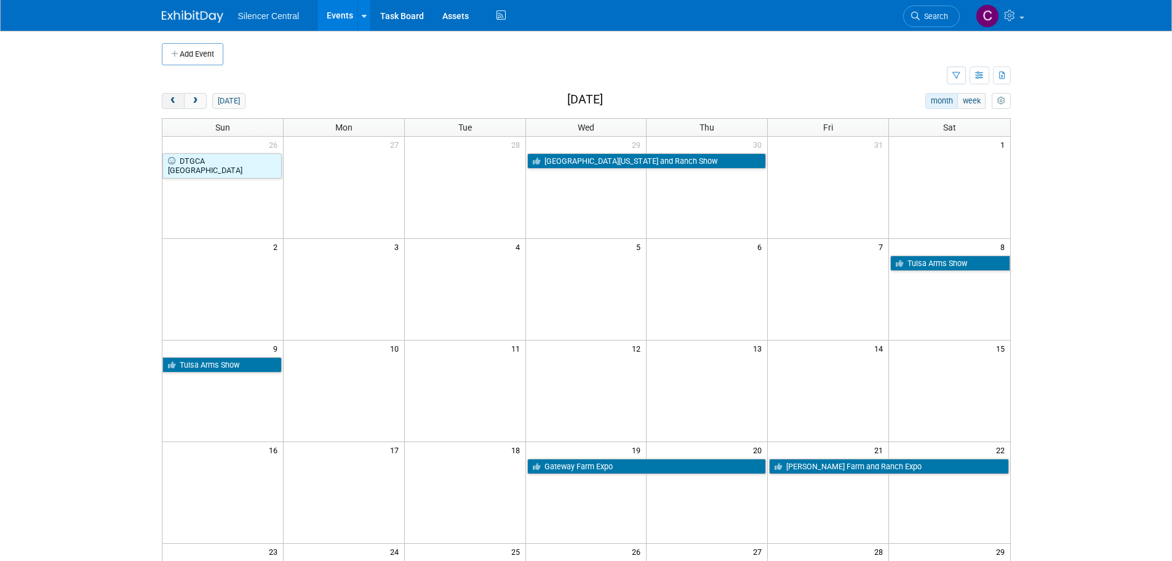
click at [172, 105] on button "prev" at bounding box center [173, 101] width 23 height 16
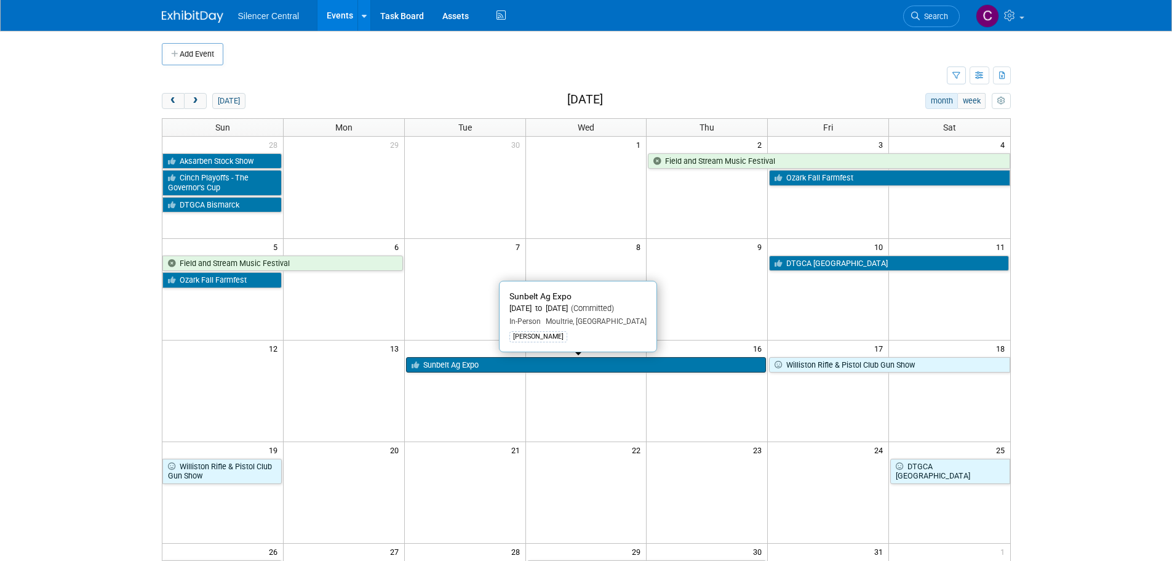
click at [574, 367] on link "Sunbelt Ag Expo" at bounding box center [586, 365] width 361 height 16
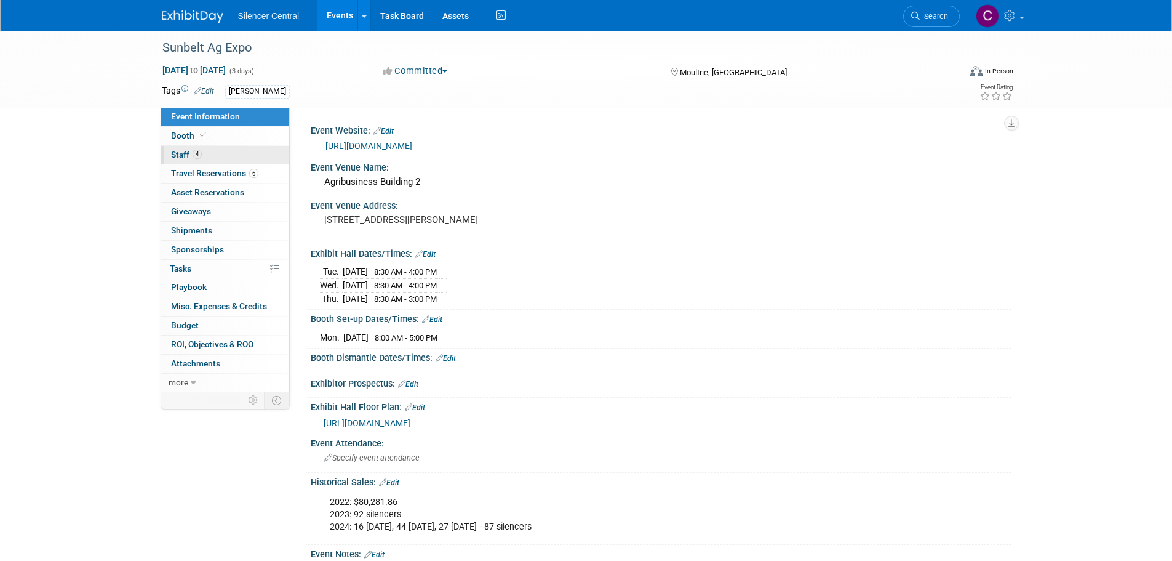
click at [183, 162] on link "4 Staff 4" at bounding box center [225, 155] width 128 height 18
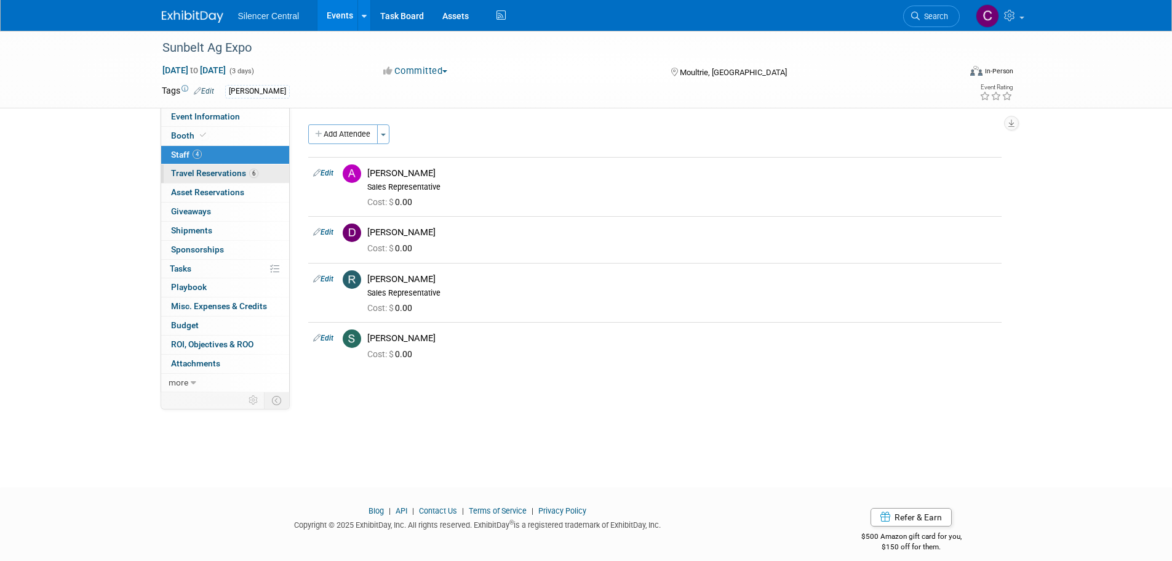
click at [189, 174] on span "Travel Reservations 6" at bounding box center [214, 173] width 87 height 10
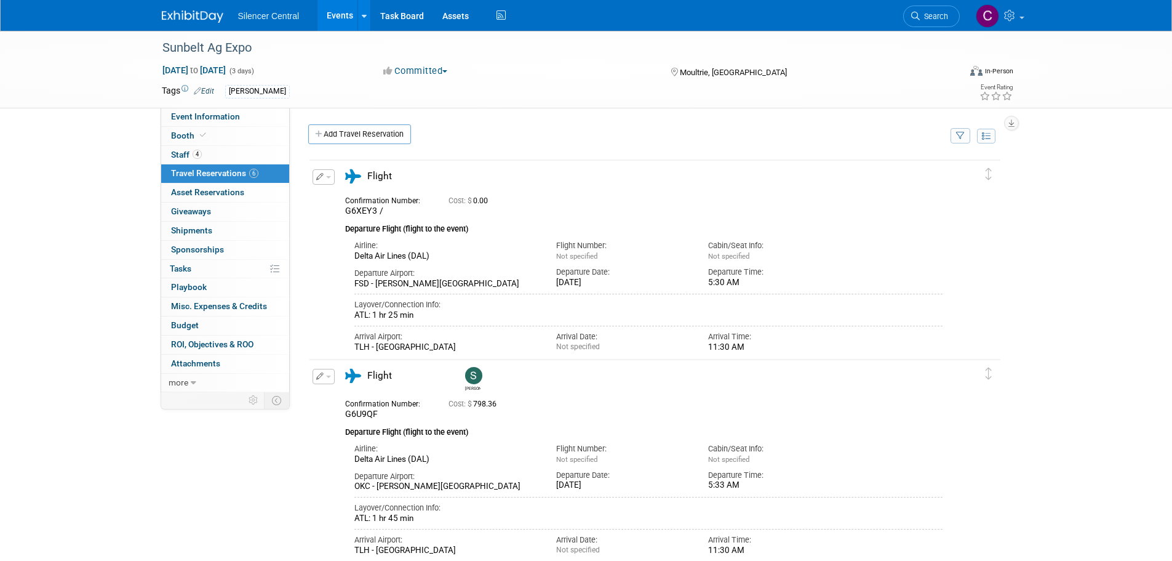
click at [545, 98] on div "Tags Edit Cade Cox" at bounding box center [515, 91] width 707 height 18
click at [186, 20] on img at bounding box center [193, 16] width 62 height 12
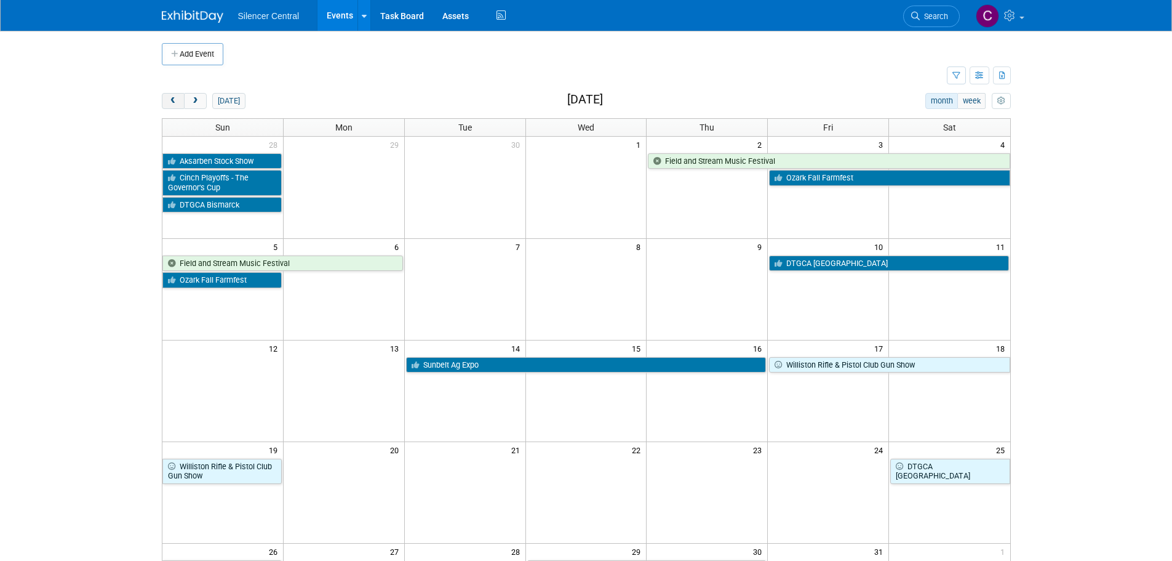
click at [176, 98] on span "prev" at bounding box center [173, 101] width 9 height 8
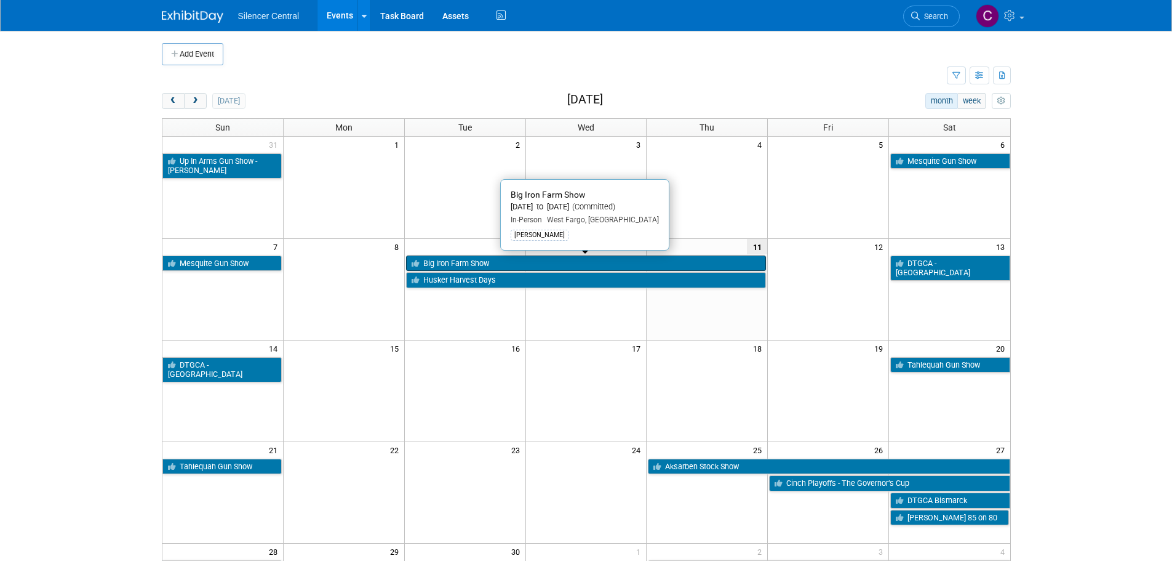
click at [457, 267] on link "Big Iron Farm Show" at bounding box center [586, 263] width 361 height 16
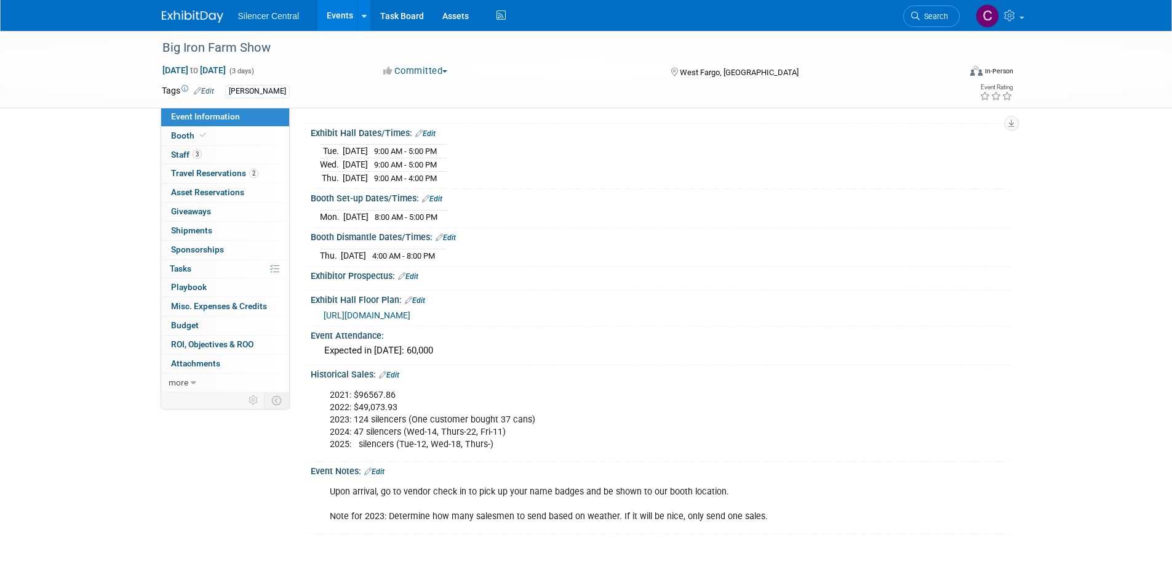
scroll to position [123, 0]
click at [177, 13] on img at bounding box center [193, 16] width 62 height 12
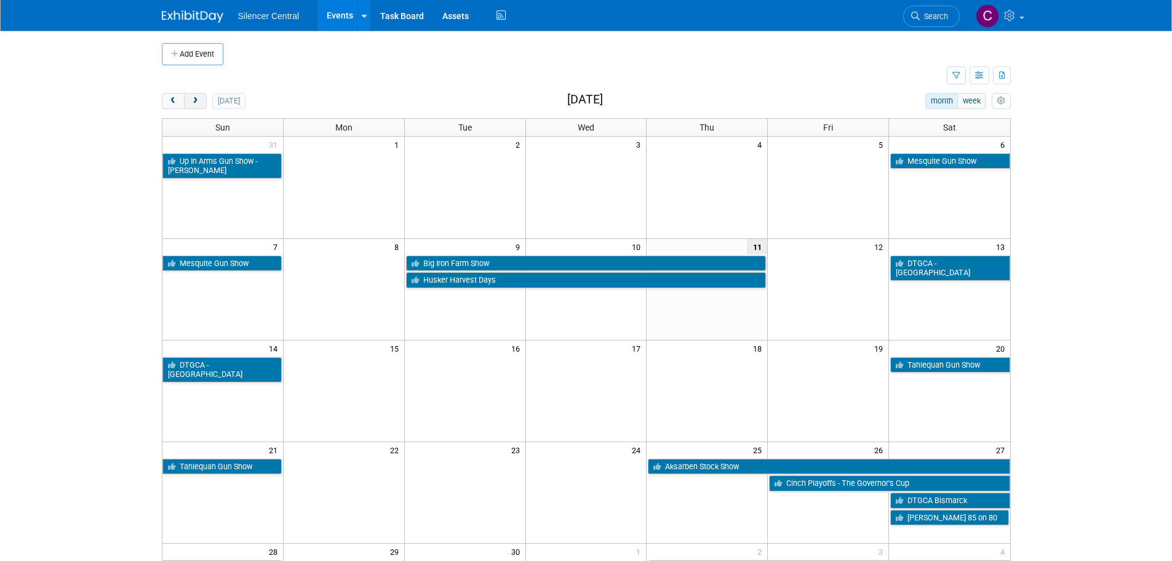
click at [199, 105] on span "next" at bounding box center [195, 101] width 9 height 8
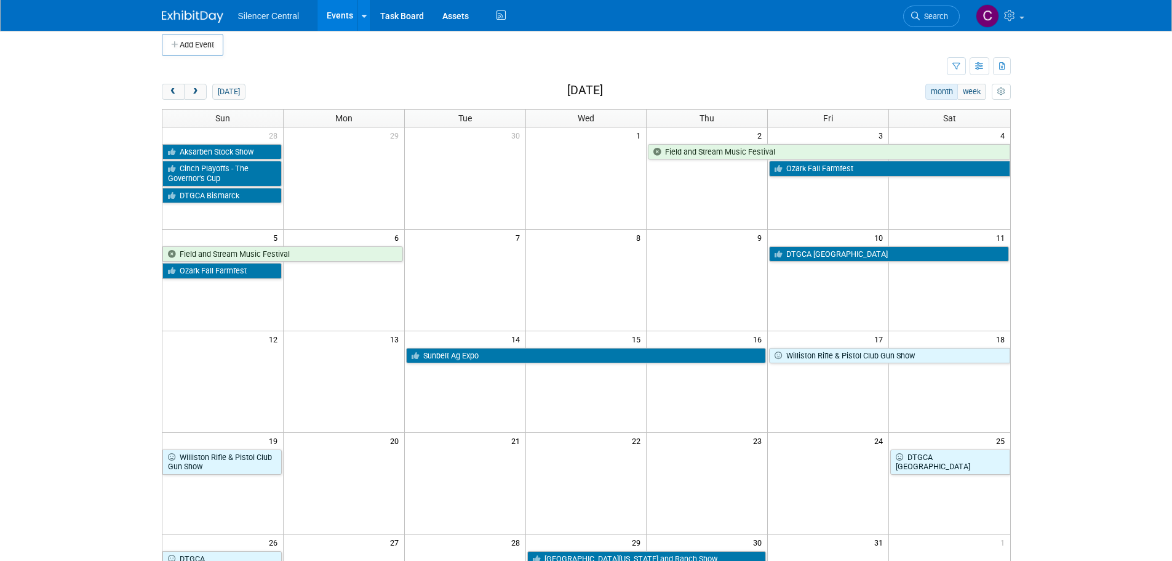
scroll to position [62, 0]
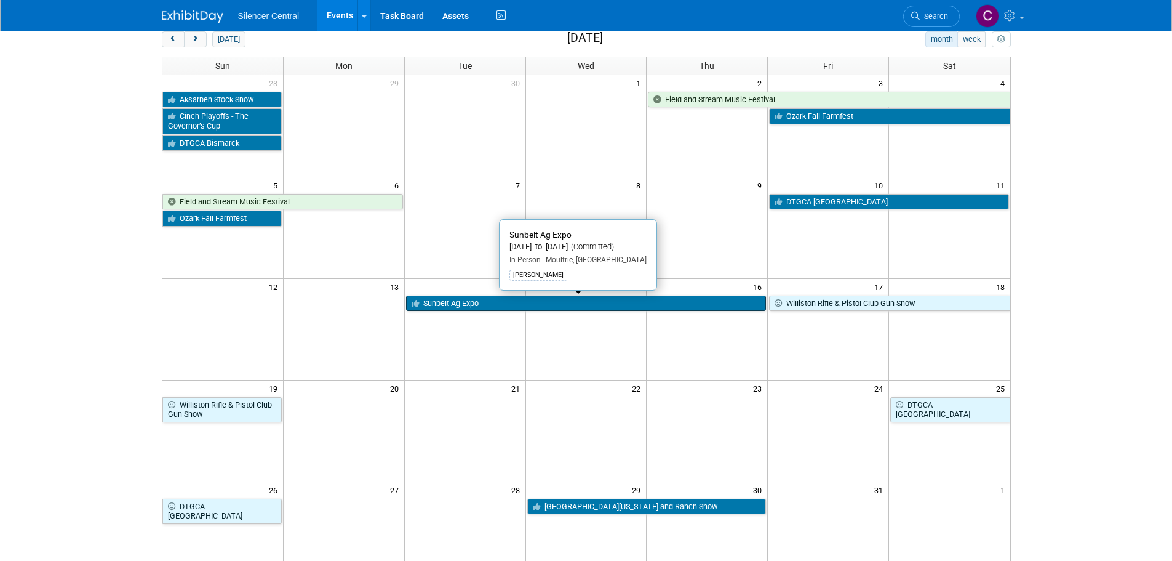
click at [475, 305] on link "Sunbelt Ag Expo" at bounding box center [586, 303] width 361 height 16
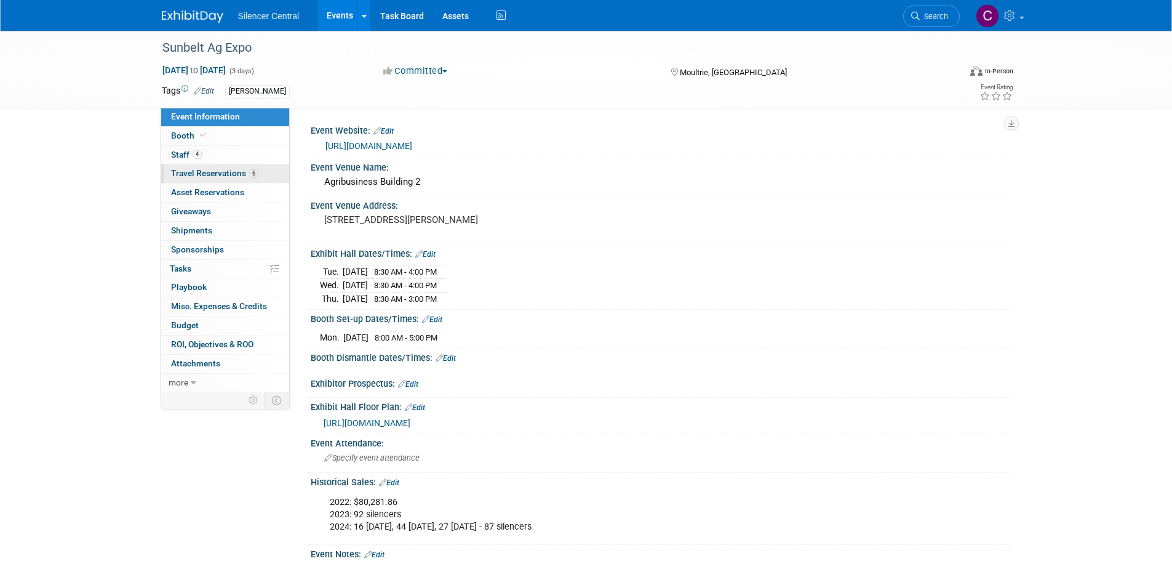
click at [206, 166] on link "6 Travel Reservations 6" at bounding box center [225, 173] width 128 height 18
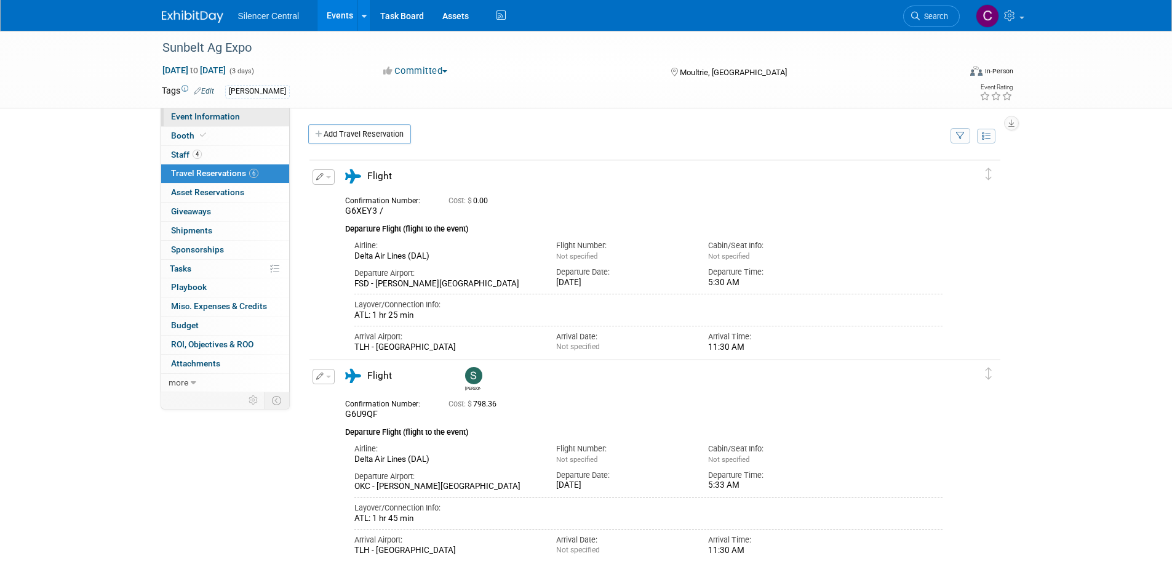
click at [230, 118] on span "Event Information" at bounding box center [205, 116] width 69 height 10
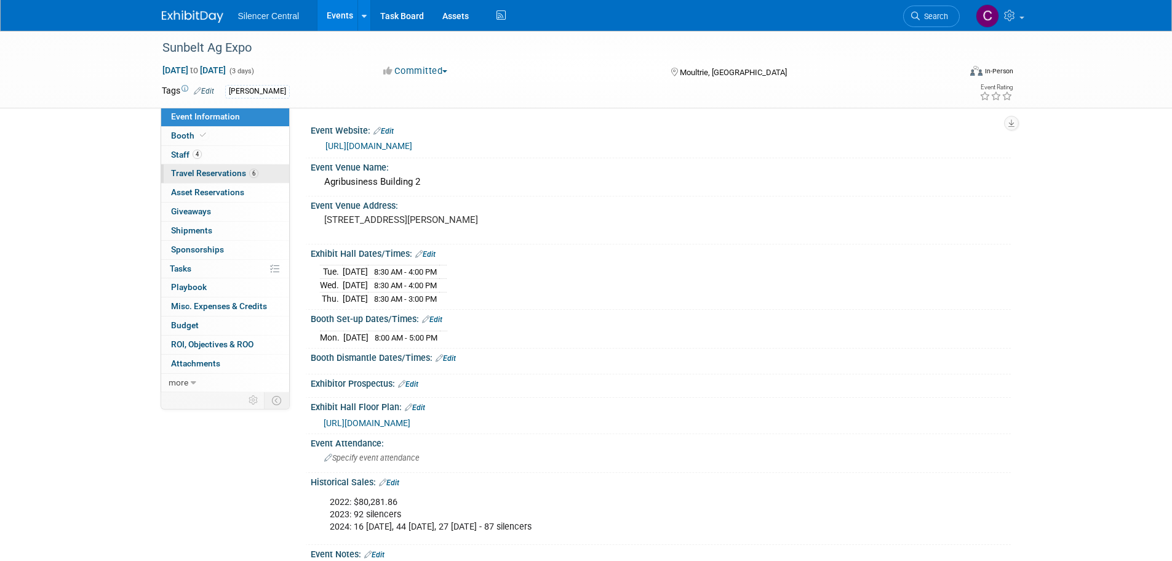
click at [207, 170] on span "Travel Reservations 6" at bounding box center [214, 173] width 87 height 10
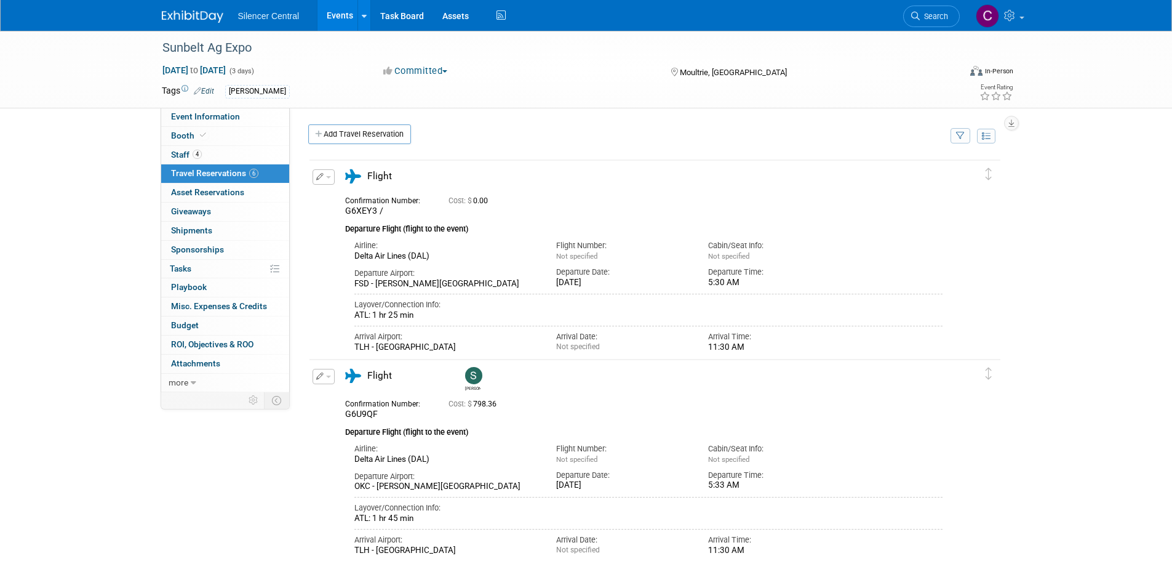
click at [327, 183] on button "button" at bounding box center [324, 176] width 22 height 15
click at [369, 201] on button "Edit Reservation" at bounding box center [365, 199] width 104 height 18
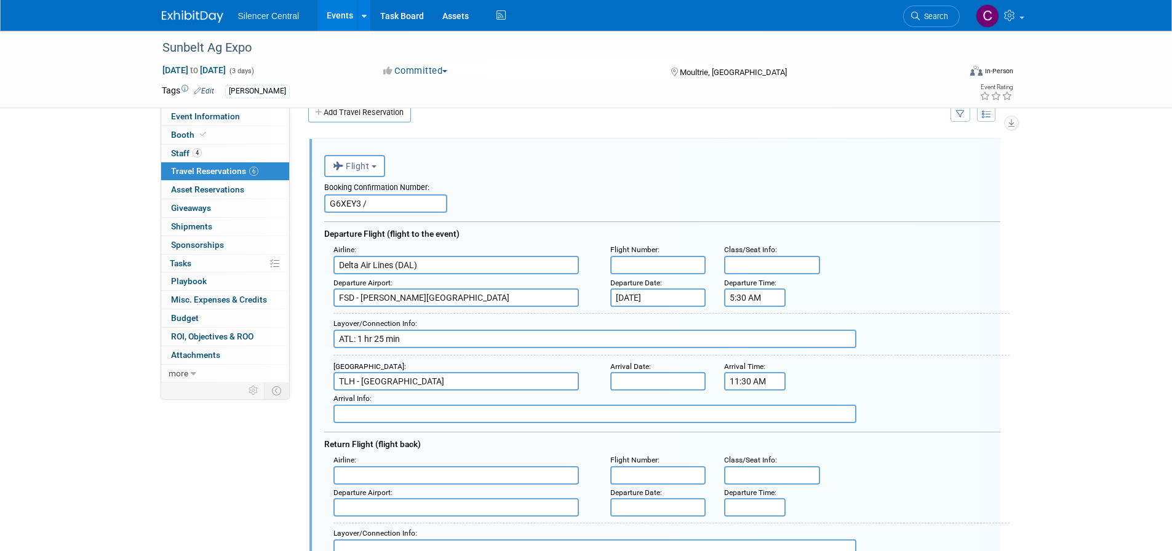
click at [406, 207] on input "G6XEY3 /" at bounding box center [385, 203] width 123 height 18
click at [407, 206] on input "G6XEY3 /" at bounding box center [385, 203] width 123 height 18
paste input "G9WUFO"
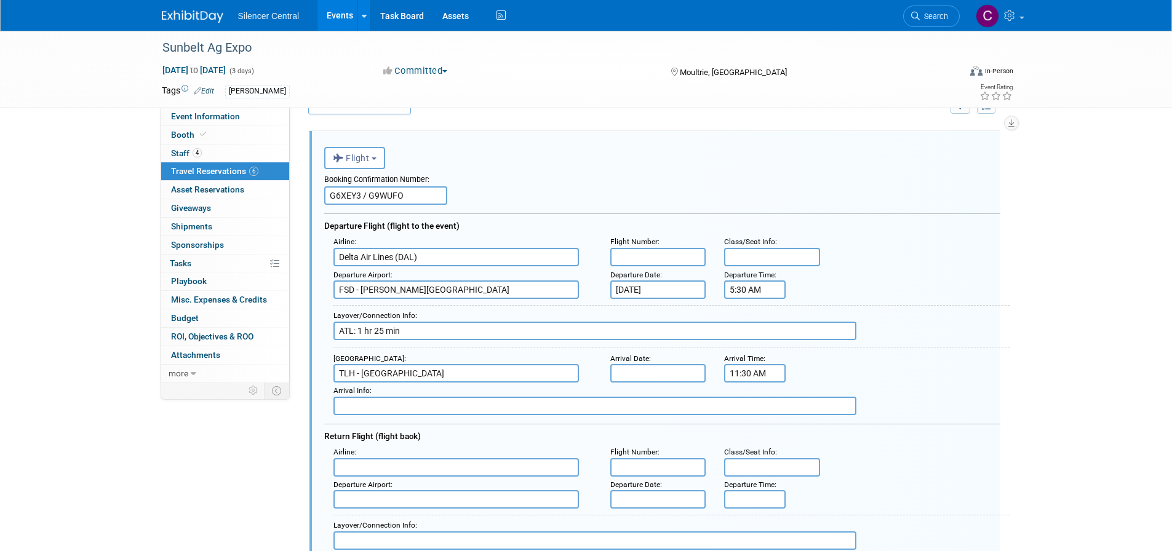
scroll to position [83, 0]
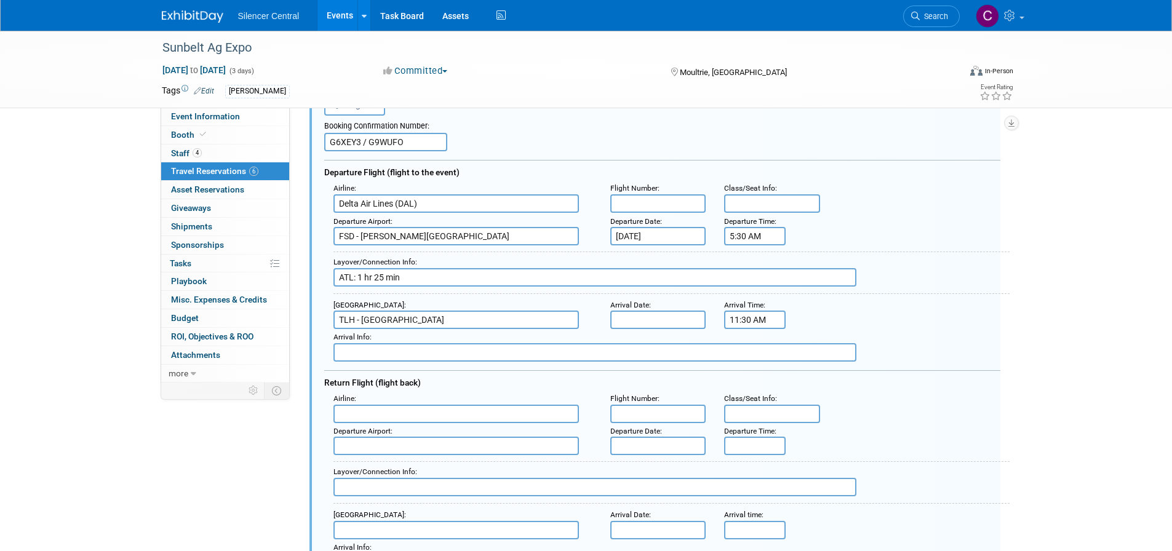
type input "G6XEY3 / G9WUFO"
click at [398, 412] on input "text" at bounding box center [457, 414] width 246 height 18
click at [421, 461] on span "Delt a Air Lines (DAL)" at bounding box center [462, 453] width 257 height 19
type input "Delta Air Lines (DAL)"
click at [410, 447] on input "text" at bounding box center [457, 446] width 246 height 18
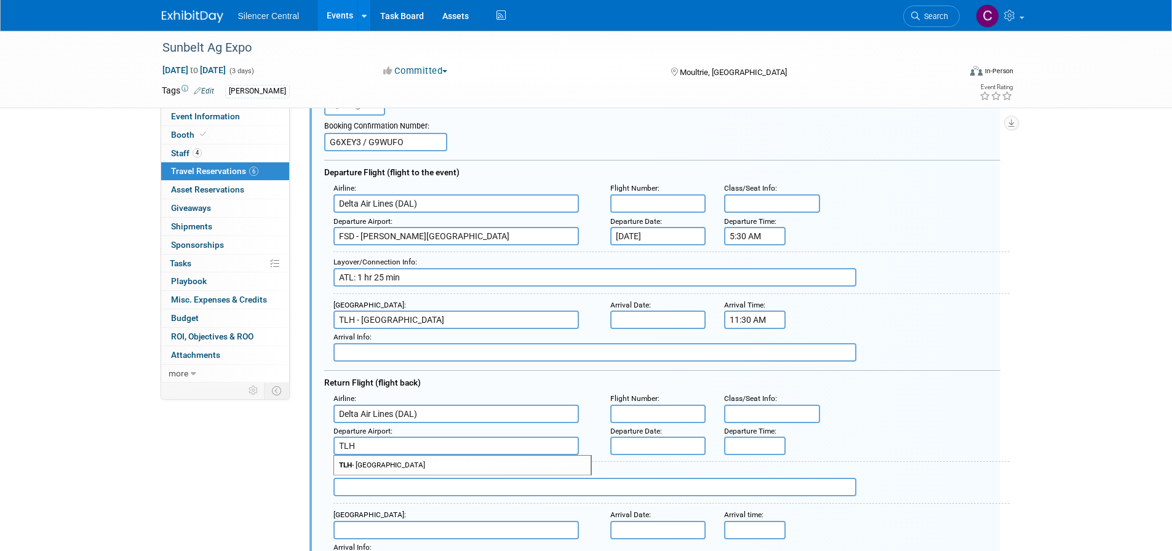
click at [438, 470] on span "TLH - Tallahassee Regional Airport" at bounding box center [462, 465] width 257 height 19
type input "TLH - Tallahassee Regional Airport"
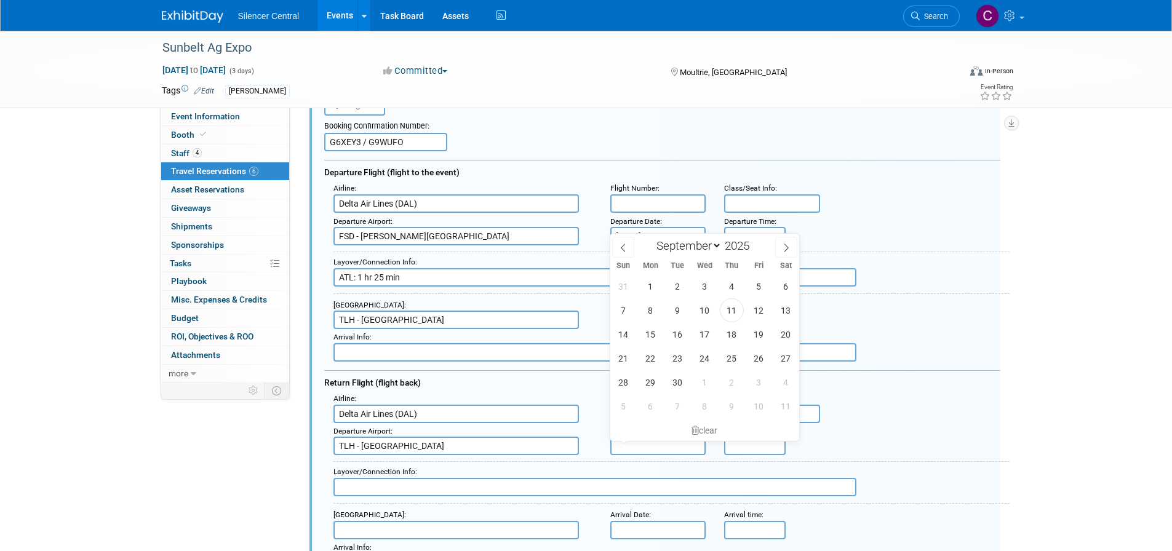
click at [671, 449] on input "text" at bounding box center [658, 446] width 96 height 18
click at [786, 250] on icon at bounding box center [786, 248] width 9 height 9
select select "9"
click at [754, 334] on span "17" at bounding box center [759, 334] width 24 height 24
type input "Oct 17, 2025"
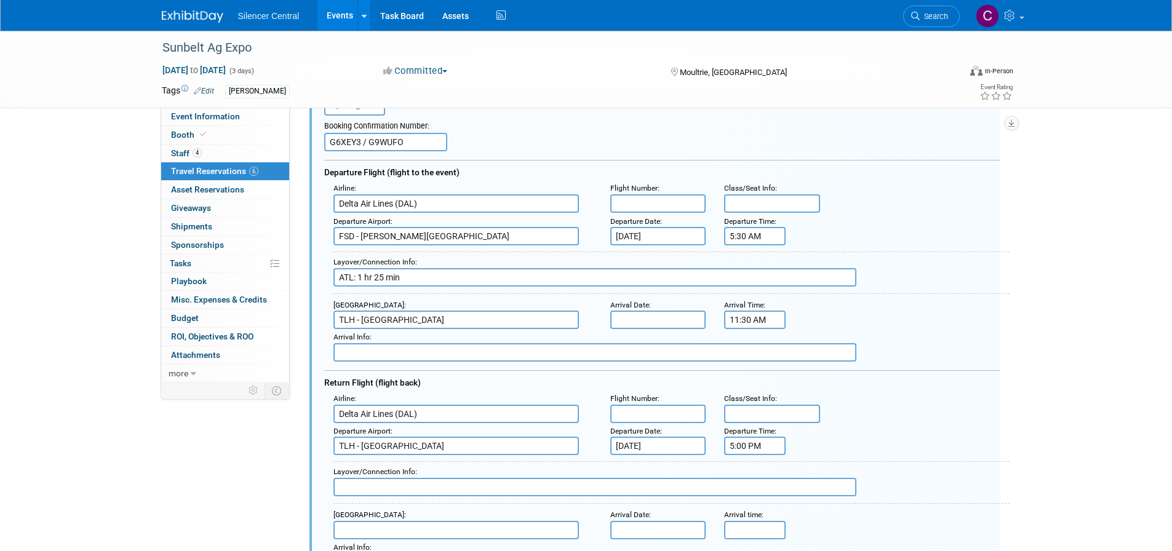
click at [748, 441] on input "5:00 PM" at bounding box center [755, 446] width 62 height 18
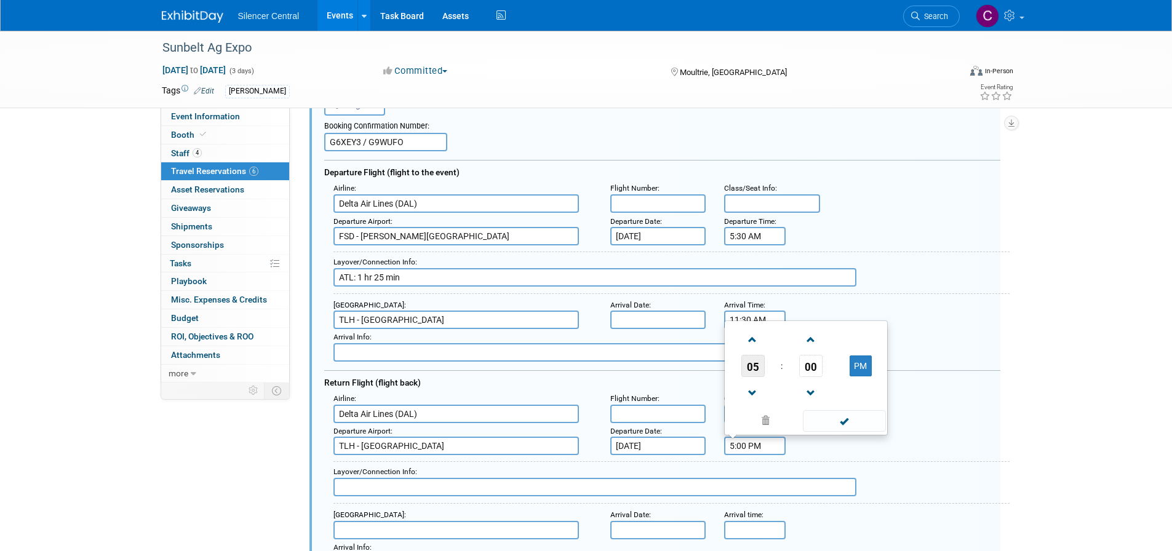
click at [759, 368] on span "05" at bounding box center [753, 366] width 23 height 22
click at [867, 361] on td "07" at bounding box center [865, 358] width 39 height 33
click at [814, 363] on span "00" at bounding box center [810, 366] width 23 height 22
click at [861, 321] on td "15" at bounding box center [865, 325] width 39 height 33
click at [810, 346] on span at bounding box center [811, 340] width 22 height 22
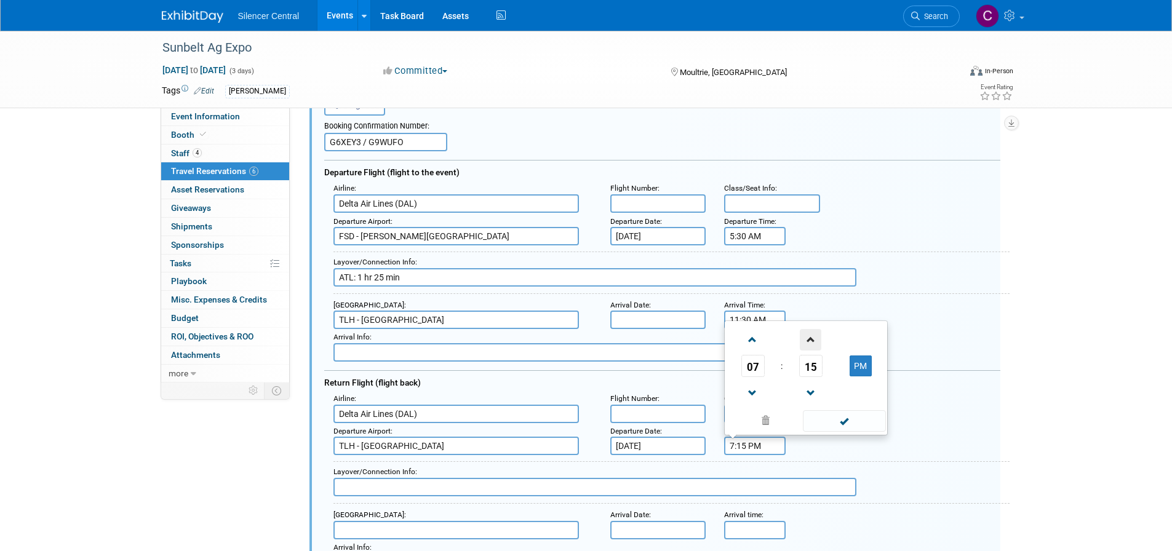
type input "7:16 PM"
click at [841, 429] on span at bounding box center [844, 421] width 83 height 22
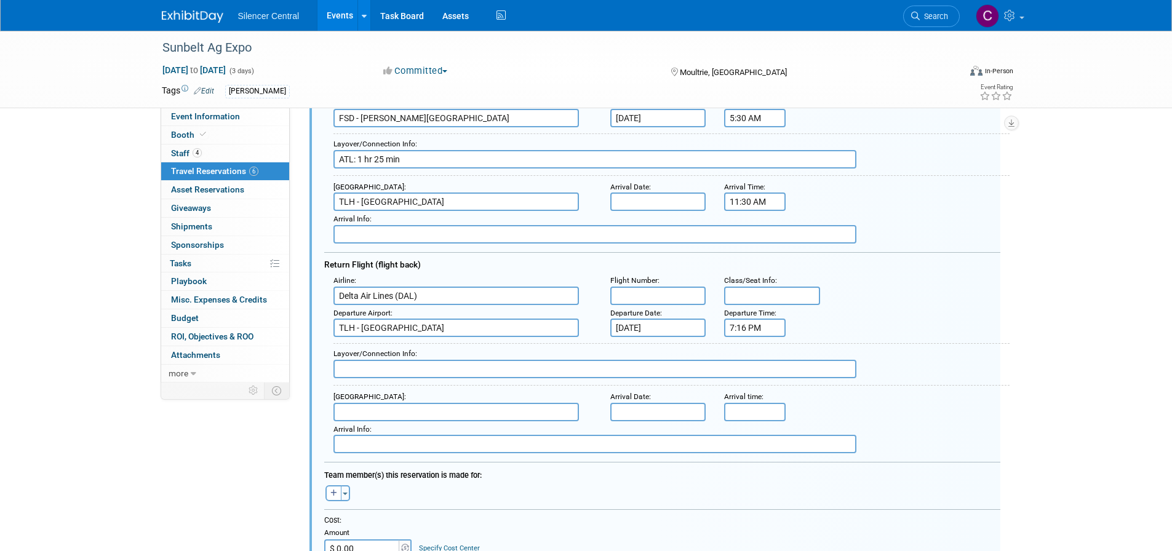
scroll to position [206, 0]
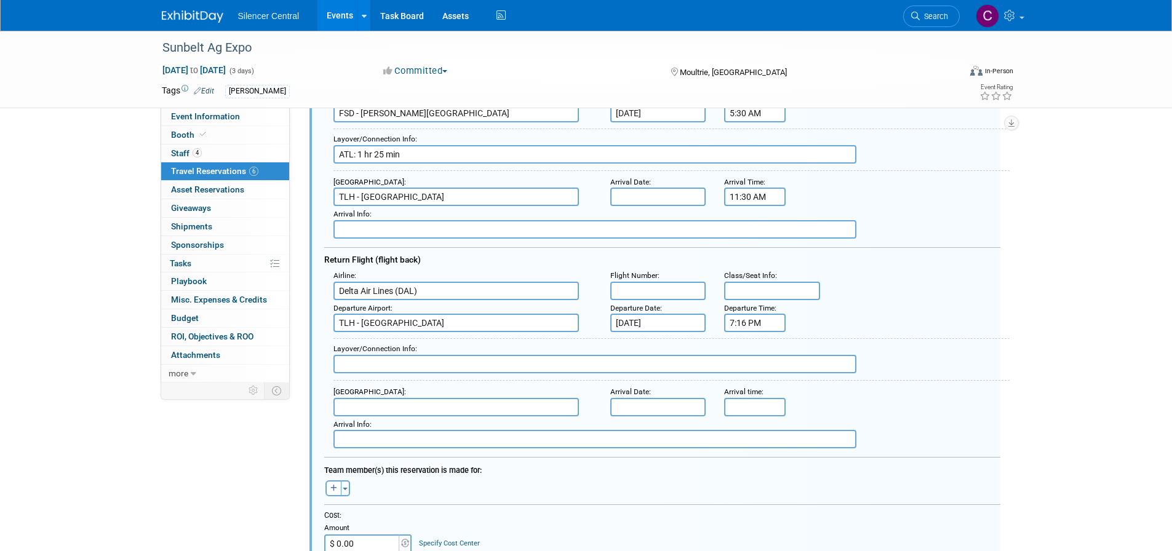
click at [402, 369] on input "text" at bounding box center [595, 364] width 523 height 18
type input "ATL: 45 min"
click at [393, 409] on input "text" at bounding box center [457, 407] width 246 height 18
click at [410, 431] on span "FSD - Joe Foss Field Airport" at bounding box center [462, 426] width 257 height 19
type input "FSD - Joe Foss Field Airport"
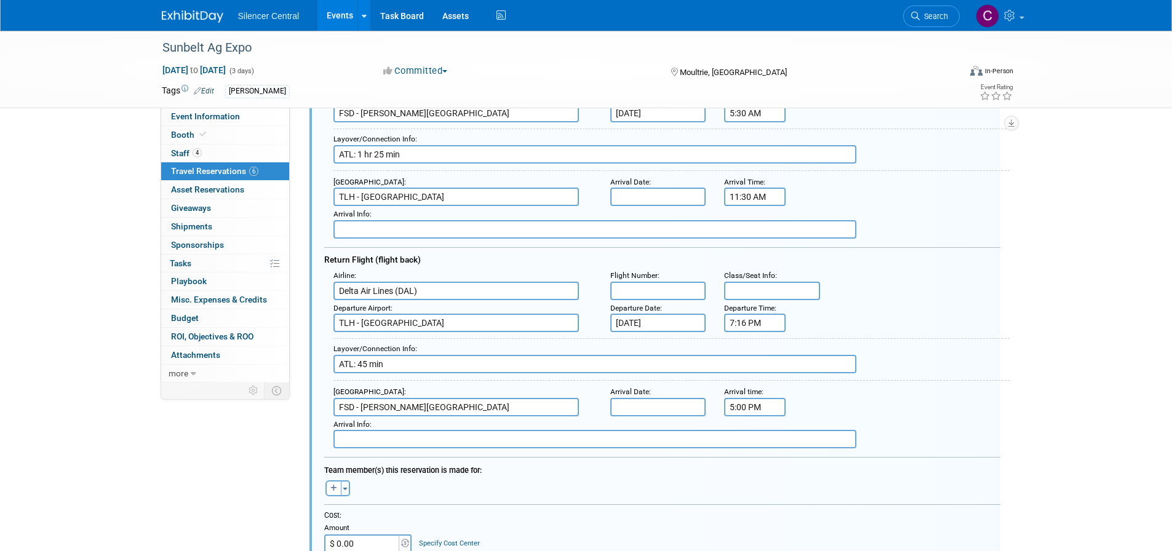
click at [739, 408] on input "5:00 PM" at bounding box center [755, 407] width 62 height 18
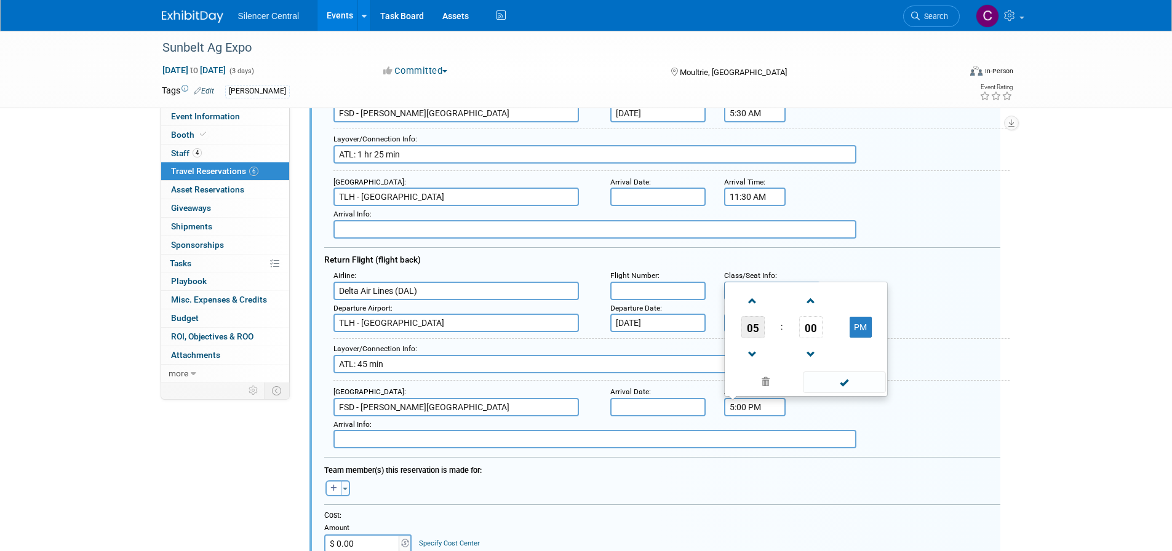
click at [759, 337] on span "05" at bounding box center [753, 327] width 23 height 22
click at [826, 364] on td "10" at bounding box center [825, 353] width 39 height 33
click at [815, 332] on span "00" at bounding box center [810, 327] width 23 height 22
click at [859, 350] on td "55" at bounding box center [865, 353] width 39 height 33
type input "10:55 PM"
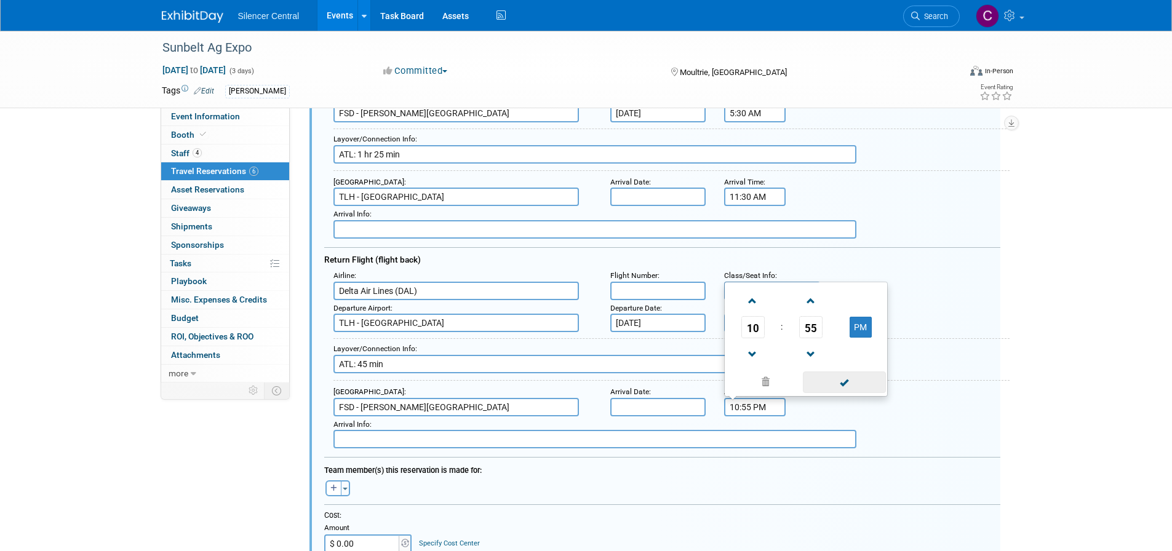
click at [849, 382] on span at bounding box center [844, 383] width 83 height 22
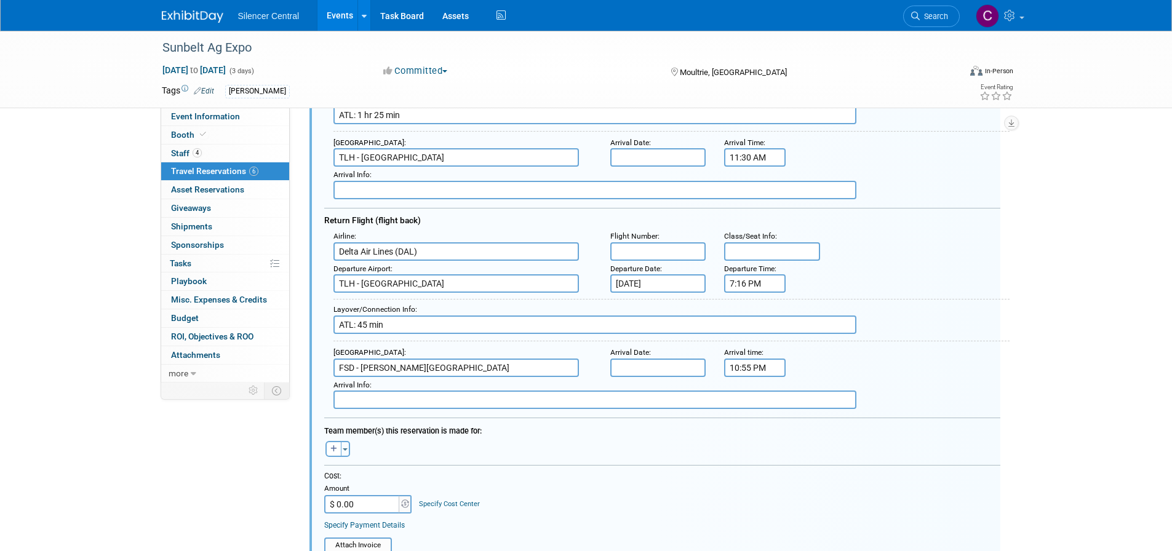
scroll to position [391, 0]
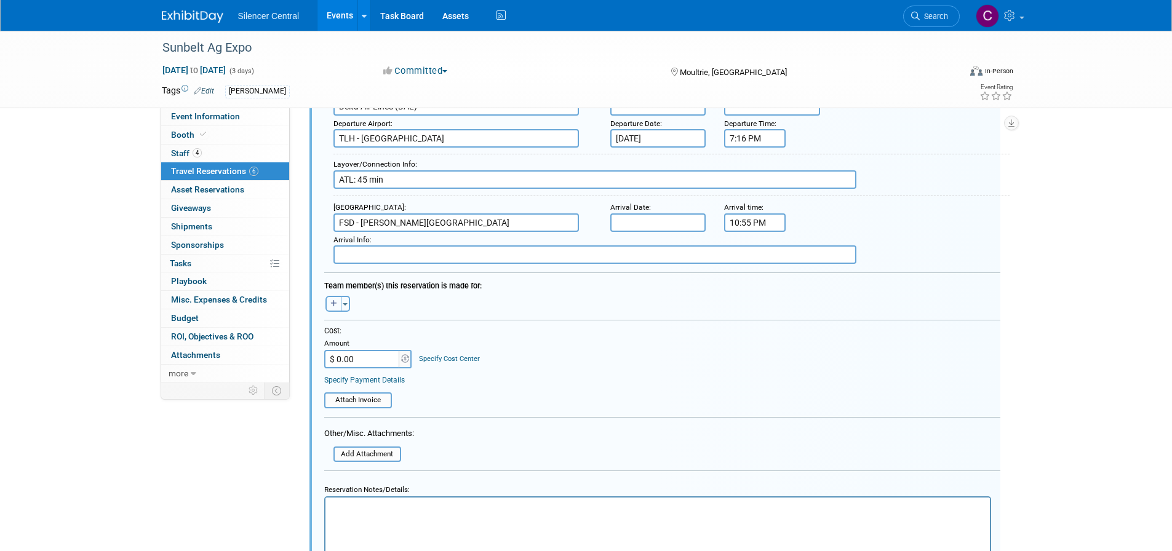
click at [331, 305] on icon "button" at bounding box center [333, 303] width 7 height 7
select select
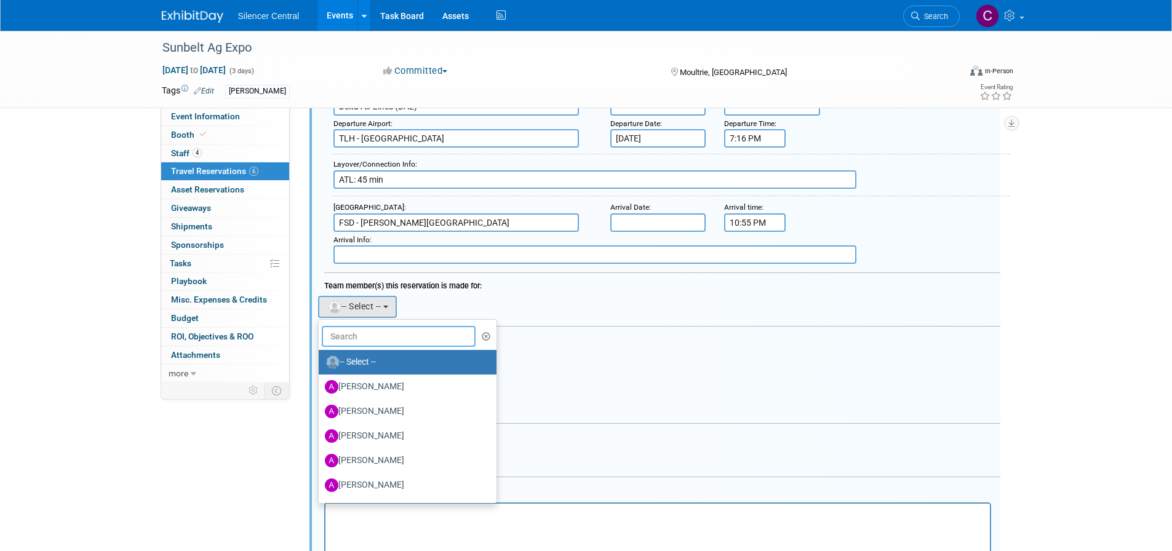
click at [359, 337] on input "text" at bounding box center [399, 336] width 154 height 21
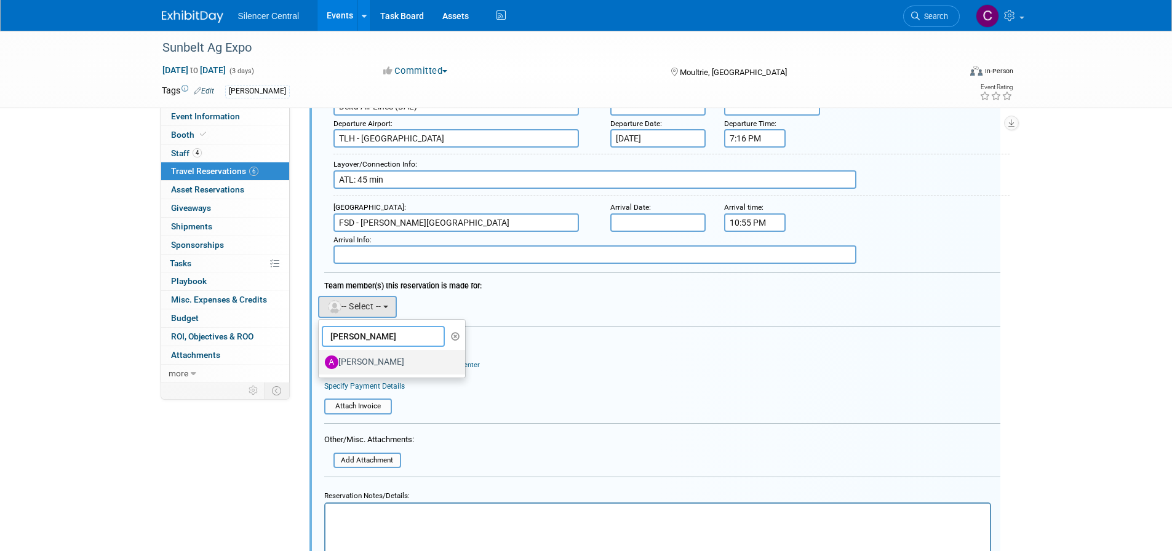
type input "Drew"
click at [394, 367] on label "Andrew Sorenson" at bounding box center [389, 363] width 129 height 20
click at [321, 365] on input "Andrew Sorenson" at bounding box center [317, 361] width 8 height 8
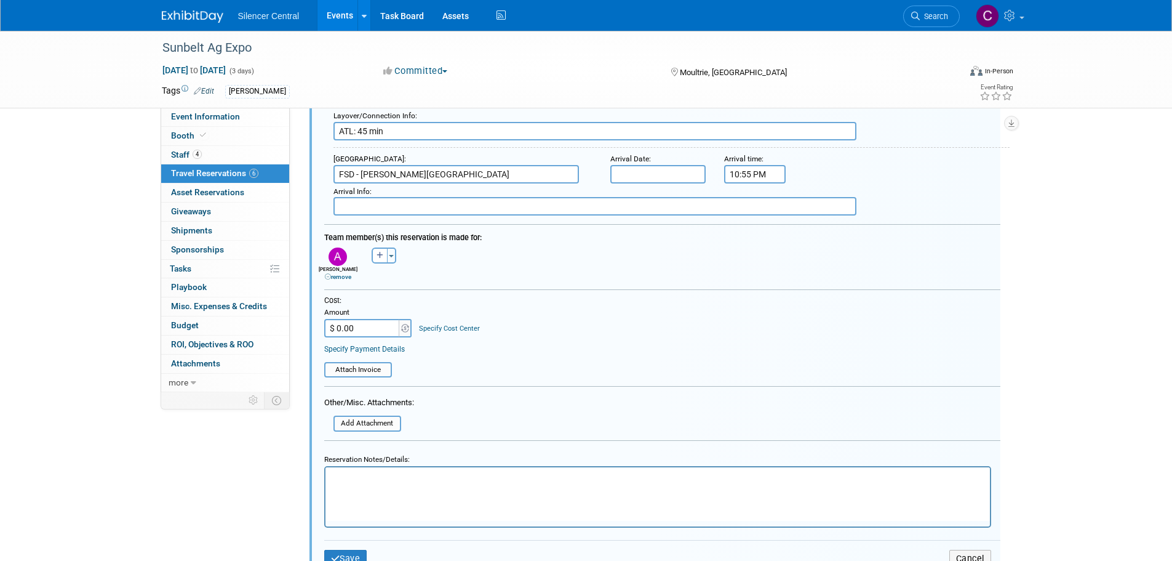
scroll to position [514, 0]
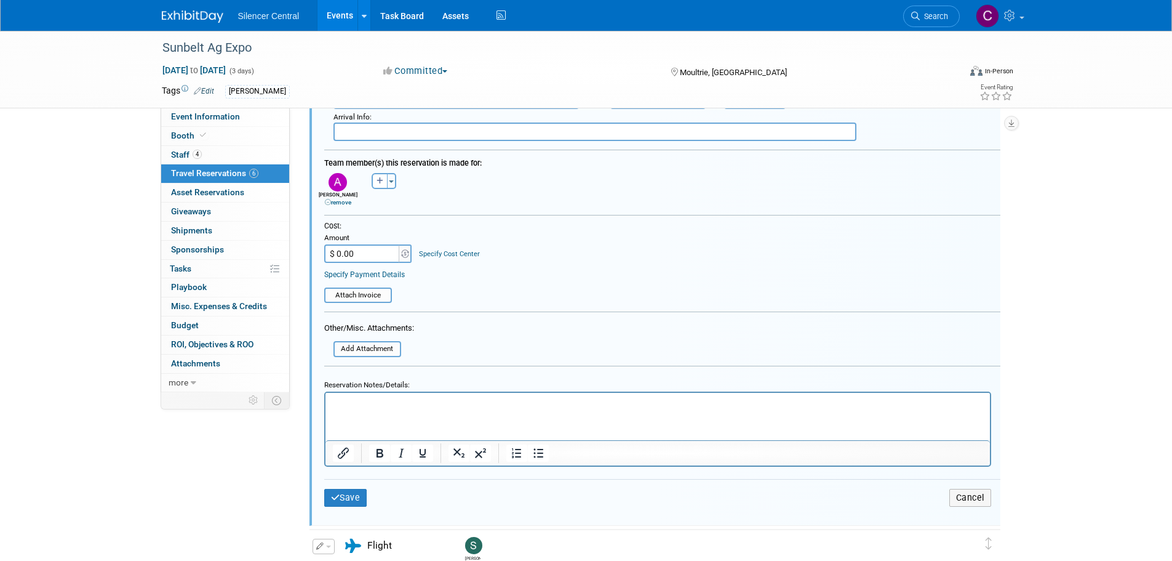
click at [380, 260] on input "$ 0.00" at bounding box center [362, 253] width 77 height 18
type input "$ 747.36"
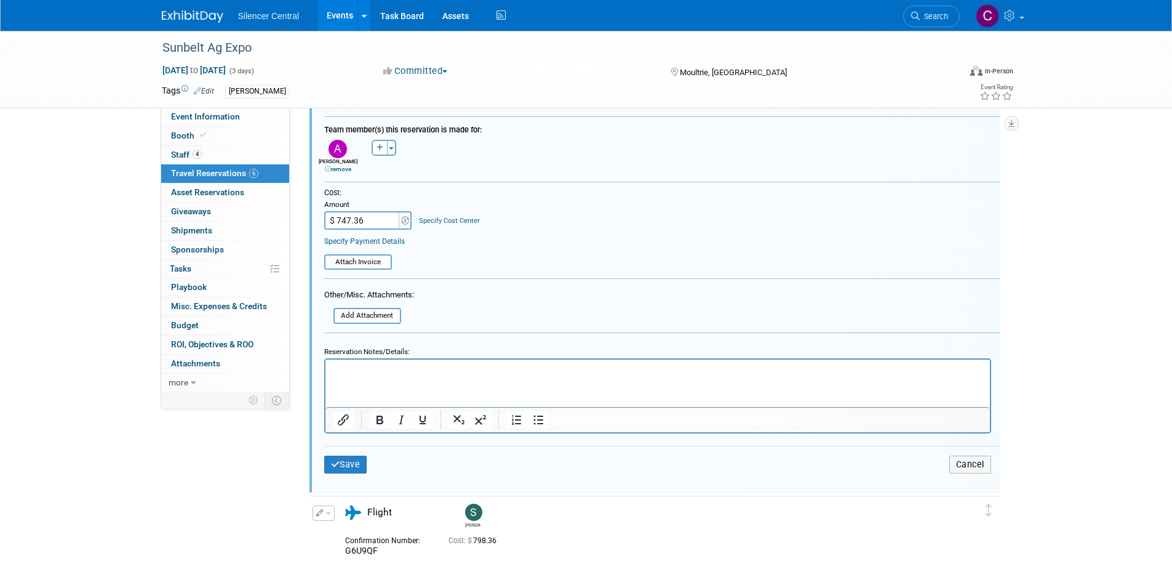
scroll to position [637, 0]
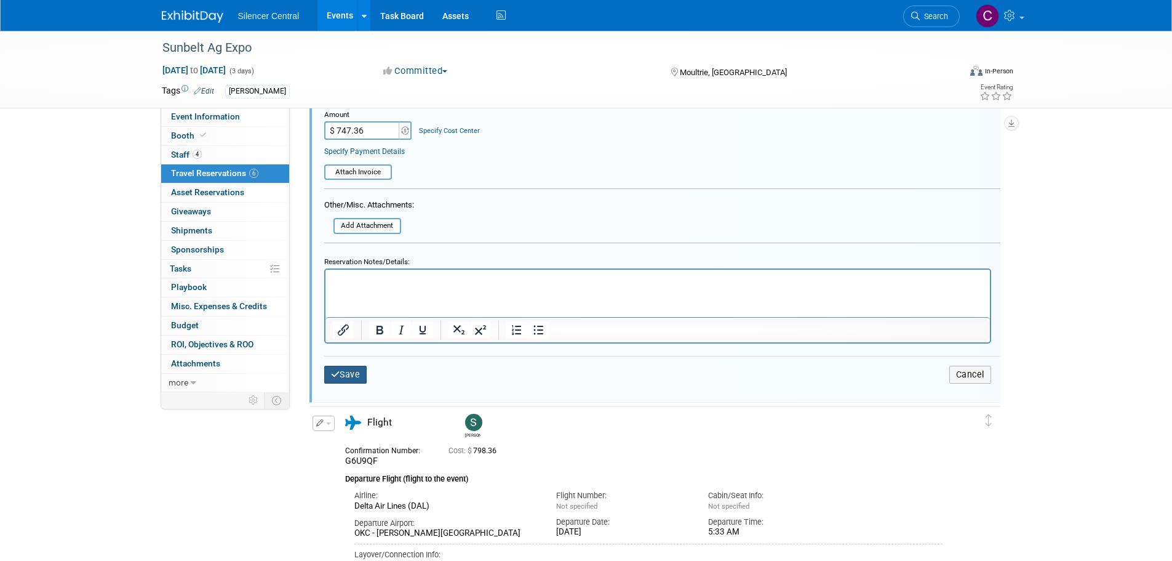
click at [356, 380] on button "Save" at bounding box center [345, 375] width 43 height 18
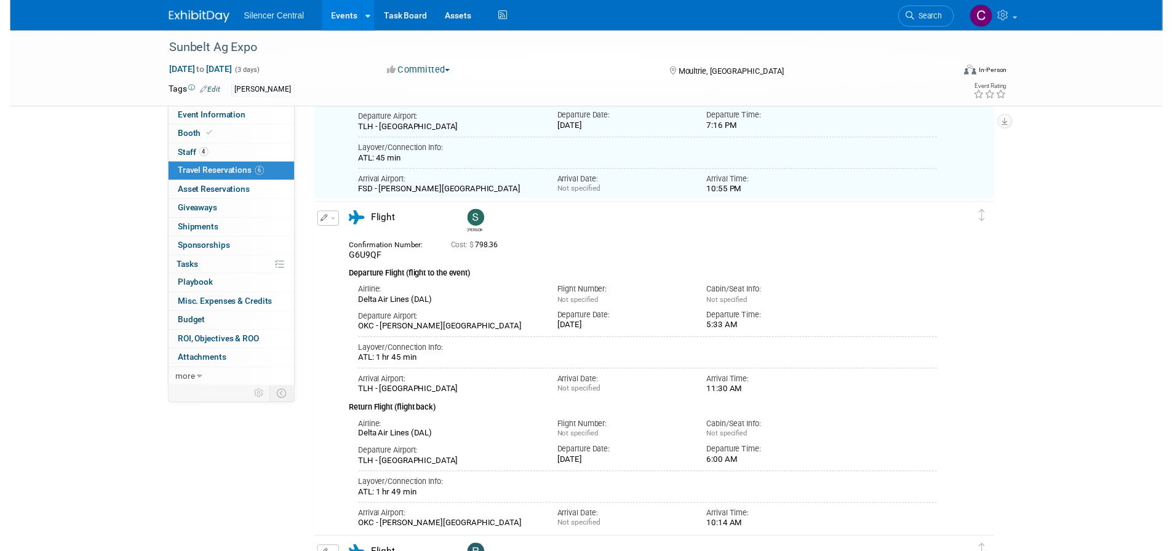
scroll to position [22, 0]
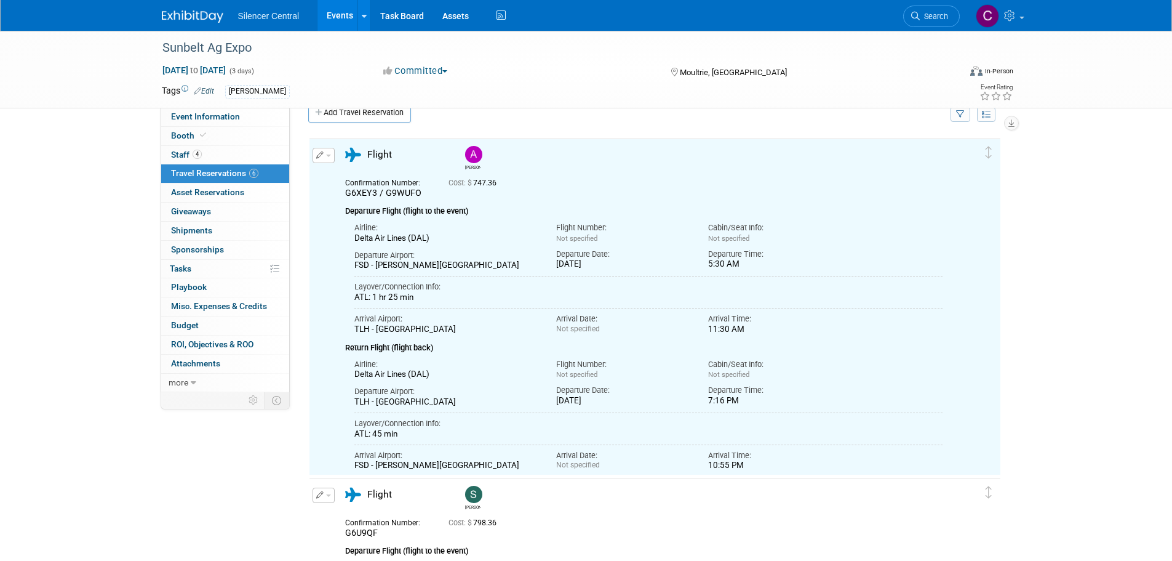
click at [327, 152] on button "button" at bounding box center [324, 155] width 22 height 15
click at [348, 177] on button "Edit Reservation" at bounding box center [365, 177] width 104 height 18
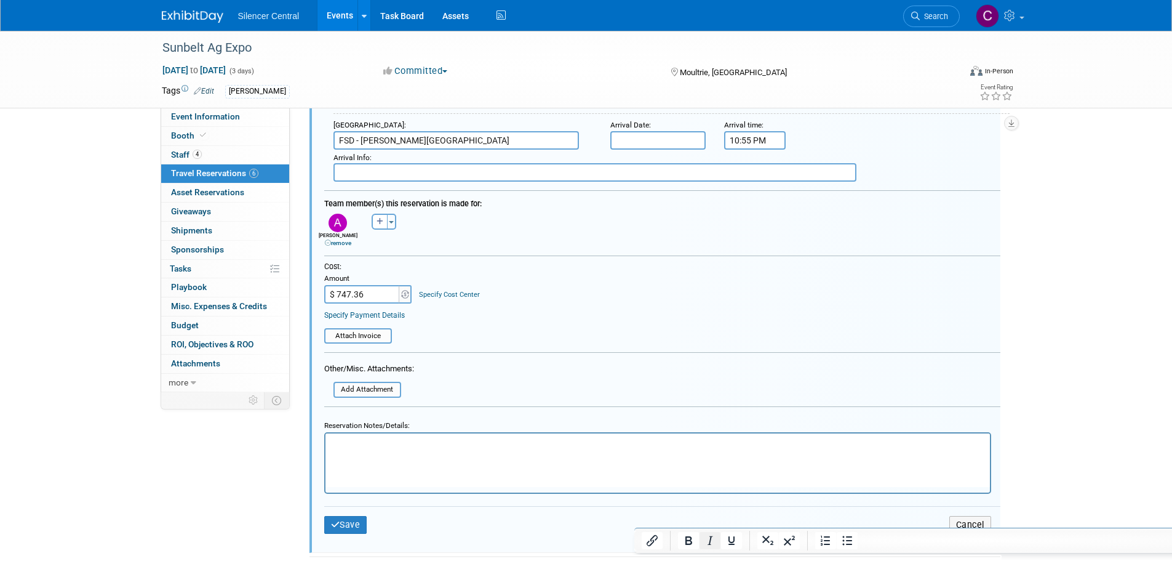
scroll to position [575, 0]
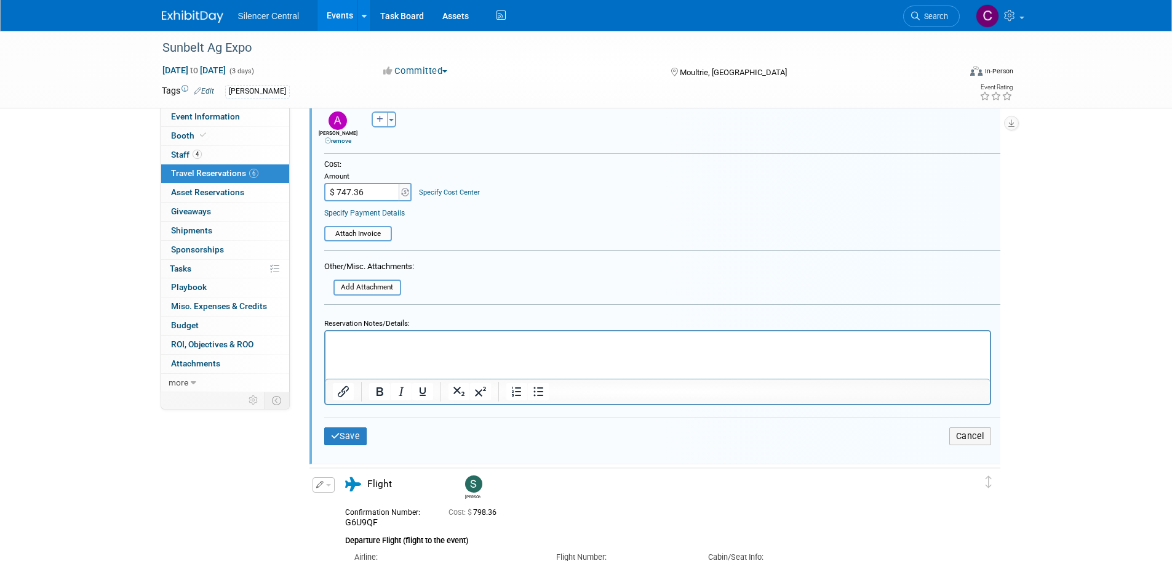
click at [401, 347] on html at bounding box center [657, 338] width 665 height 17
click at [348, 436] on button "Save" at bounding box center [345, 436] width 43 height 18
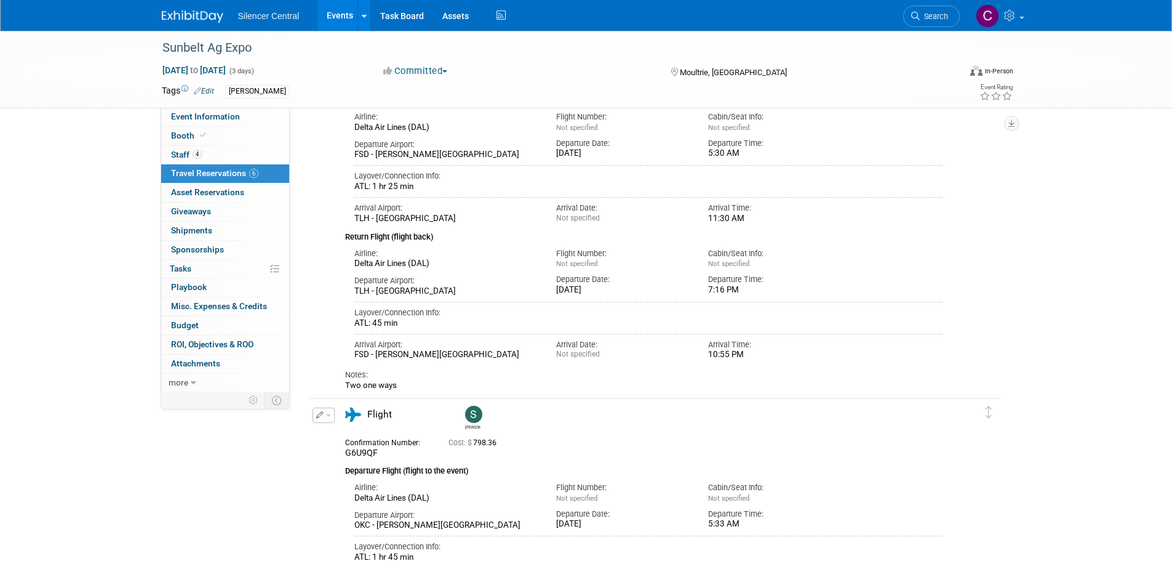
scroll to position [0, 0]
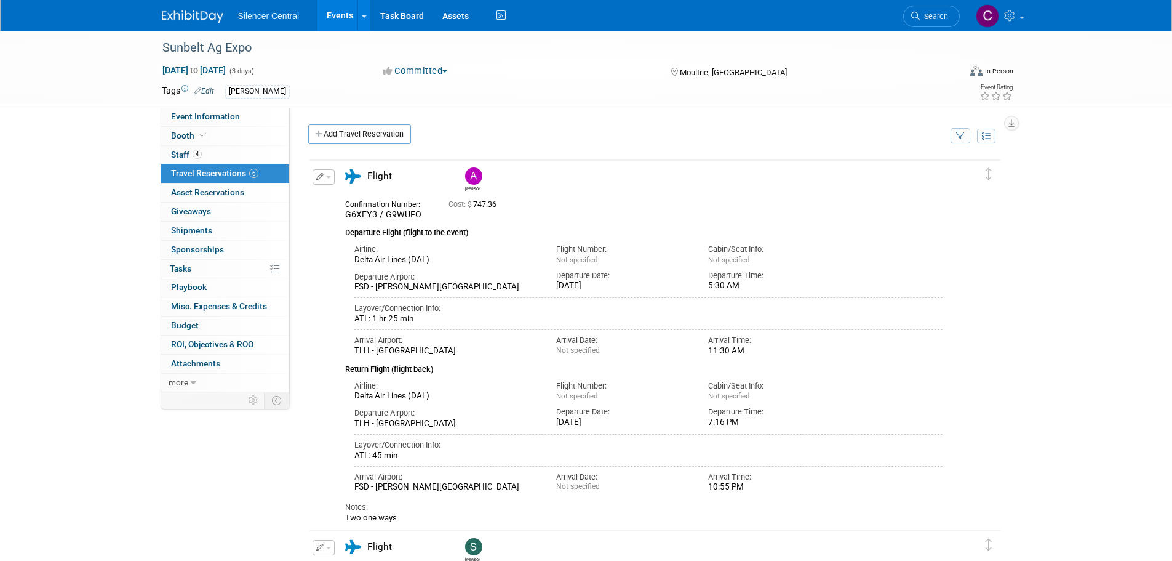
click at [196, 10] on img at bounding box center [193, 16] width 62 height 12
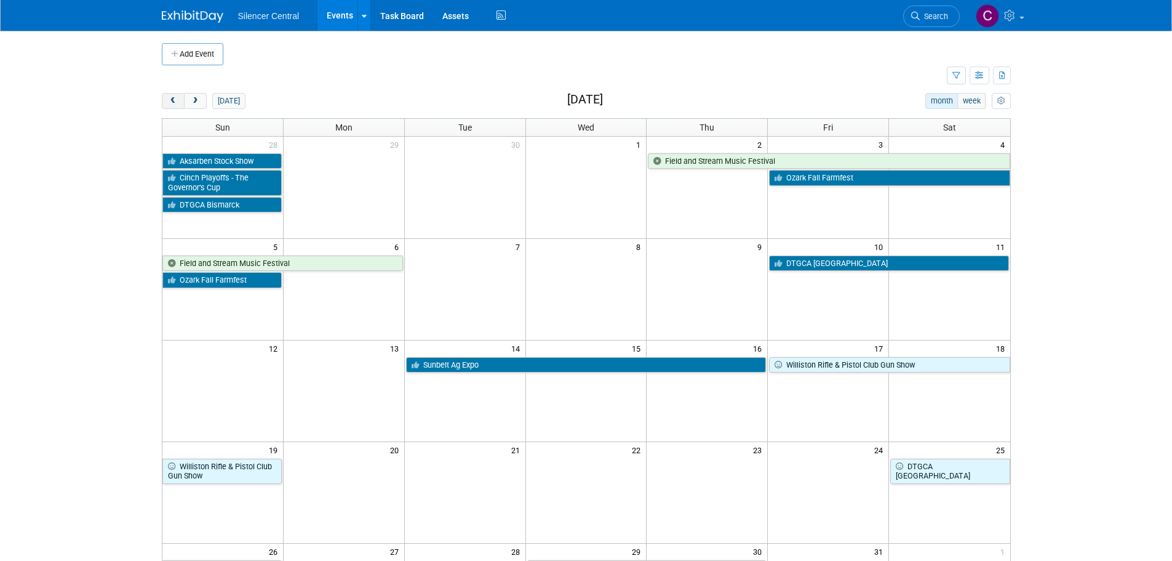
click at [176, 102] on span "prev" at bounding box center [173, 101] width 9 height 8
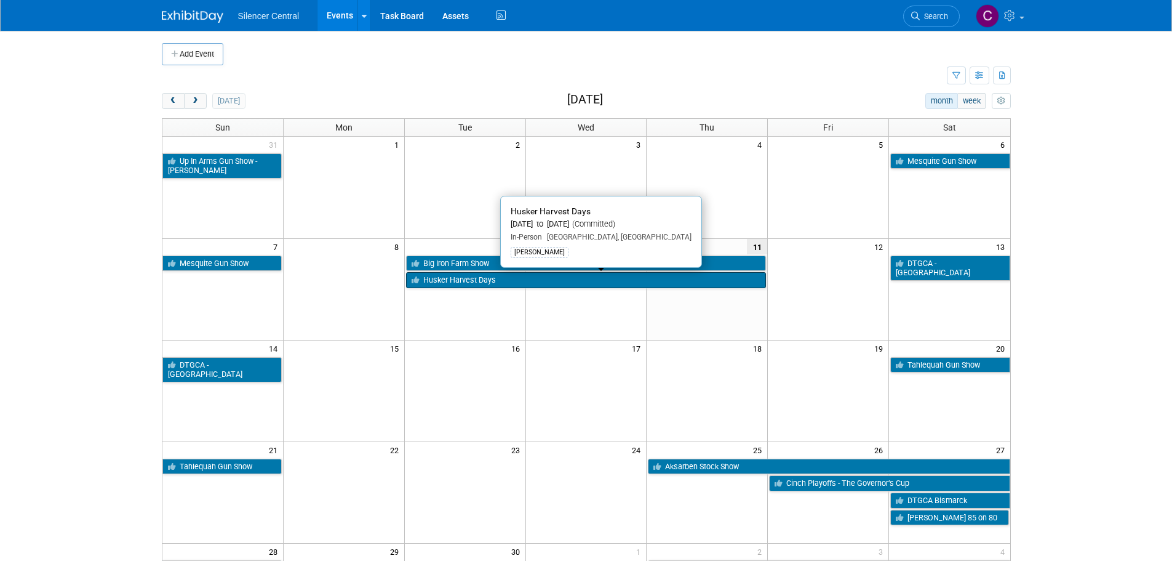
click at [465, 278] on link "Husker Harvest Days" at bounding box center [586, 280] width 361 height 16
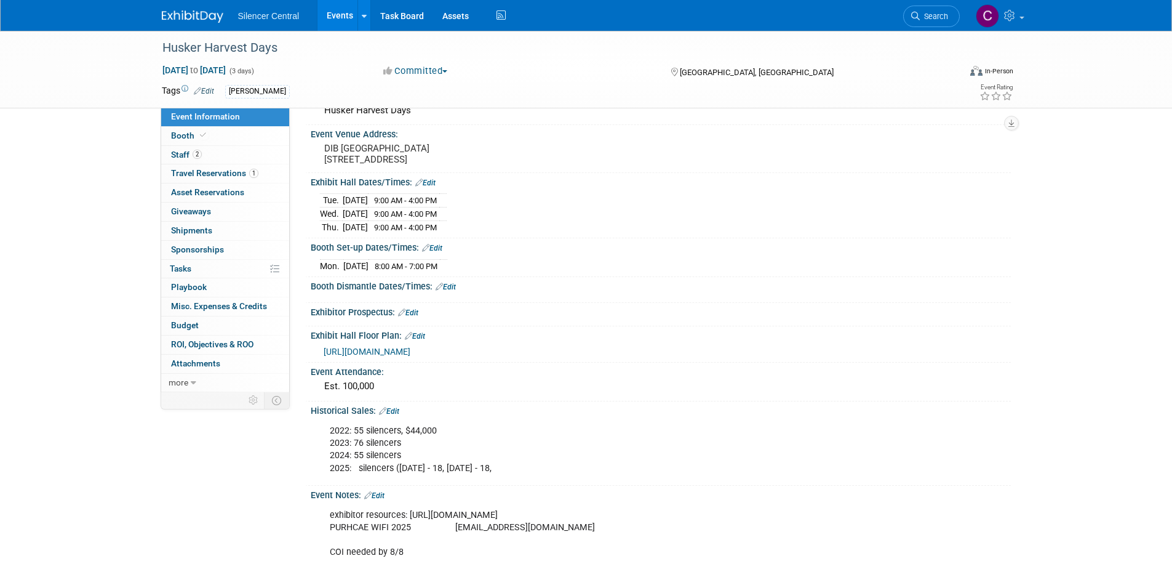
scroll to position [185, 0]
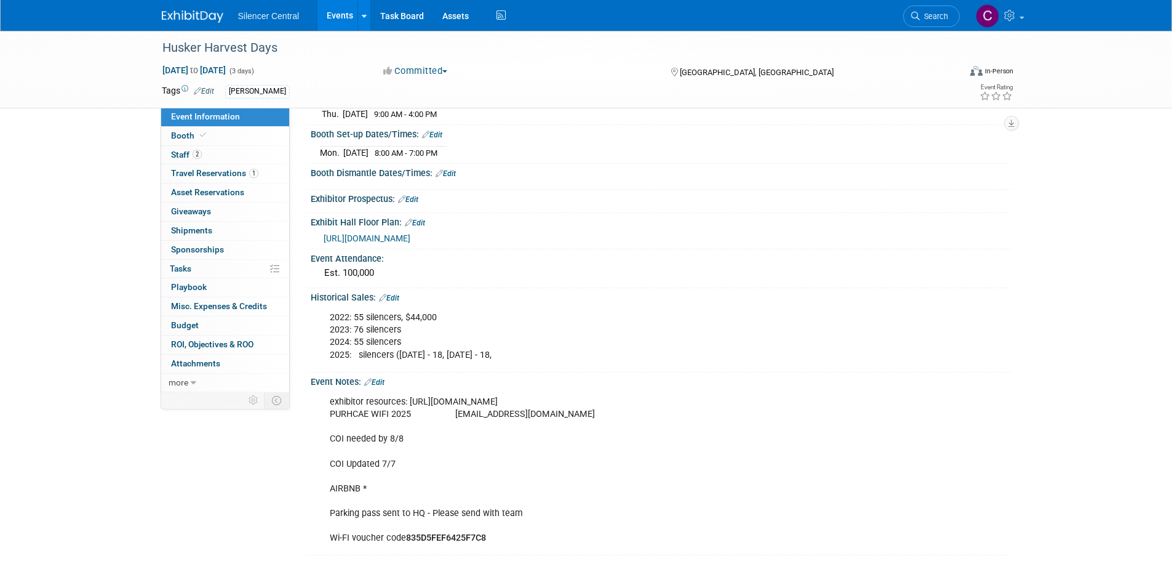
click at [396, 302] on link "Edit" at bounding box center [389, 298] width 20 height 9
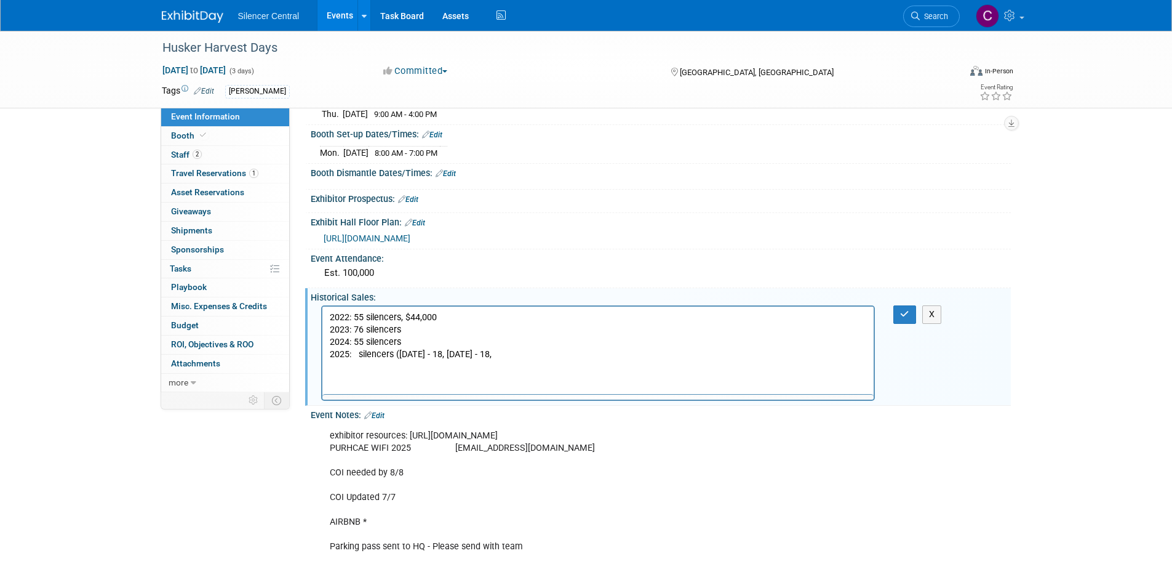
scroll to position [0, 0]
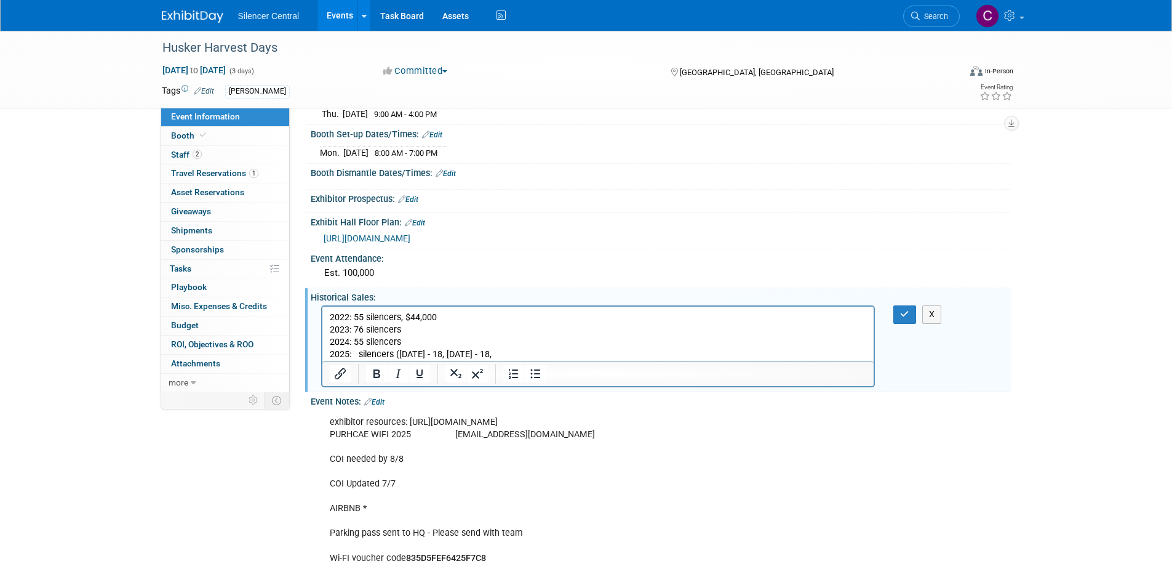
click at [532, 354] on p "2022: 55 silencers, $44,000 2023: 76 silencers 2024: 55 silencers 2025: silence…" at bounding box center [598, 335] width 538 height 49
click at [353, 353] on p "2022: 55 silencers, $44,000 2023: 76 silencers 2024: 55 silencers 2025: silence…" at bounding box center [598, 335] width 538 height 49
click at [369, 355] on p "2022: 55 silencers, $44,000 2023: 76 silencers 2024: 55 silencers 2025: 53 sile…" at bounding box center [598, 335] width 538 height 49
click at [906, 318] on icon "button" at bounding box center [904, 314] width 9 height 9
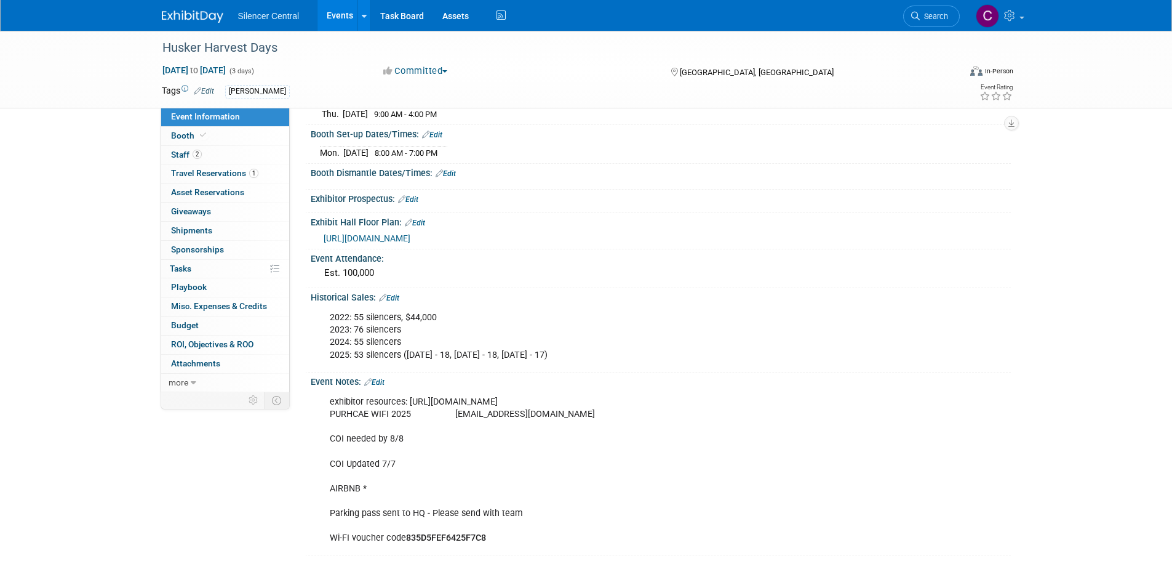
click at [198, 15] on img at bounding box center [193, 16] width 62 height 12
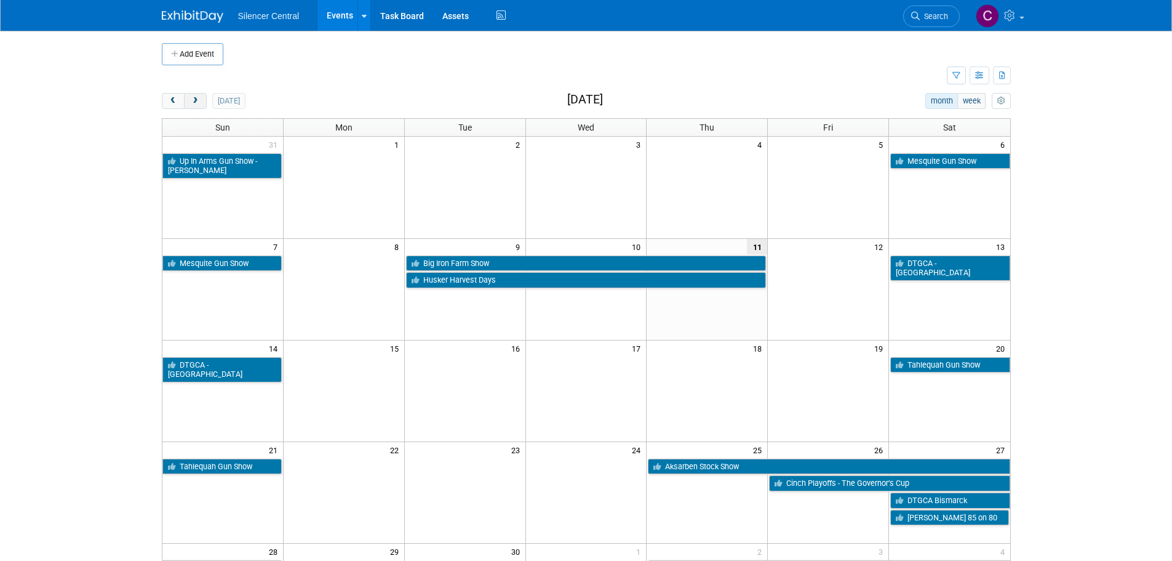
click at [199, 105] on button "next" at bounding box center [195, 101] width 23 height 16
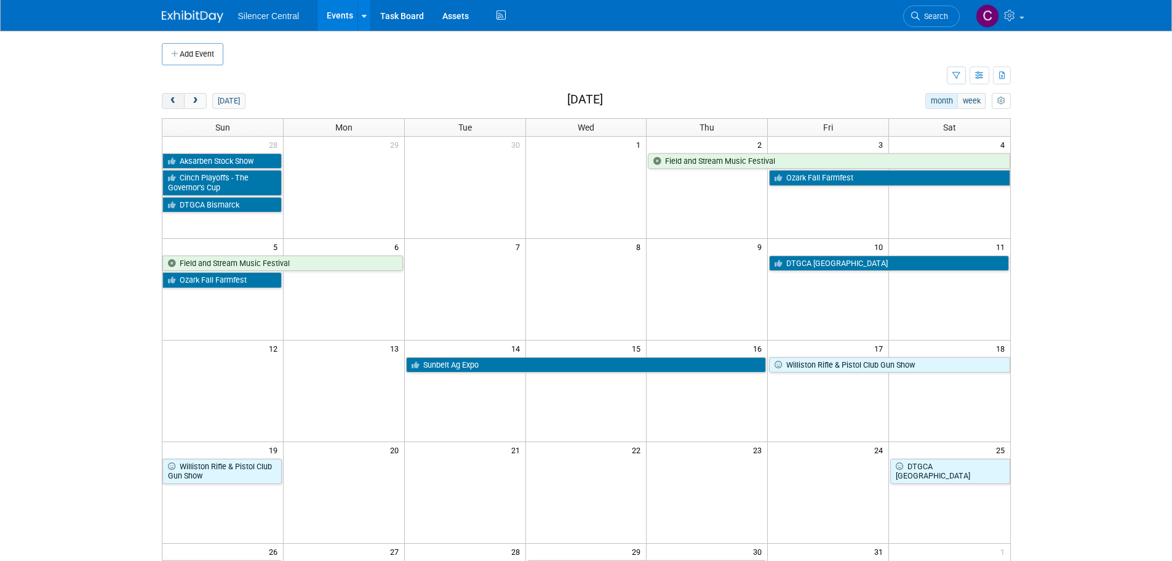
click at [176, 103] on span "prev" at bounding box center [173, 101] width 9 height 8
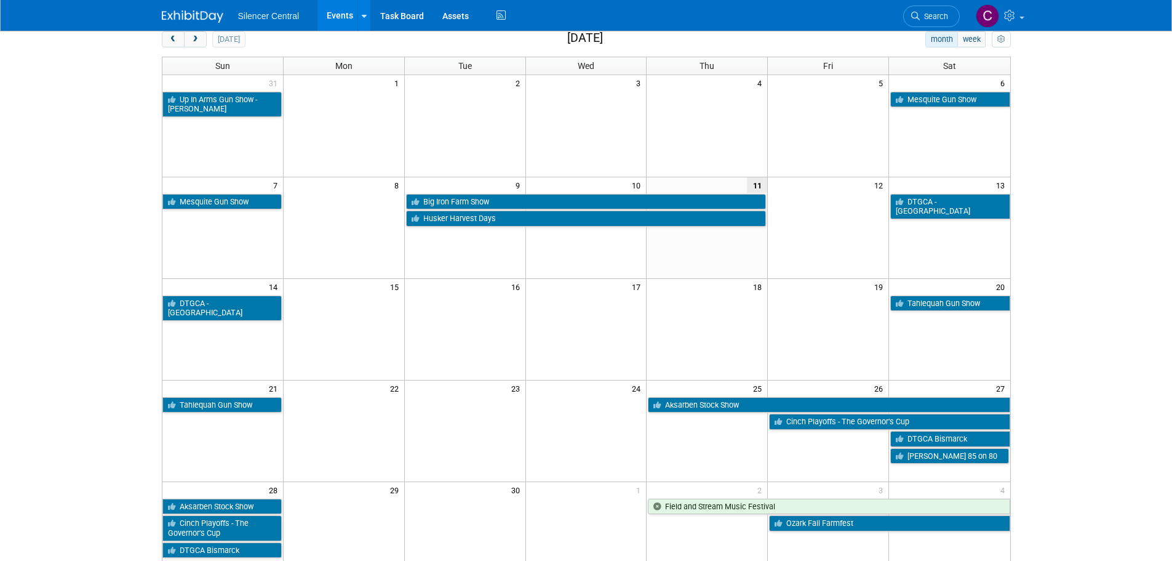
scroll to position [123, 0]
